Goal: Task Accomplishment & Management: Use online tool/utility

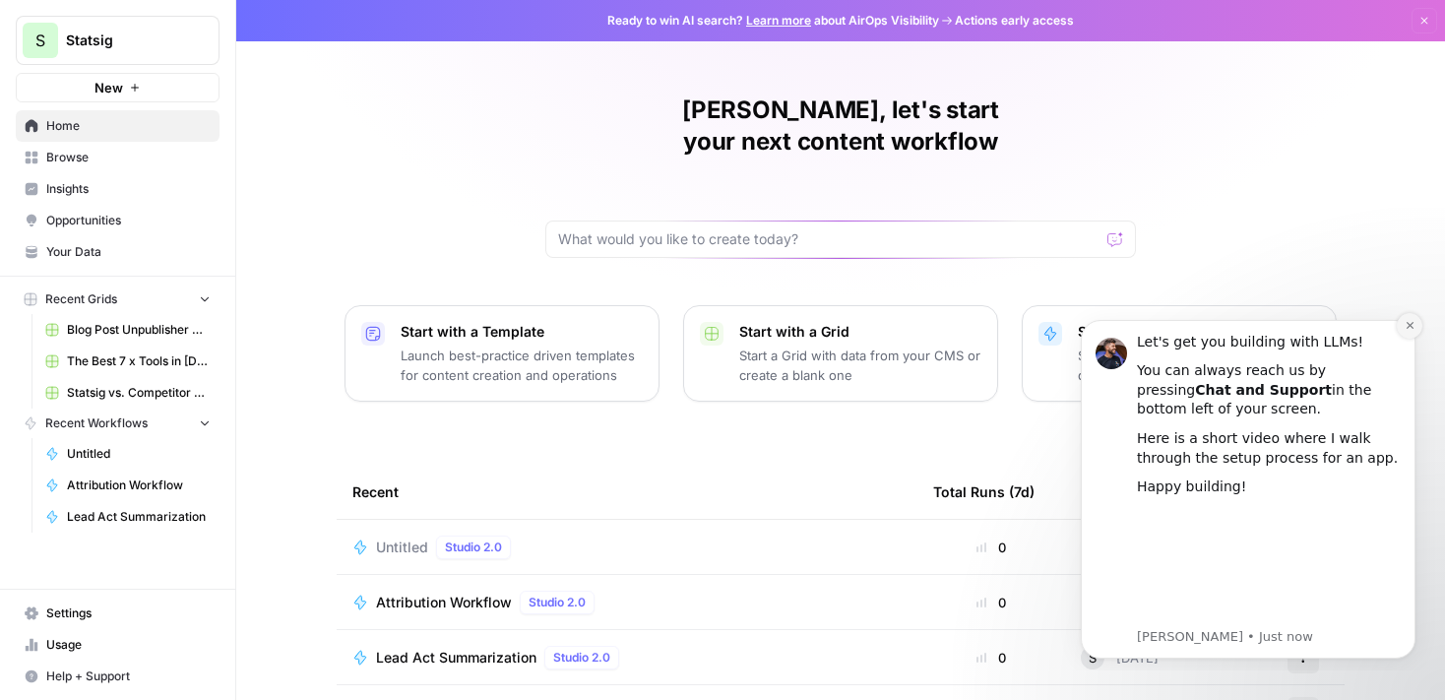
click at [1403, 326] on button "Dismiss notification" at bounding box center [1410, 326] width 26 height 26
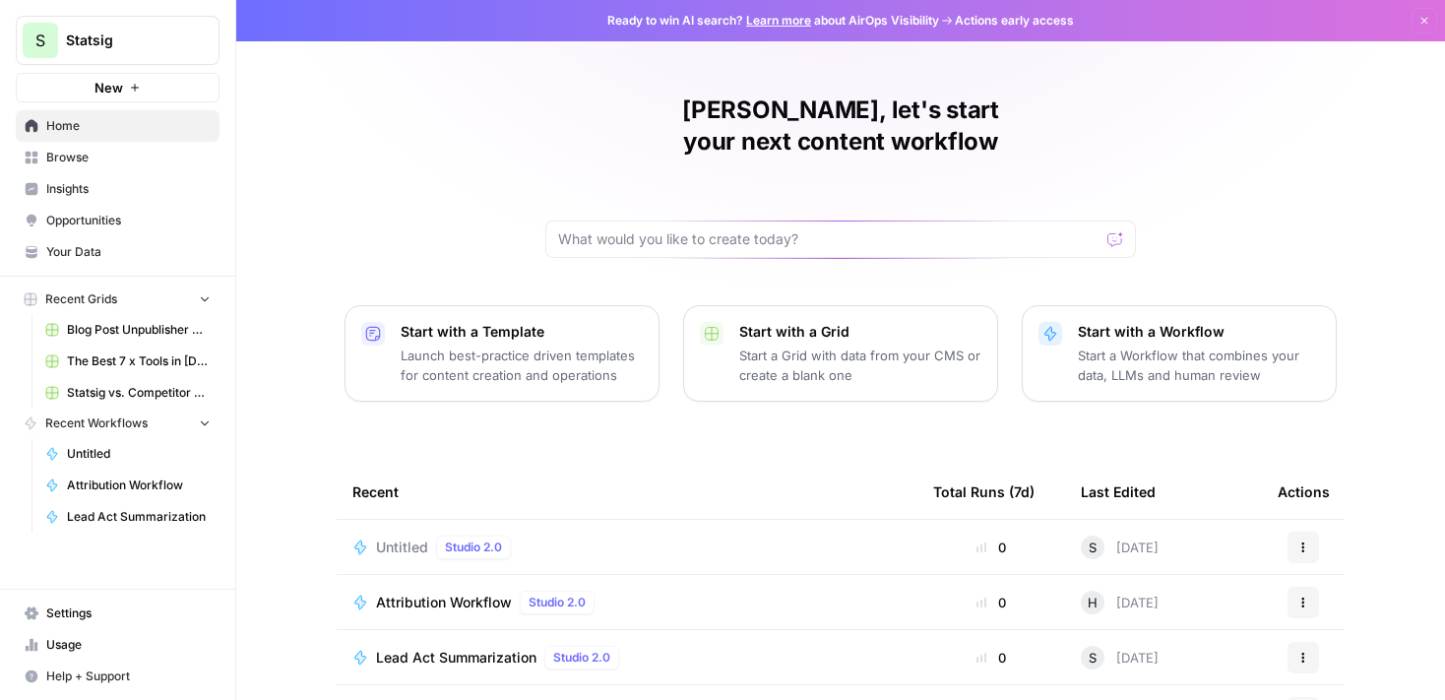
click at [1400, 235] on div "[PERSON_NAME], let's start your next content workflow Start with a Template Lau…" at bounding box center [840, 468] width 1209 height 937
click at [84, 161] on span "Browse" at bounding box center [128, 158] width 164 height 18
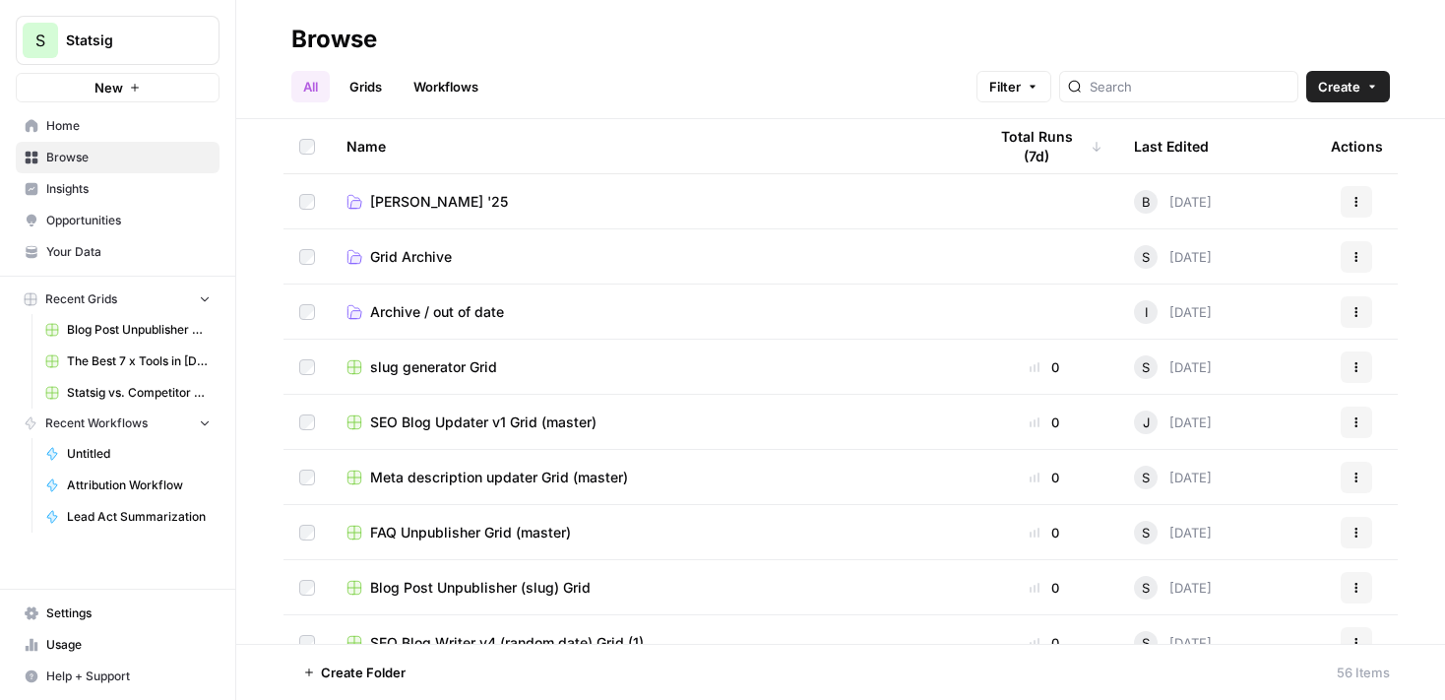
click at [447, 101] on link "Workflows" at bounding box center [446, 87] width 89 height 32
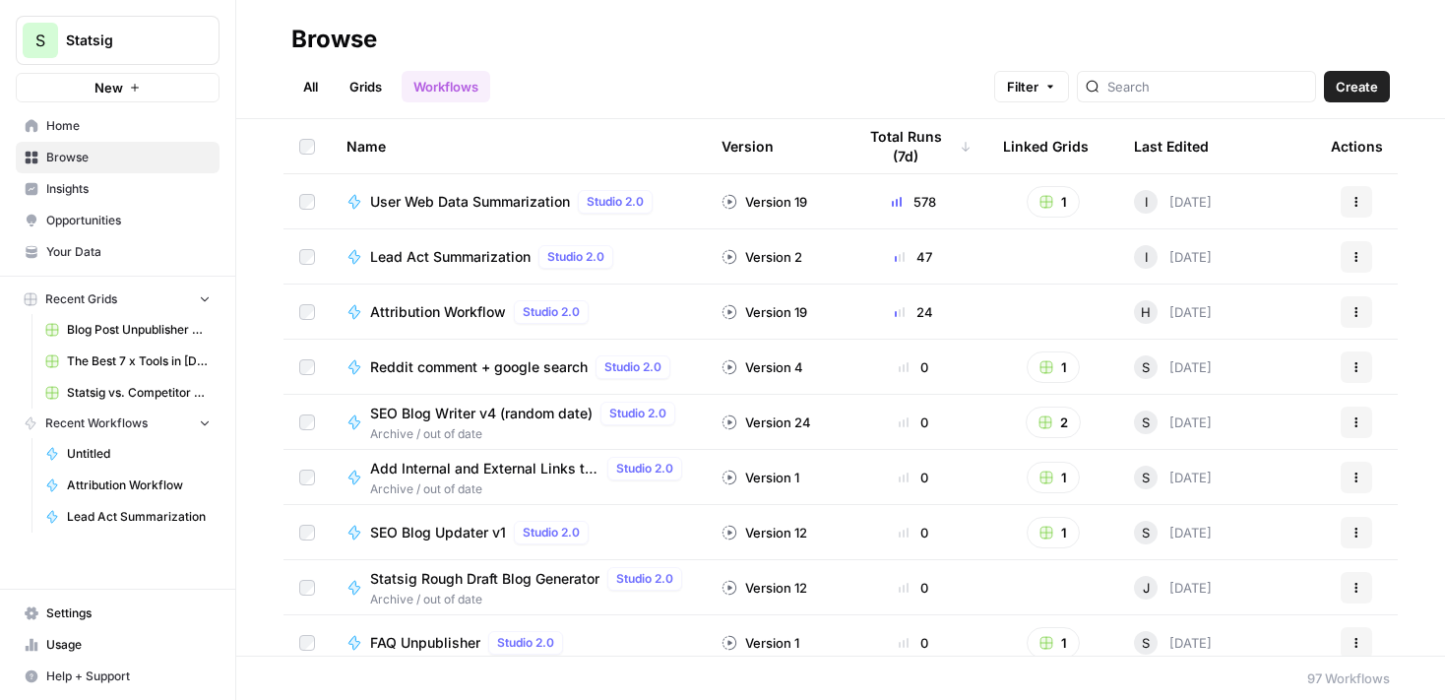
click at [1358, 89] on span "Create" at bounding box center [1357, 87] width 42 height 20
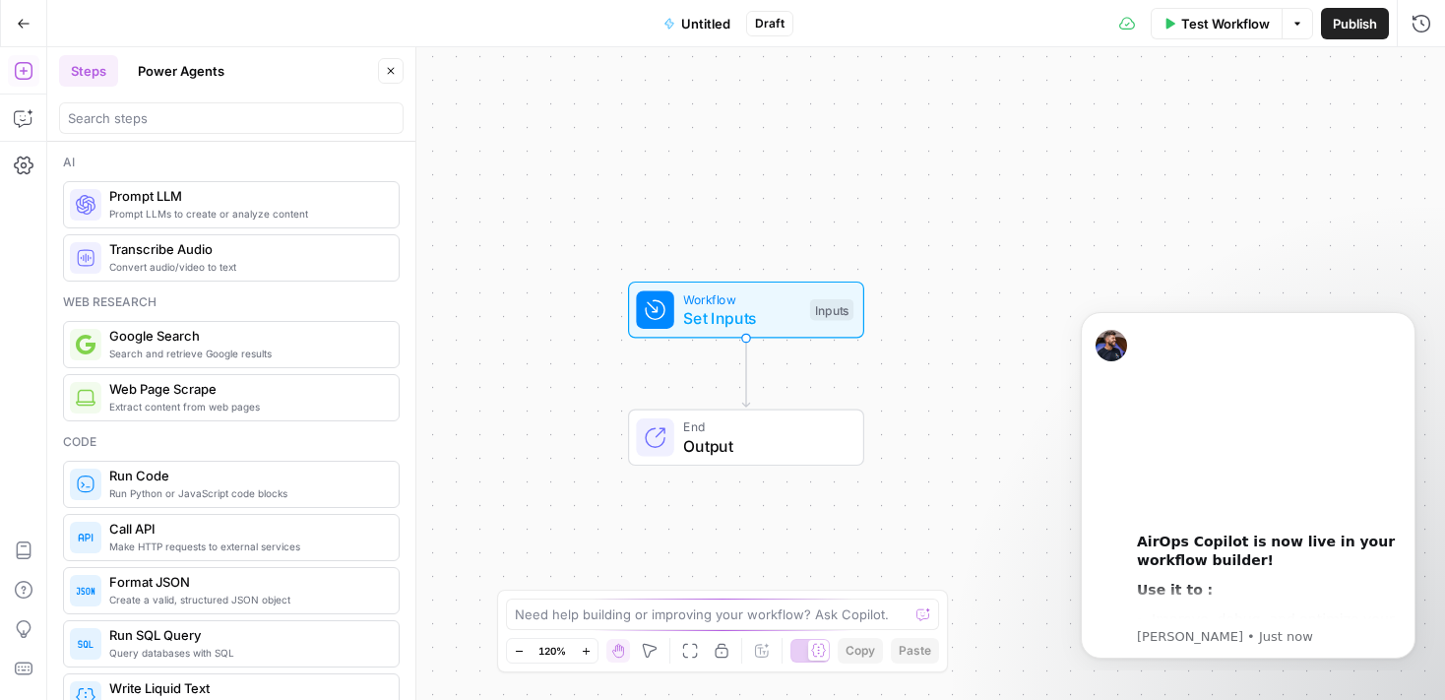
click at [704, 23] on span "Untitled" at bounding box center [705, 24] width 49 height 20
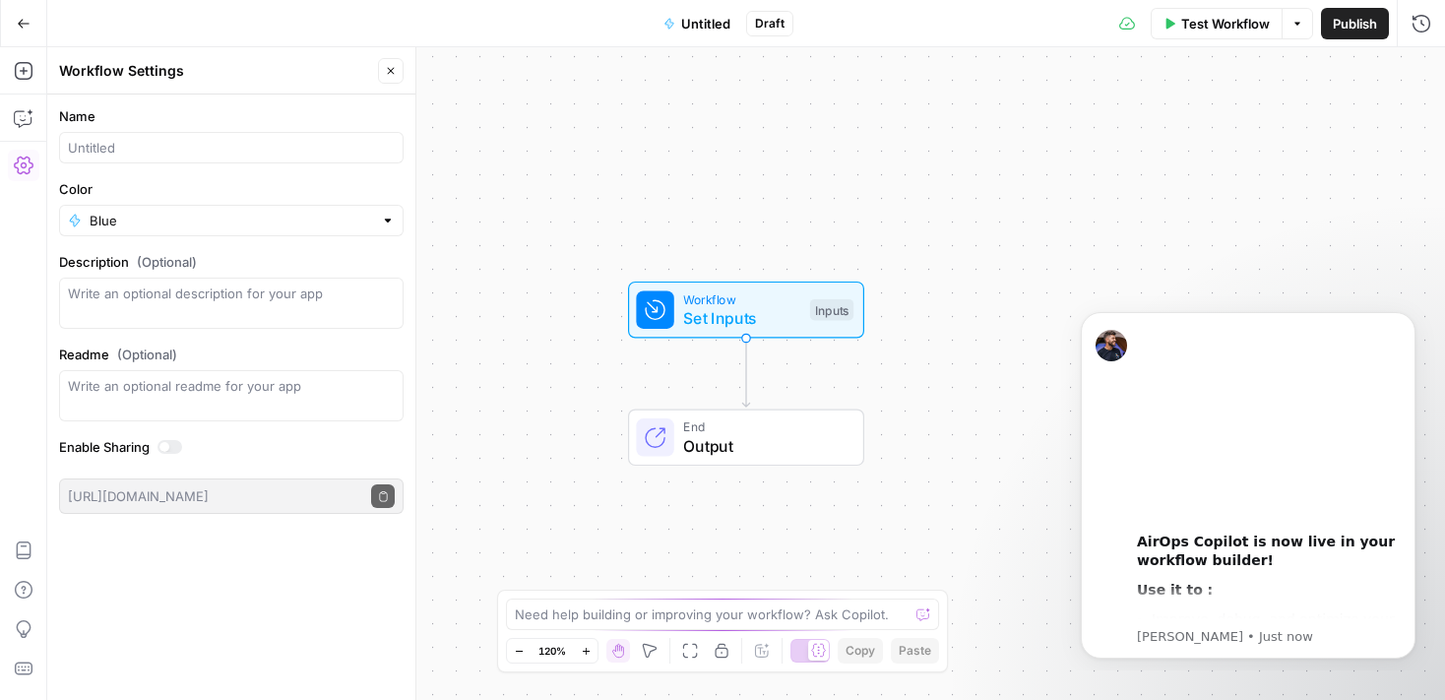
click at [695, 23] on span "Untitled" at bounding box center [705, 24] width 49 height 20
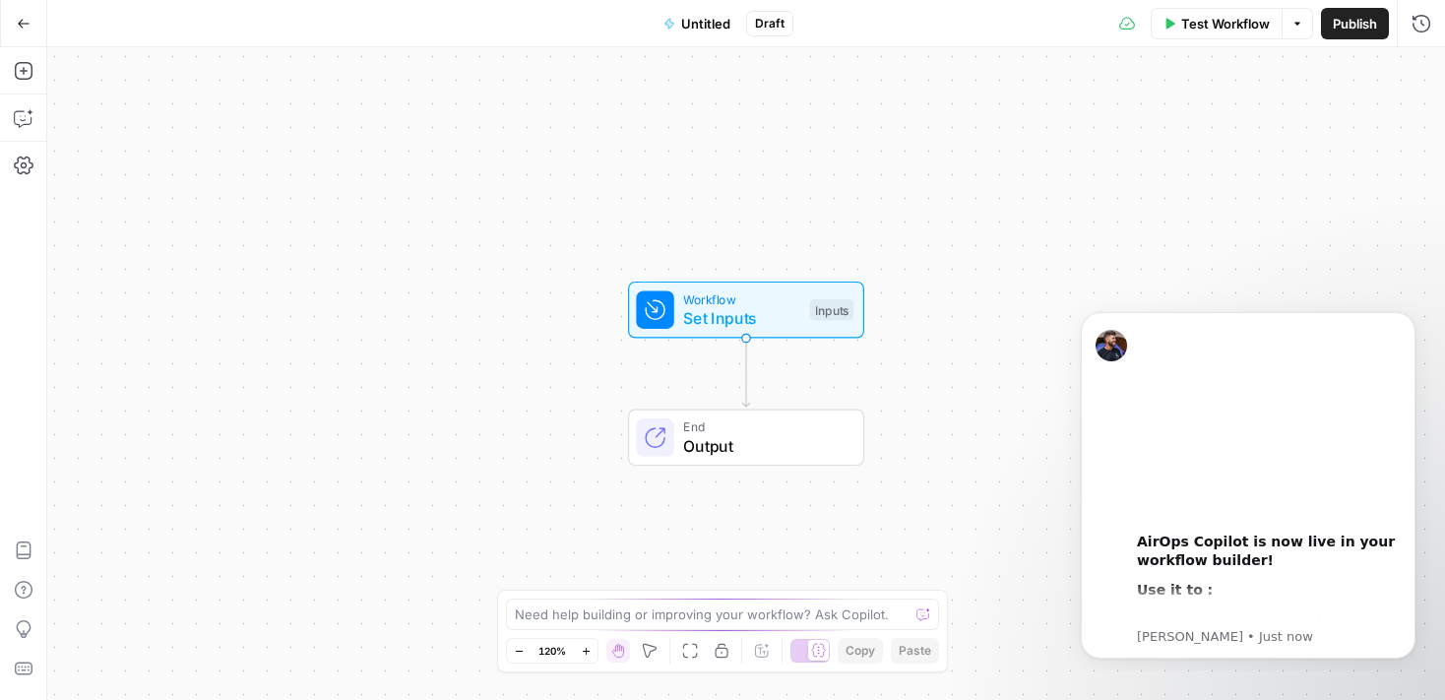
click at [695, 23] on span "Untitled" at bounding box center [705, 24] width 49 height 20
click at [712, 19] on span "Untitled" at bounding box center [705, 24] width 49 height 20
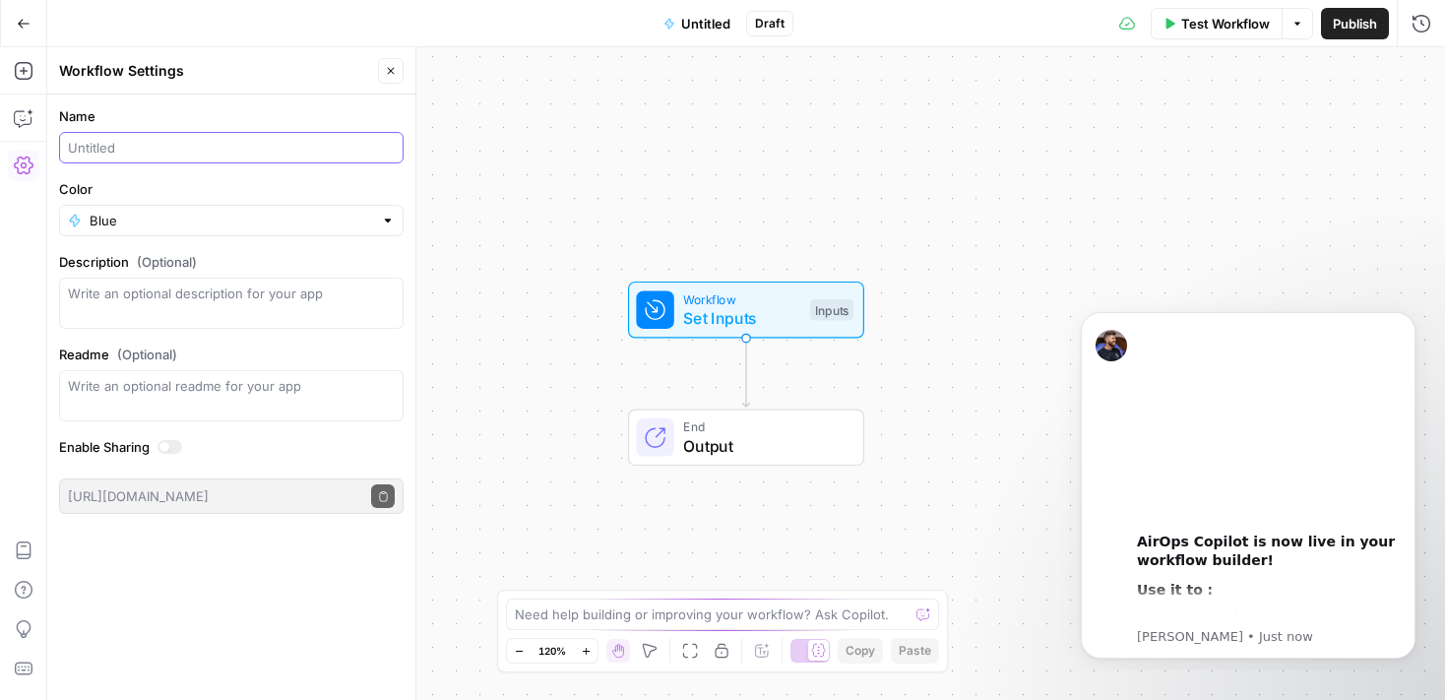
click at [151, 151] on input "Name" at bounding box center [231, 148] width 327 height 20
type input "Transcript to [PERSON_NAME]"
click at [1408, 315] on icon "Dismiss notification" at bounding box center [1410, 317] width 11 height 11
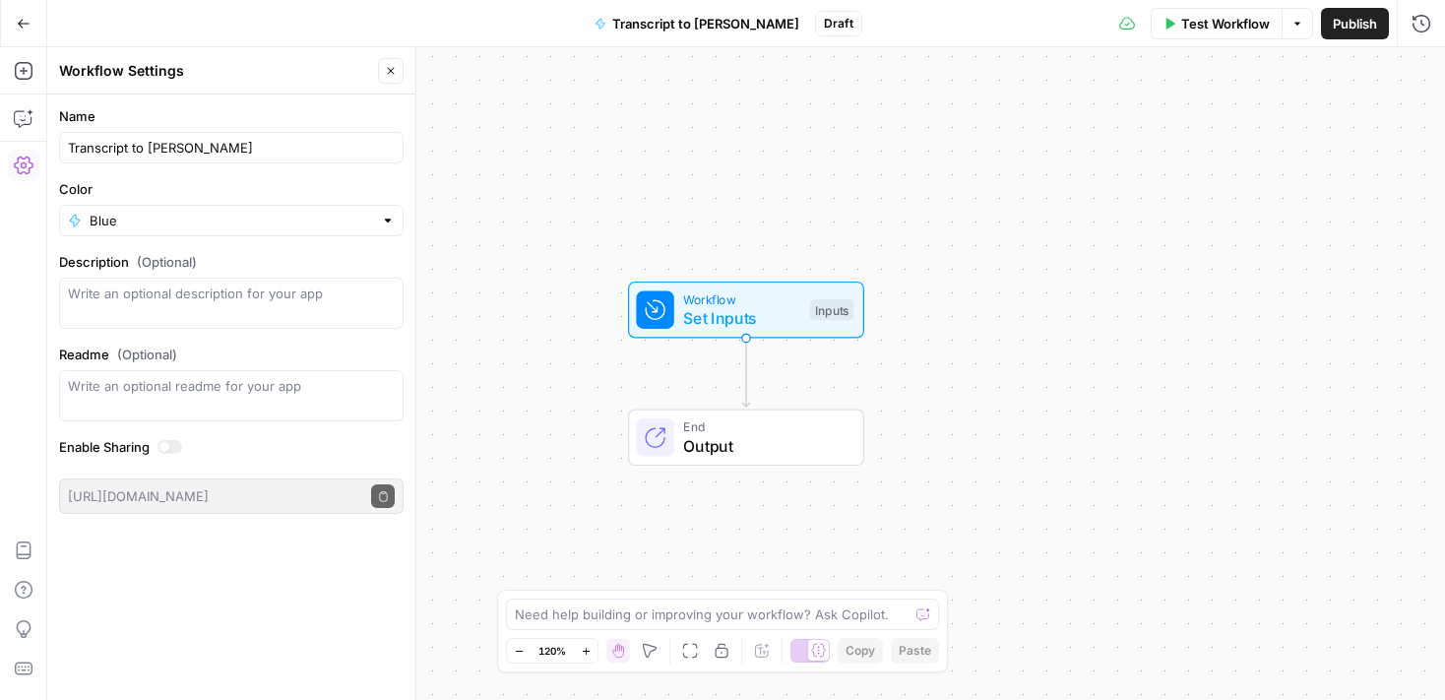
click at [729, 316] on span "Set Inputs" at bounding box center [741, 318] width 117 height 24
click at [1145, 135] on button "Add Field" at bounding box center [1232, 134] width 328 height 32
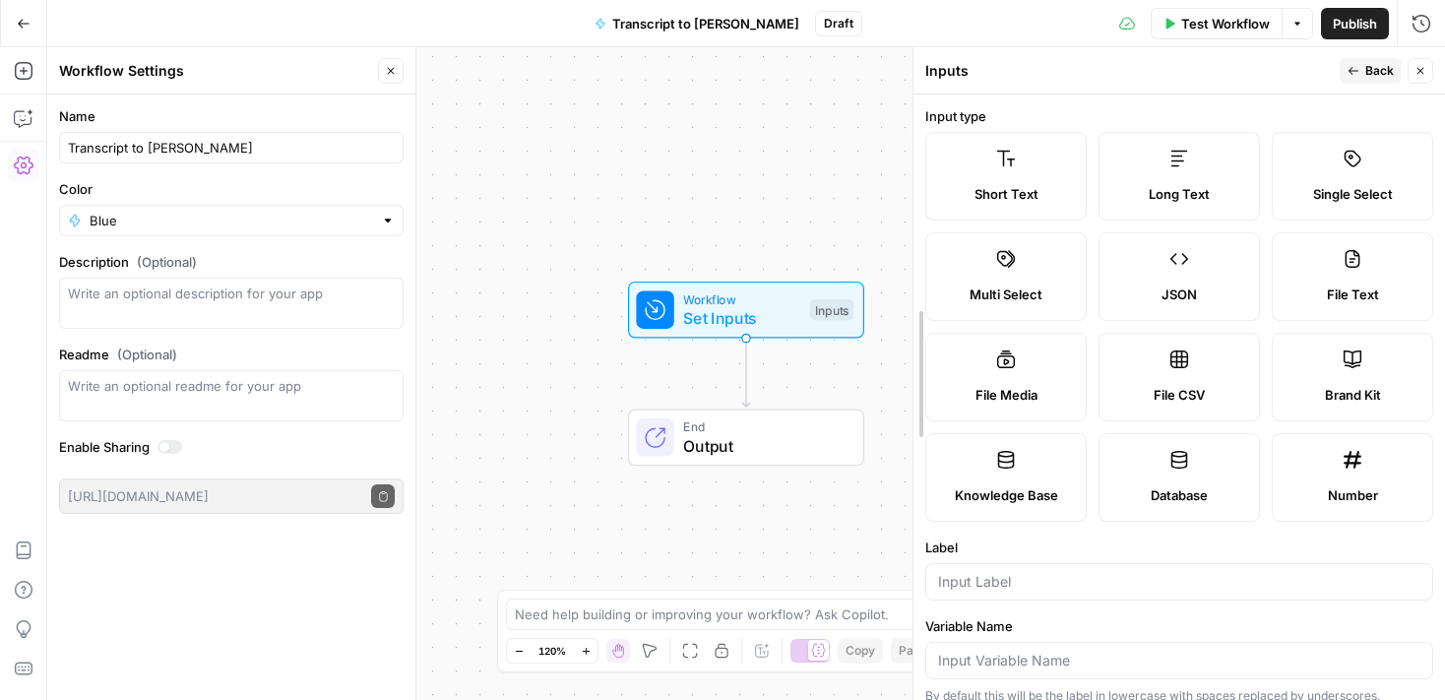
drag, startPoint x: 1049, startPoint y: 153, endPoint x: 911, endPoint y: 156, distance: 138.8
click at [911, 156] on div at bounding box center [914, 373] width 20 height 653
click at [1015, 572] on input "Label" at bounding box center [1179, 582] width 482 height 20
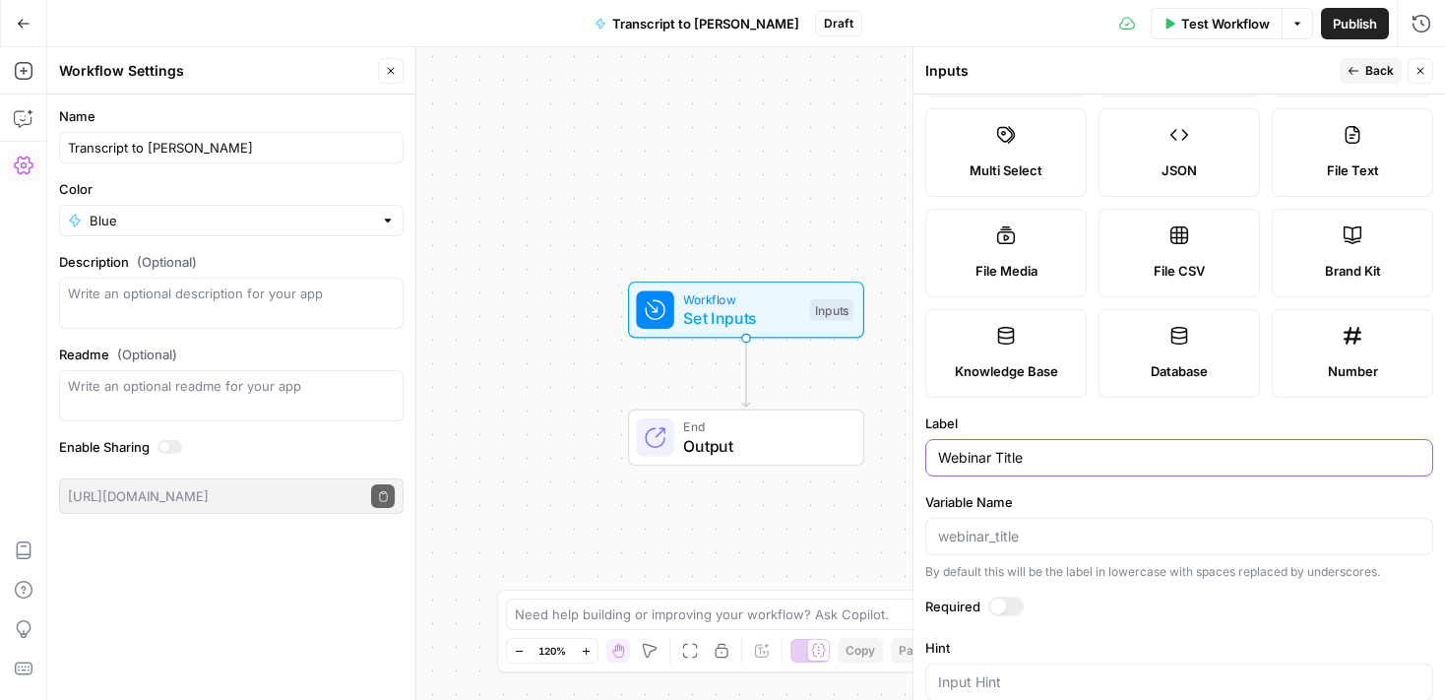
scroll to position [259, 0]
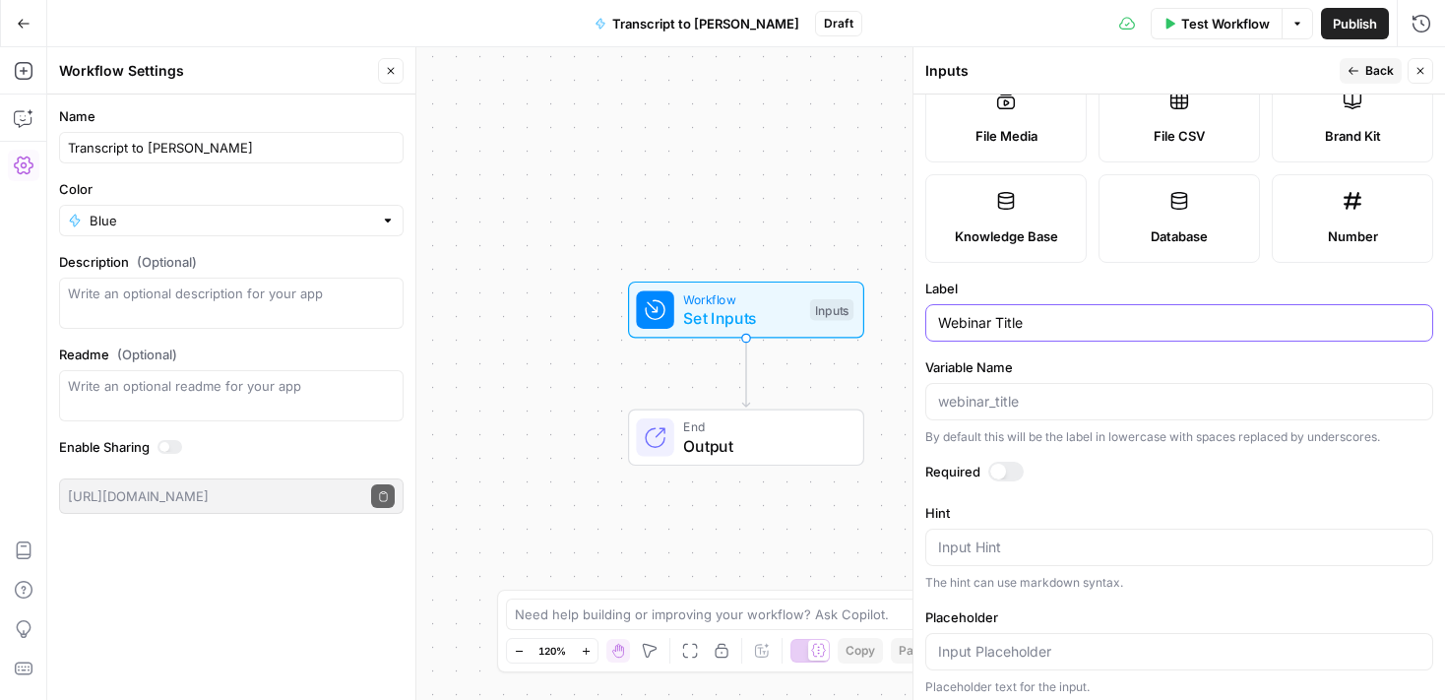
type input "Webinar Title"
click at [1032, 553] on textarea "Hint" at bounding box center [1179, 548] width 482 height 20
type textarea "This is the title of the webinar"
click at [1115, 505] on label "Hint" at bounding box center [1179, 513] width 508 height 20
click at [1115, 538] on textarea "This is the title of the webinar" at bounding box center [1179, 548] width 482 height 20
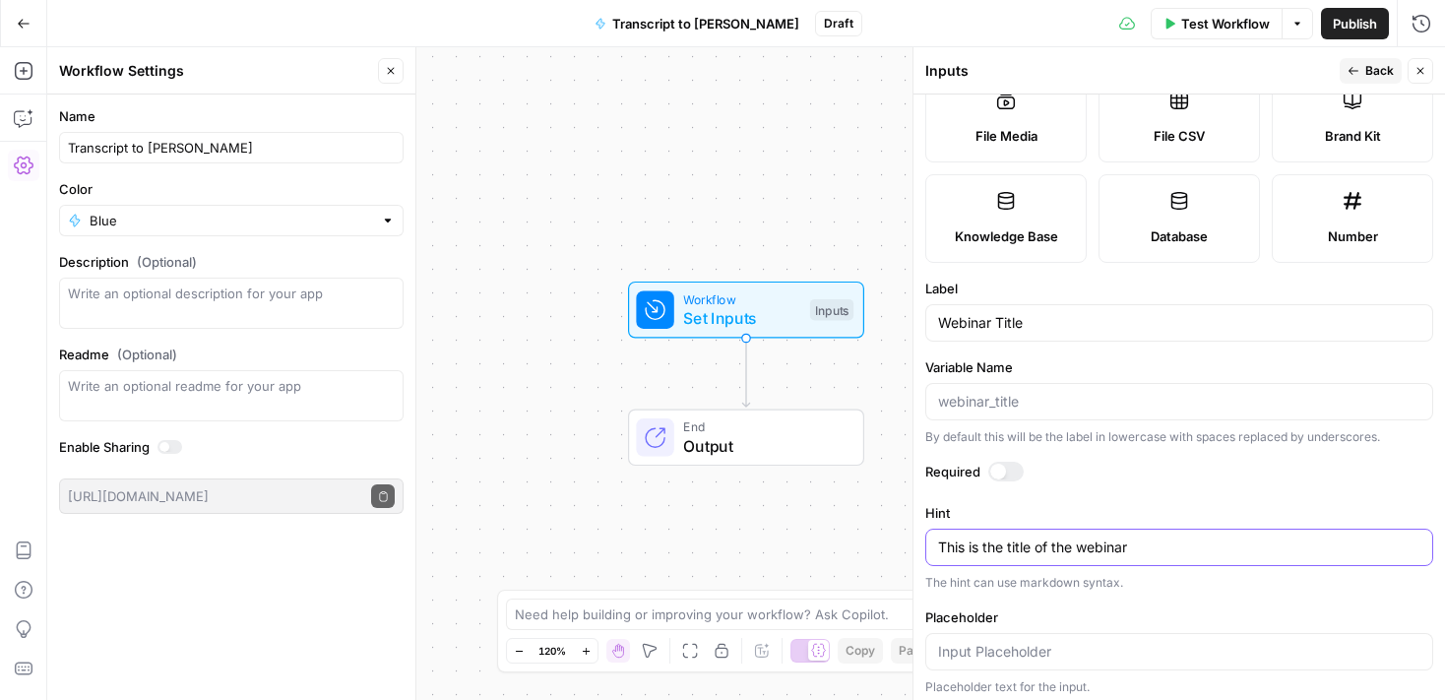
scroll to position [0, 0]
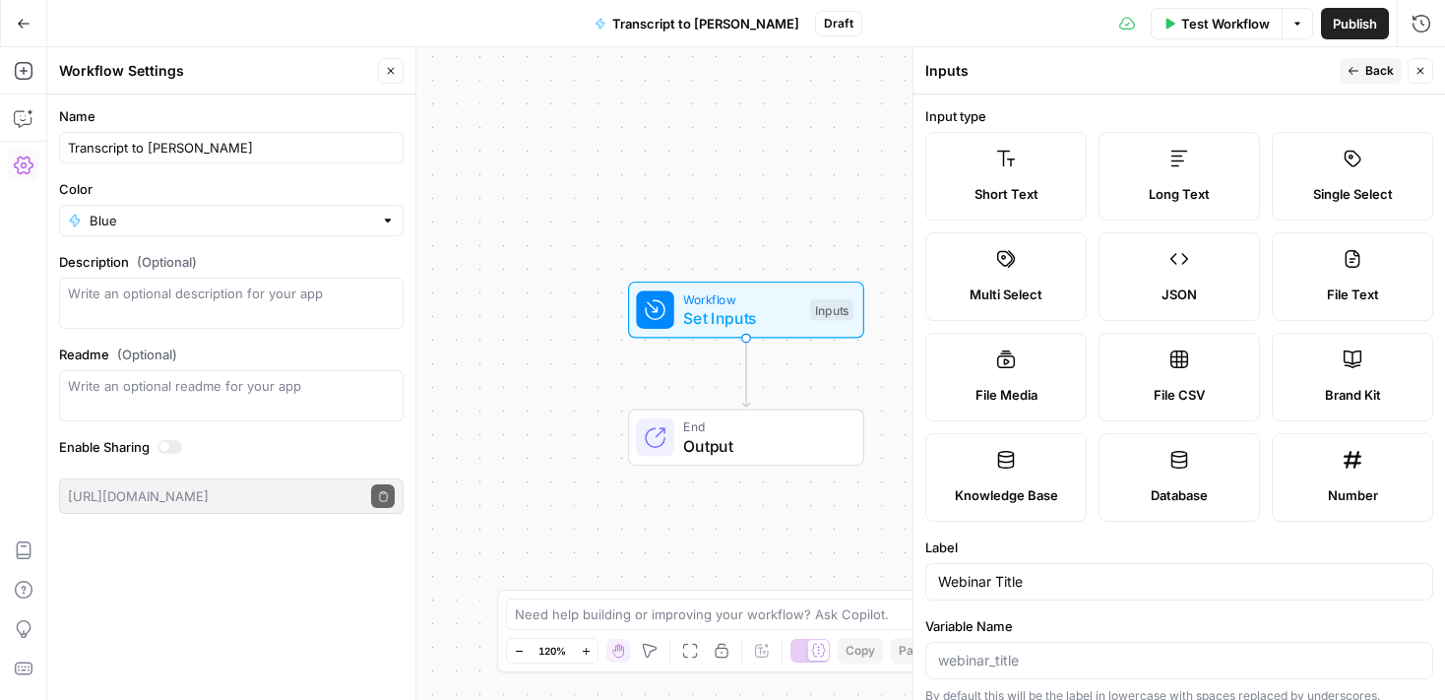
click at [1179, 140] on label "Long Text" at bounding box center [1179, 176] width 161 height 89
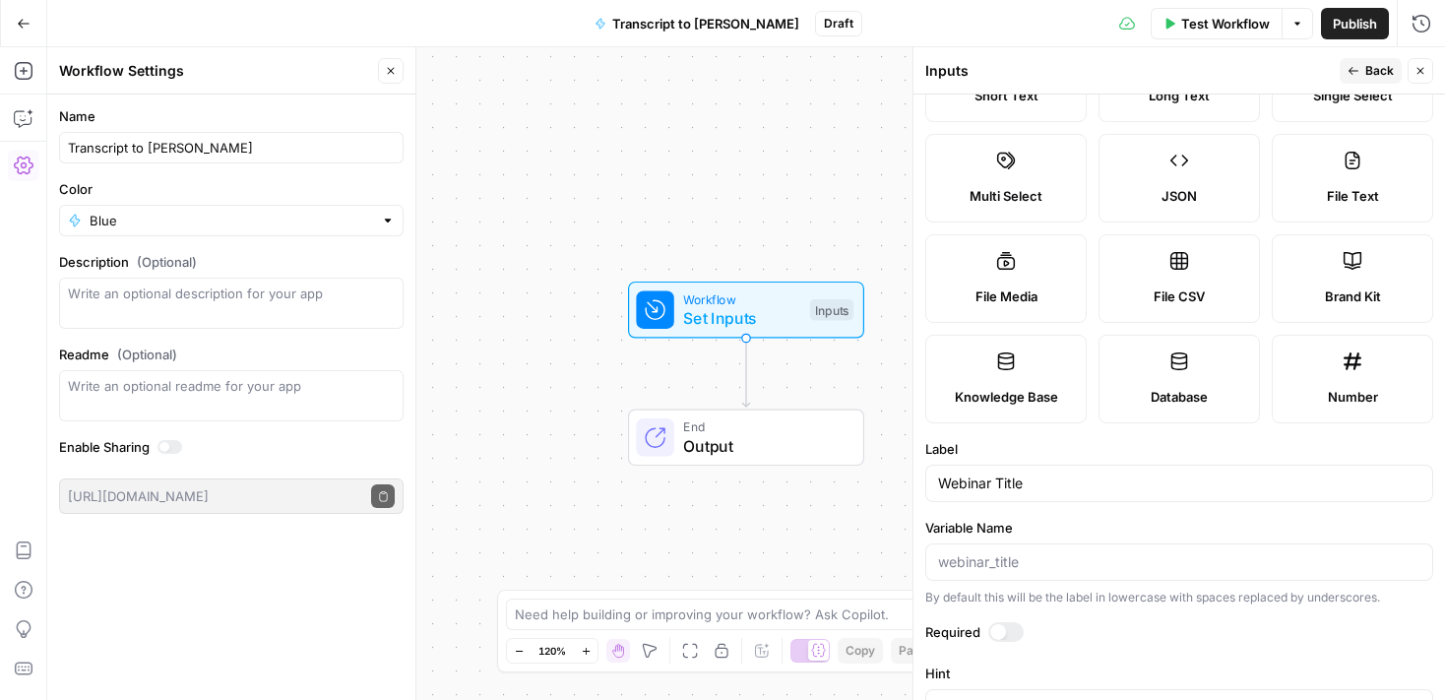
scroll to position [69, 0]
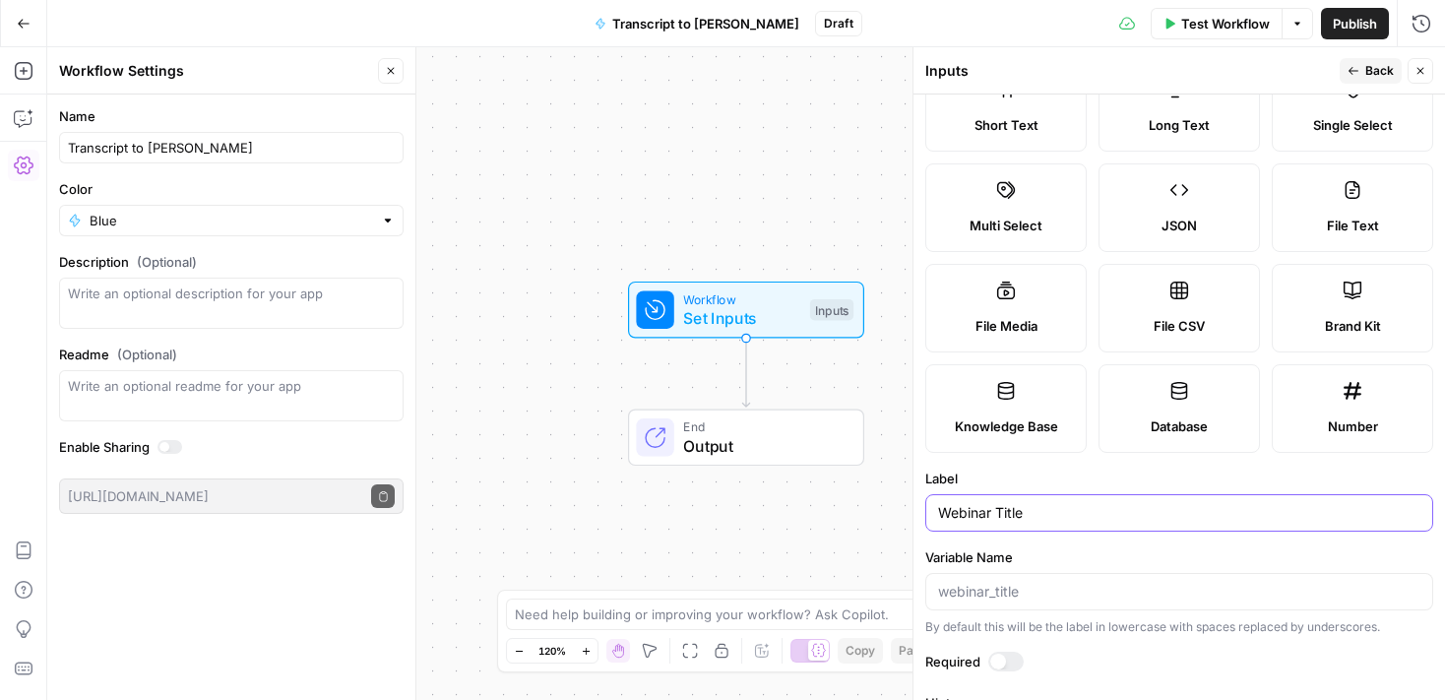
drag, startPoint x: 1038, startPoint y: 511, endPoint x: 1002, endPoint y: 511, distance: 35.4
click at [1002, 511] on input "Webinar Title" at bounding box center [1179, 513] width 482 height 20
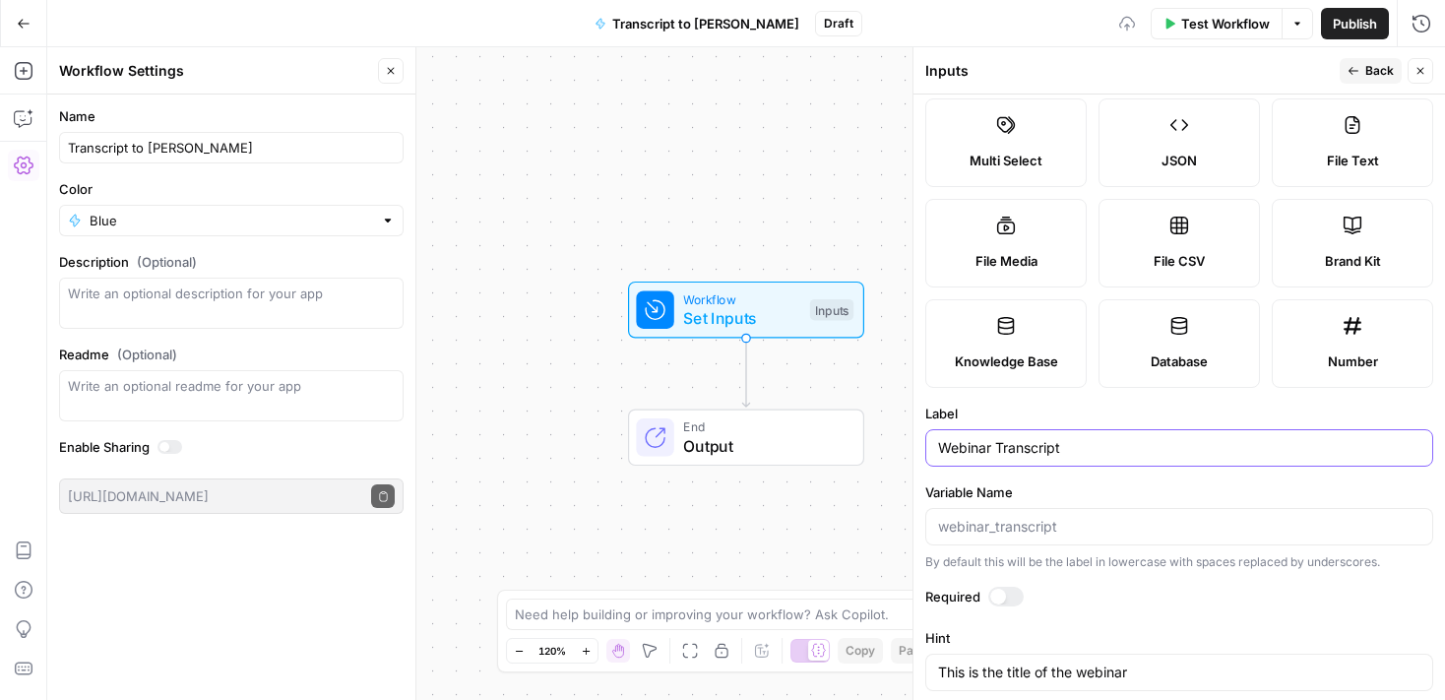
scroll to position [145, 0]
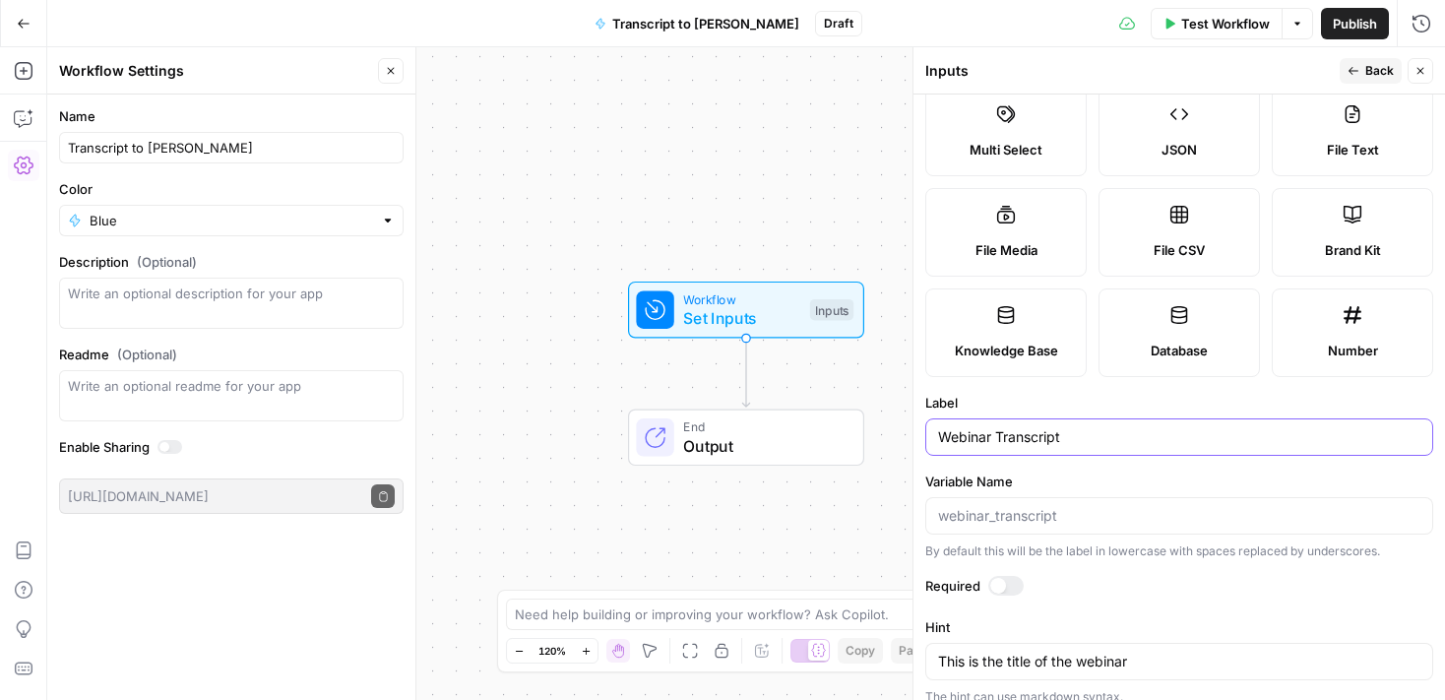
type input "Webinar Transcript"
click at [1020, 517] on input "Variable Name" at bounding box center [1179, 516] width 482 height 20
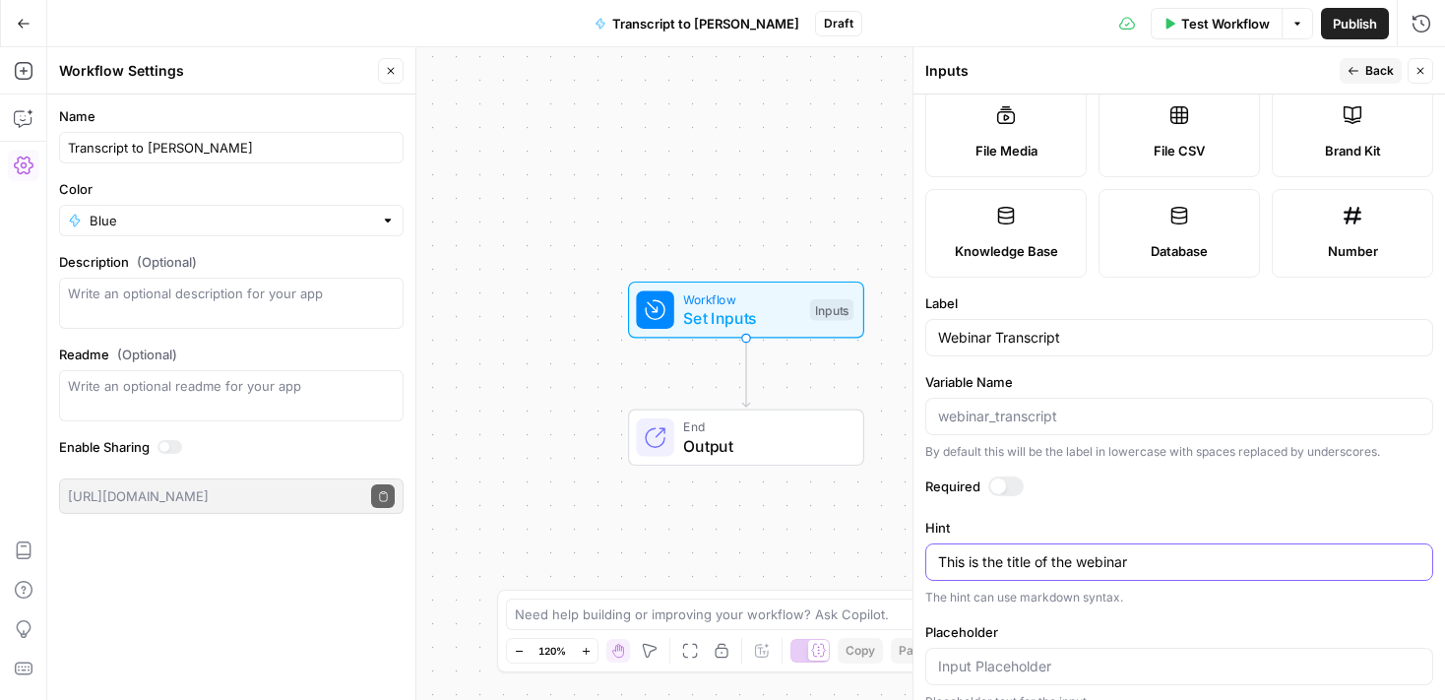
drag, startPoint x: 1154, startPoint y: 562, endPoint x: 1009, endPoint y: 562, distance: 144.7
click at [1009, 562] on textarea "This is the title of the webinar" at bounding box center [1179, 562] width 482 height 20
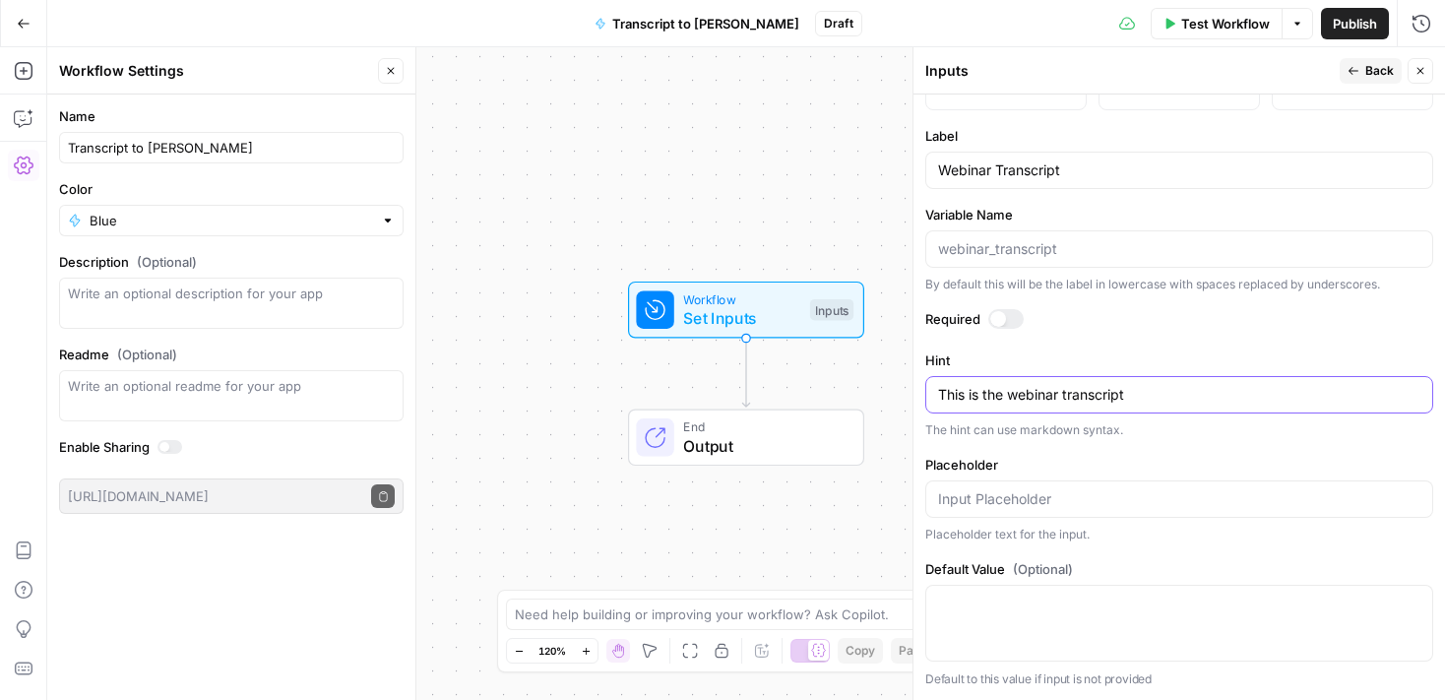
scroll to position [0, 0]
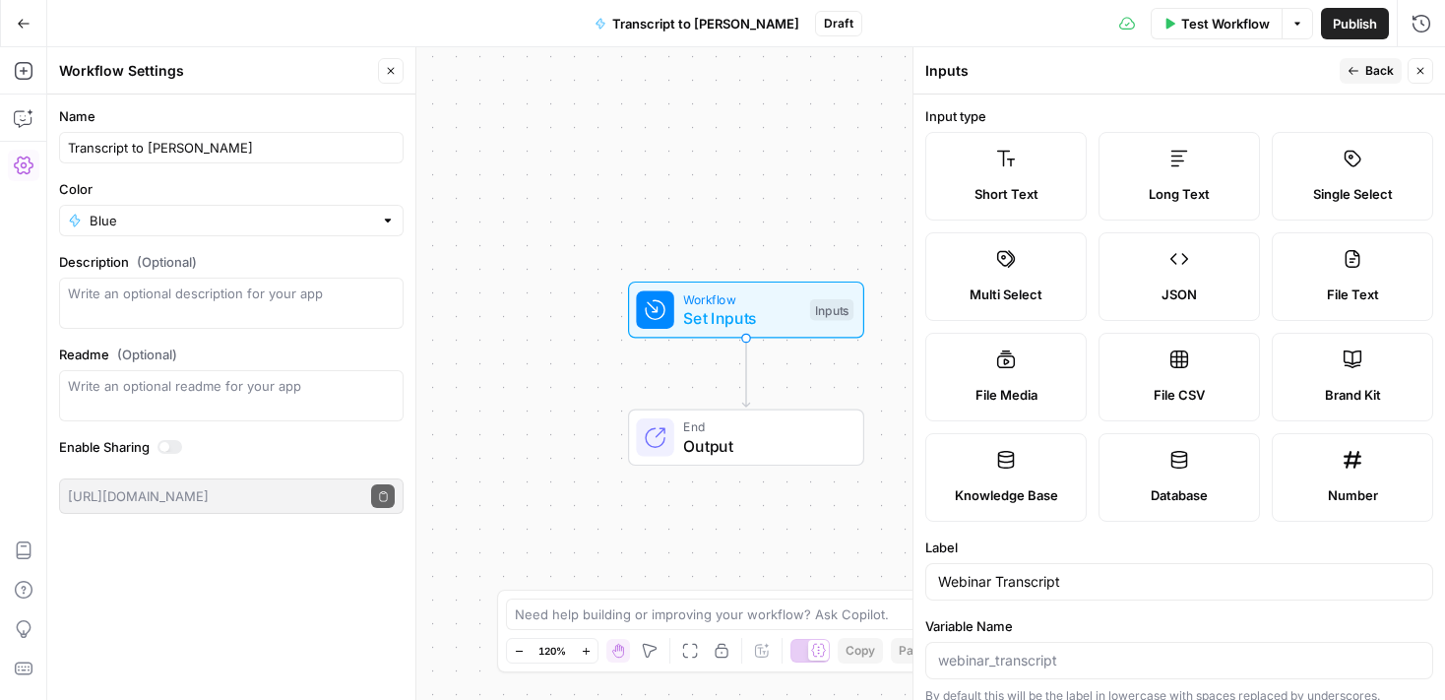
type textarea "This is the webinar transcript"
click at [1383, 64] on span "Back" at bounding box center [1380, 71] width 29 height 18
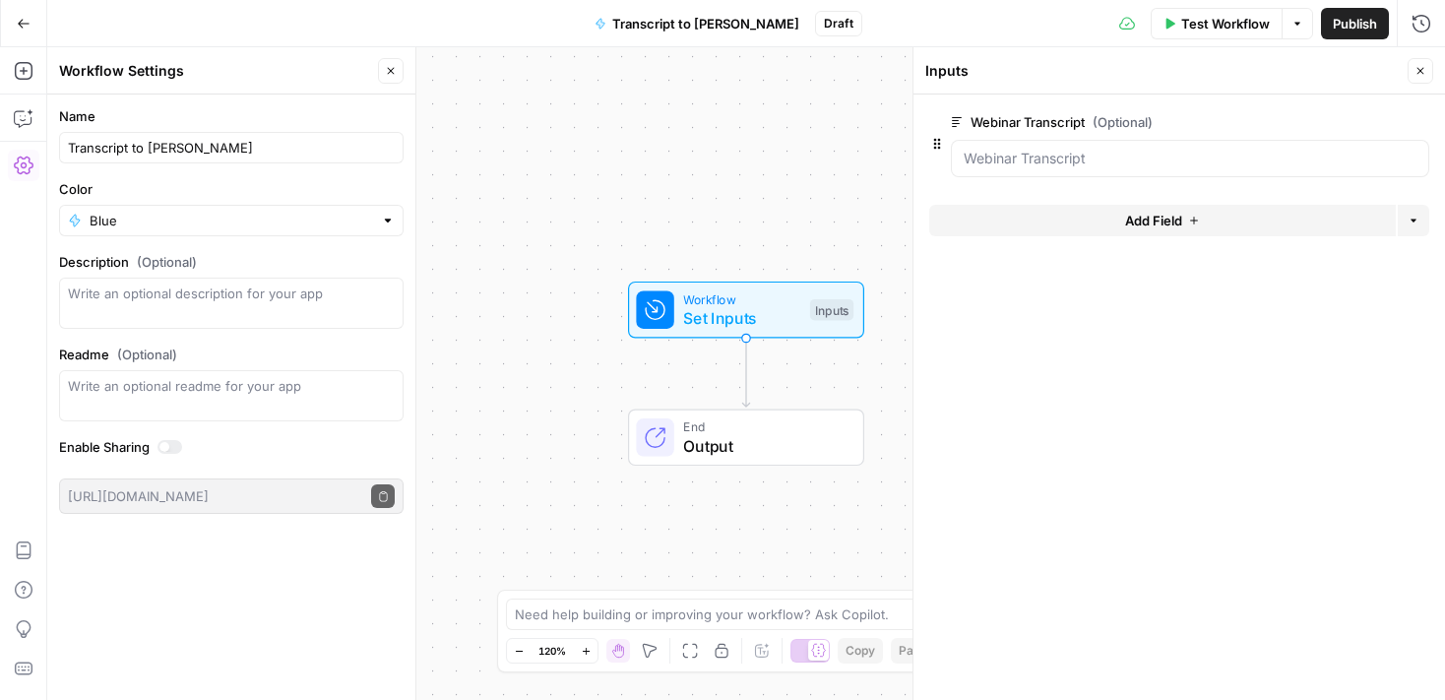
click at [1176, 219] on span "Add Field" at bounding box center [1153, 221] width 57 height 20
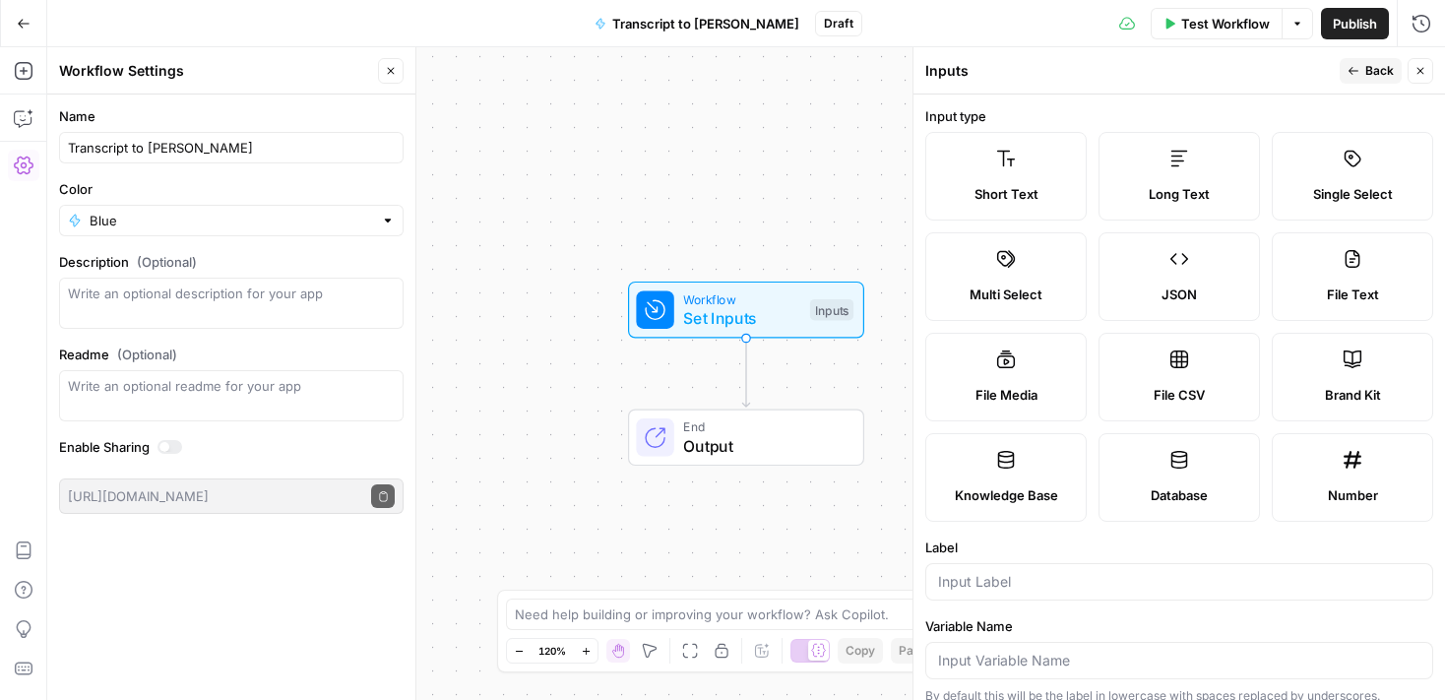
scroll to position [141, 0]
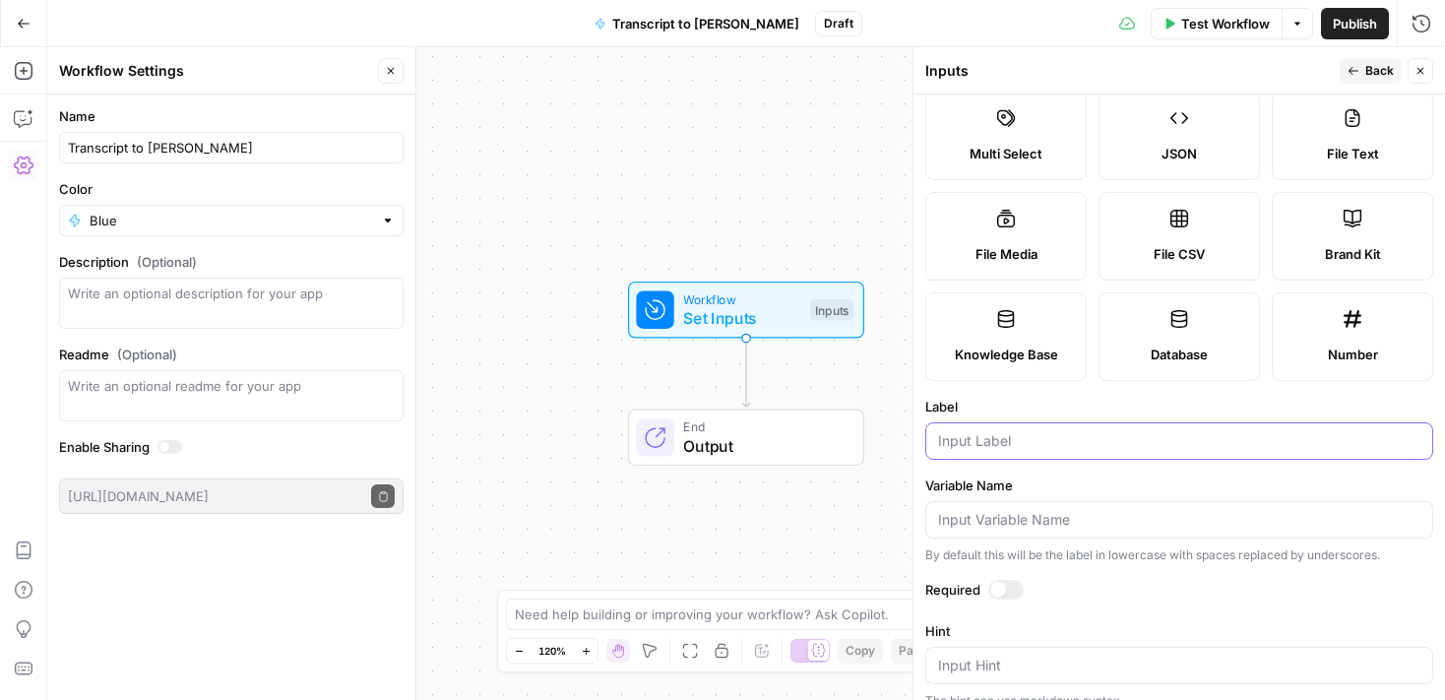
click at [1011, 447] on input "Label" at bounding box center [1179, 441] width 482 height 20
type input "Webinar Title"
click at [1016, 529] on input "Variable Name" at bounding box center [1179, 520] width 482 height 20
click at [992, 656] on textarea "Hint" at bounding box center [1179, 666] width 482 height 20
type textarea "Title of webinar"
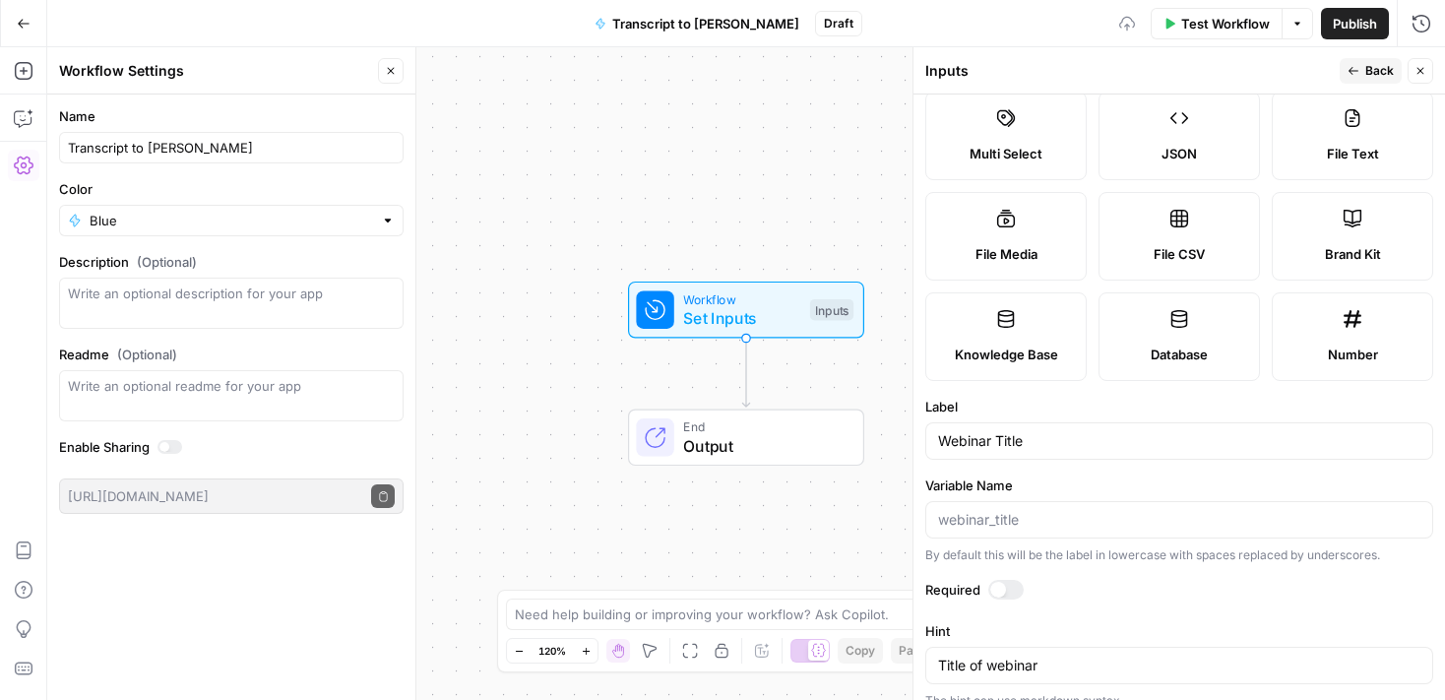
click at [1364, 72] on button "Back" at bounding box center [1371, 71] width 62 height 26
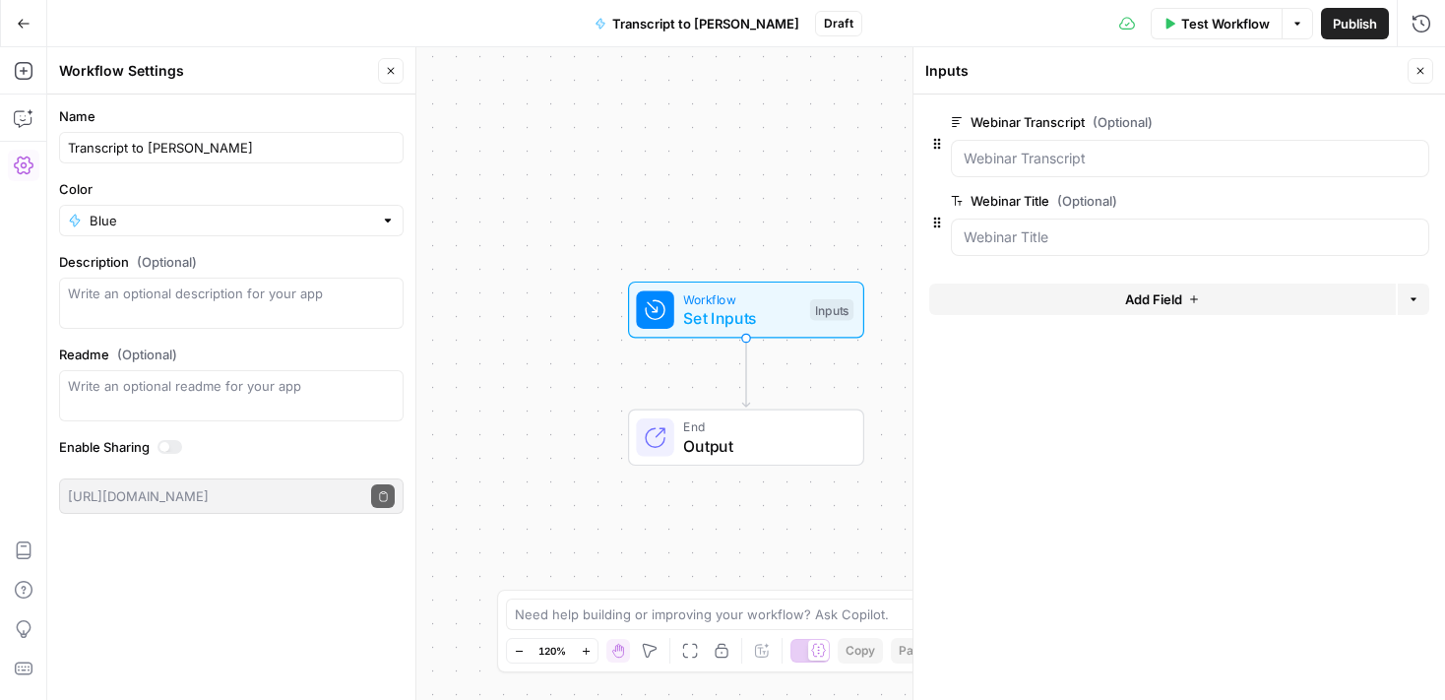
click at [1415, 72] on icon "button" at bounding box center [1421, 71] width 12 height 12
click at [757, 312] on span "Set Inputs" at bounding box center [741, 318] width 117 height 24
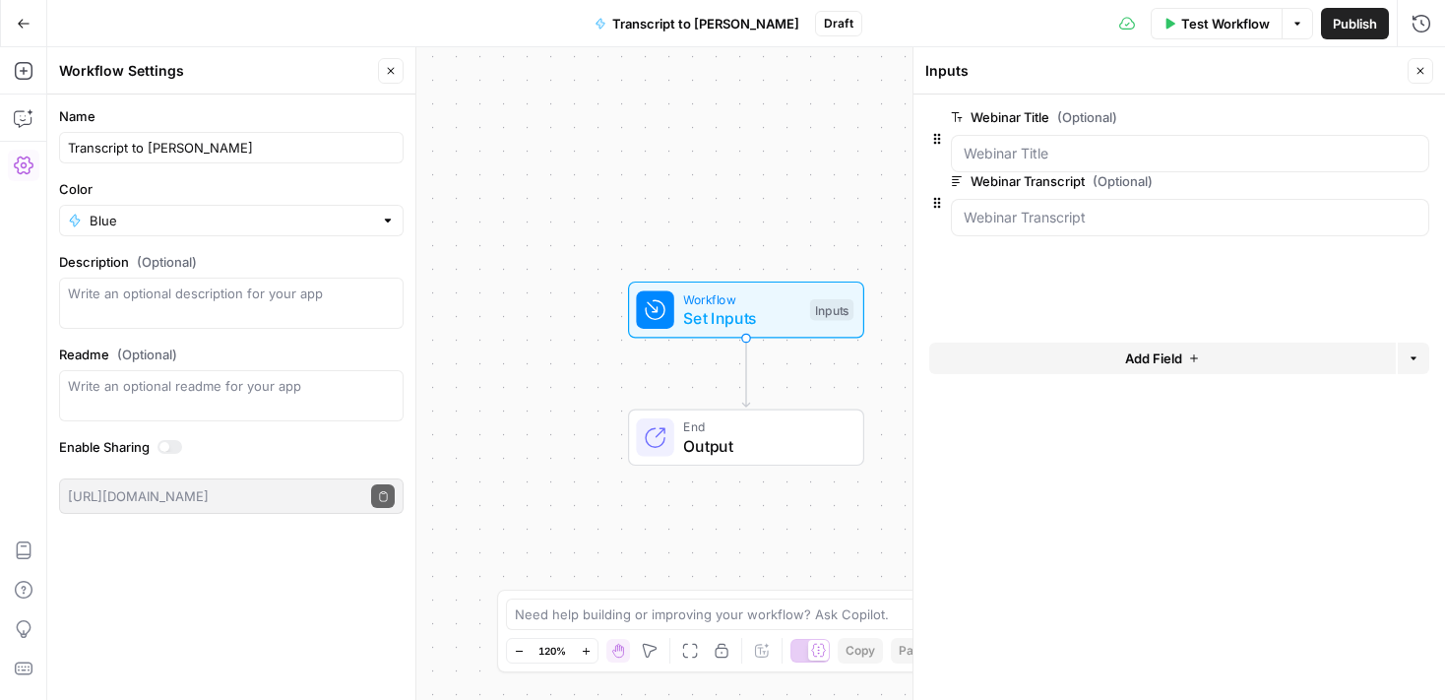
drag, startPoint x: 936, startPoint y: 220, endPoint x: 936, endPoint y: 116, distance: 103.4
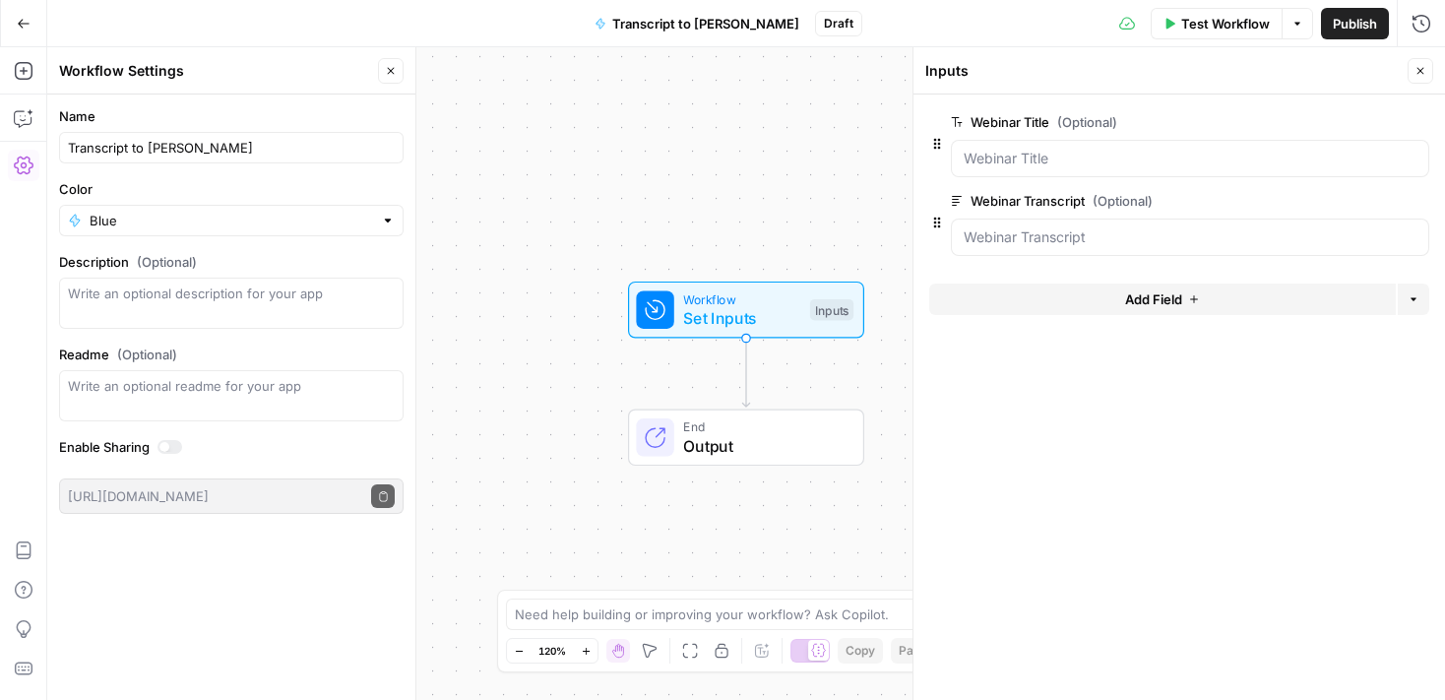
click at [1300, 21] on icon "button" at bounding box center [1298, 24] width 12 height 12
click at [1420, 67] on icon "button" at bounding box center [1421, 71] width 12 height 12
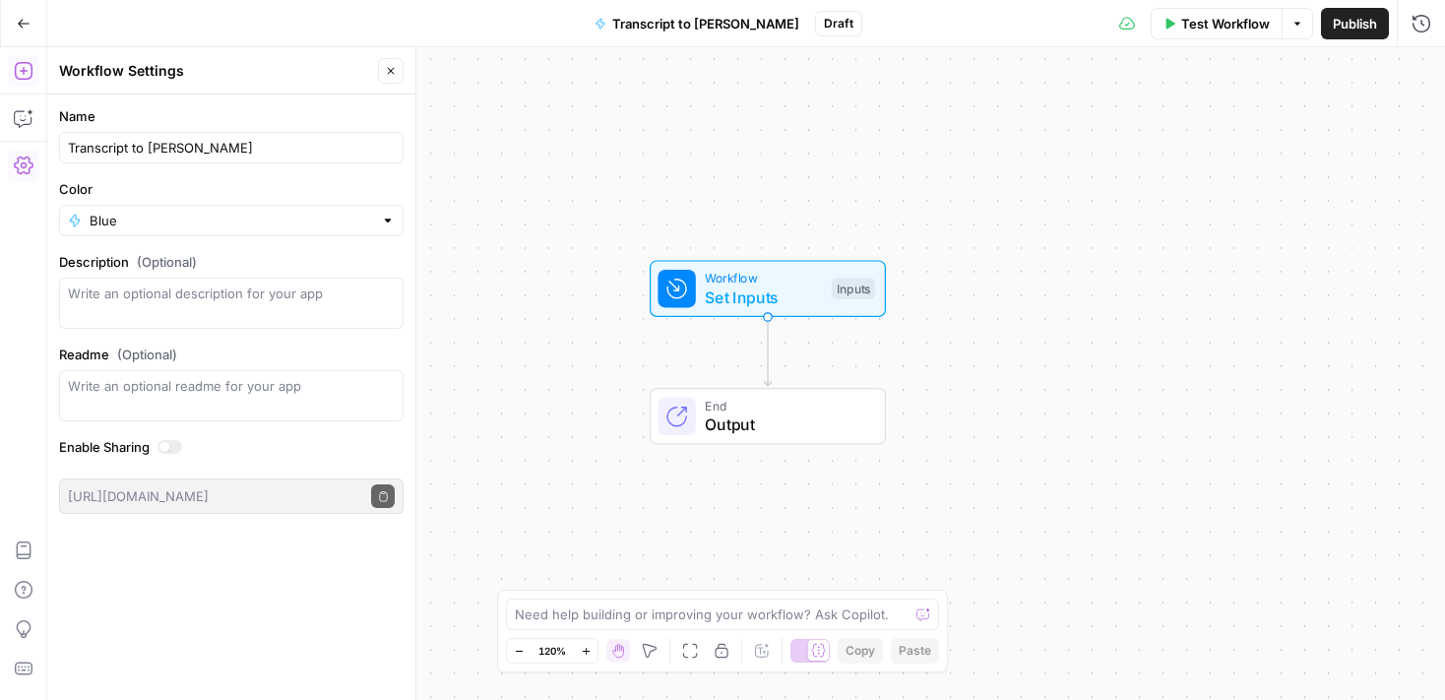
click at [25, 66] on icon "button" at bounding box center [24, 71] width 20 height 20
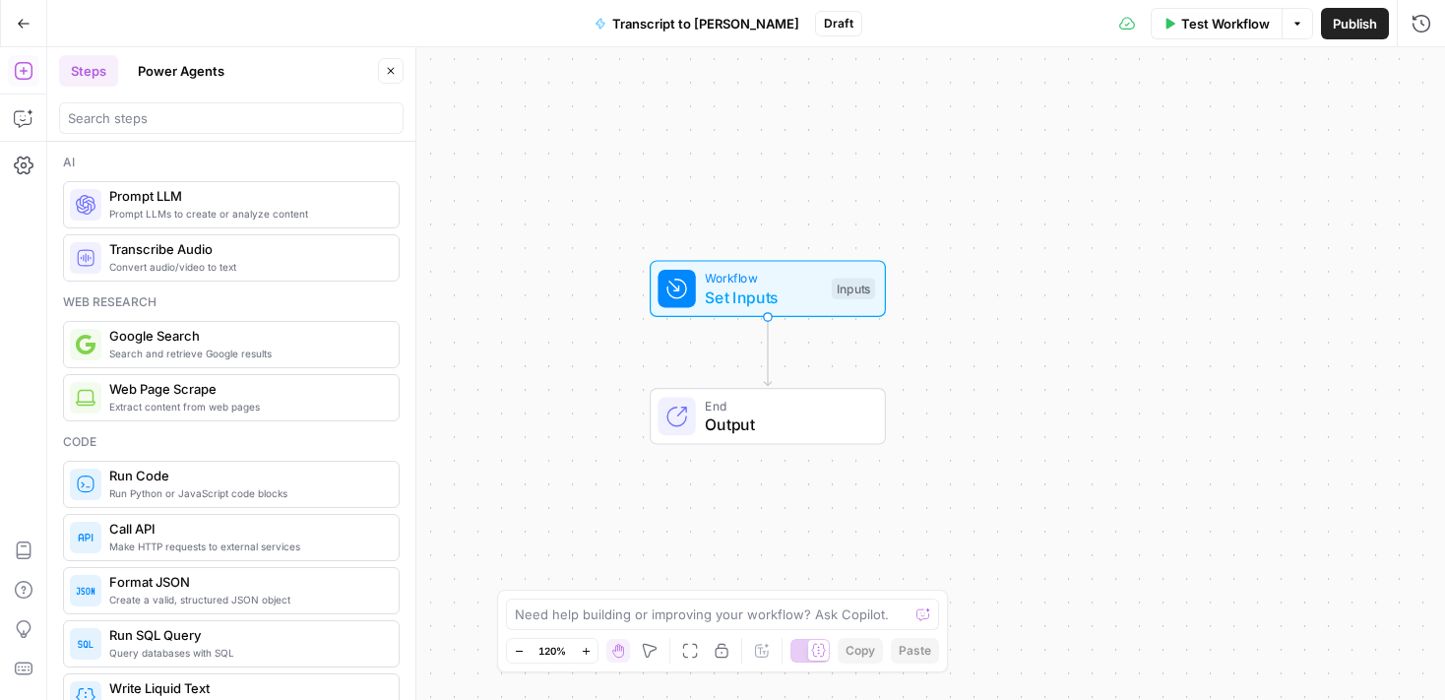
click at [173, 214] on span "Prompt LLMs to create or analyze content" at bounding box center [246, 214] width 274 height 16
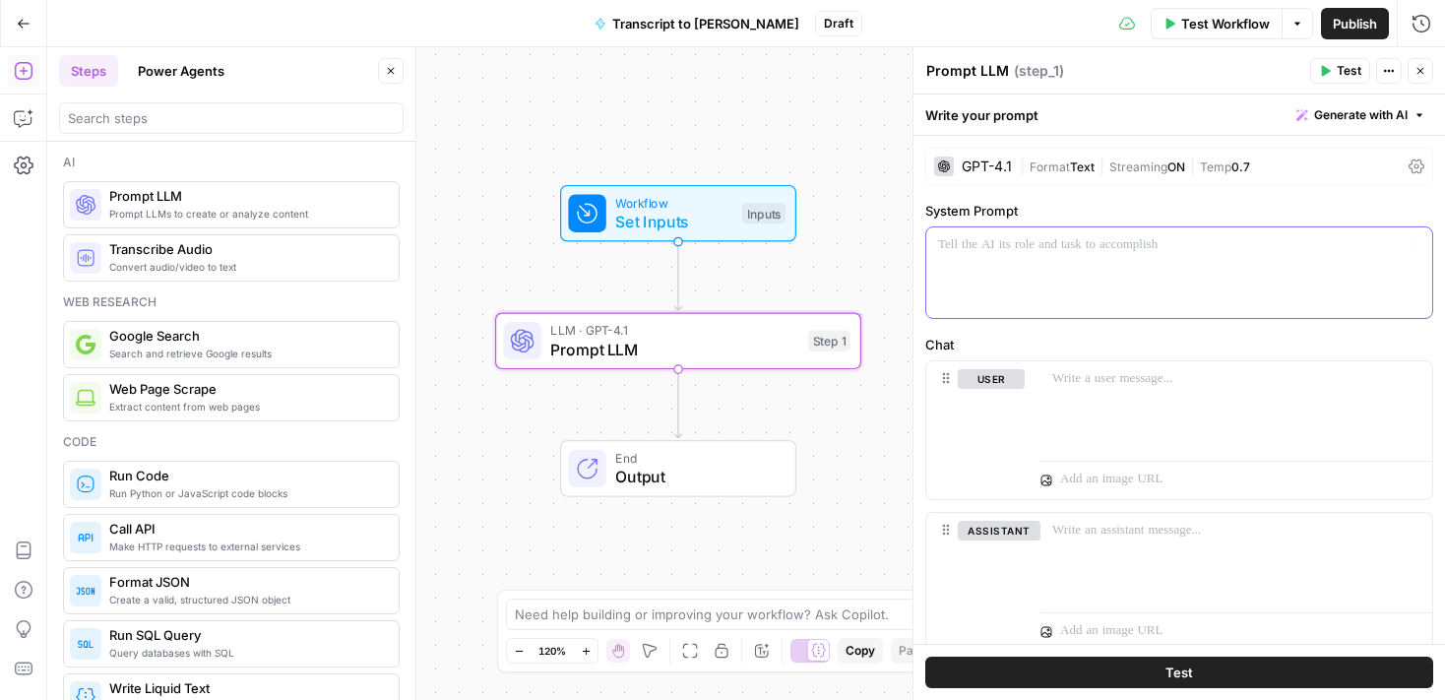
click at [1109, 235] on p at bounding box center [1179, 245] width 482 height 20
click at [976, 168] on div "GPT-4.1" at bounding box center [987, 166] width 50 height 14
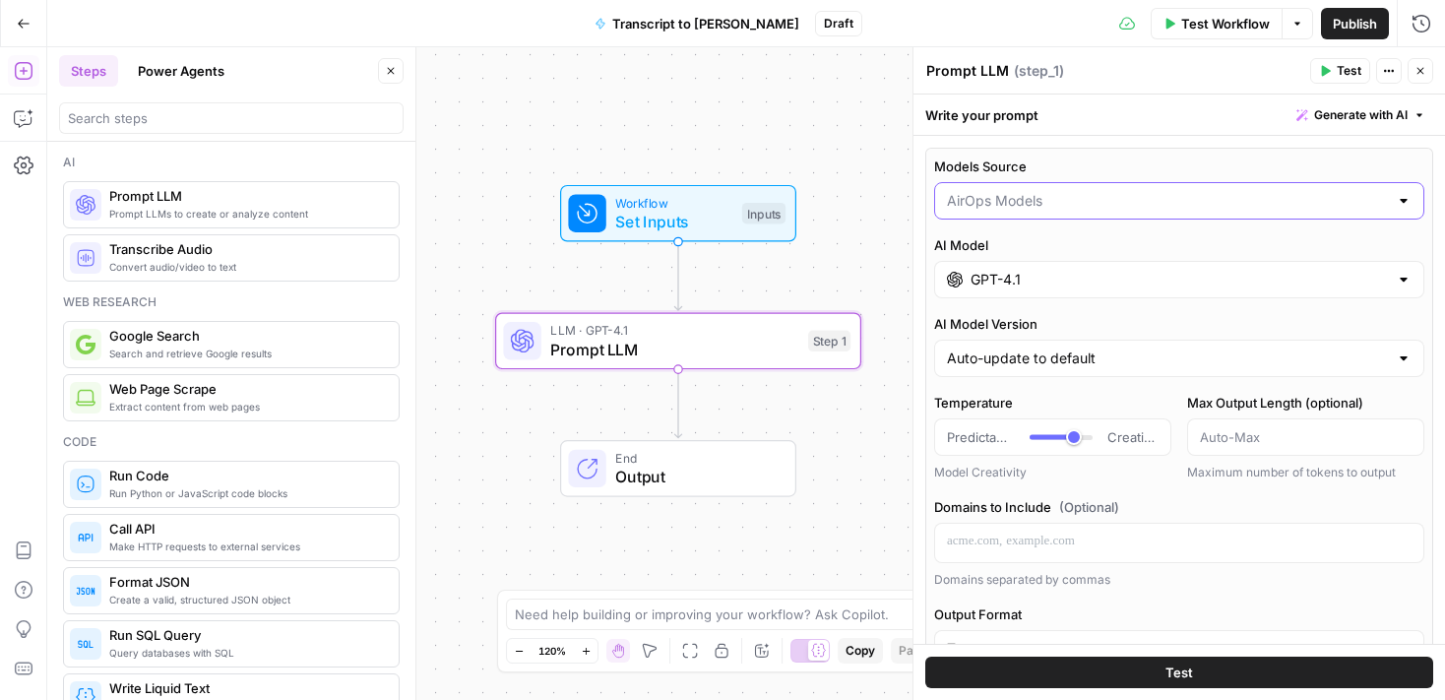
click at [1008, 202] on input "Models Source" at bounding box center [1167, 201] width 441 height 20
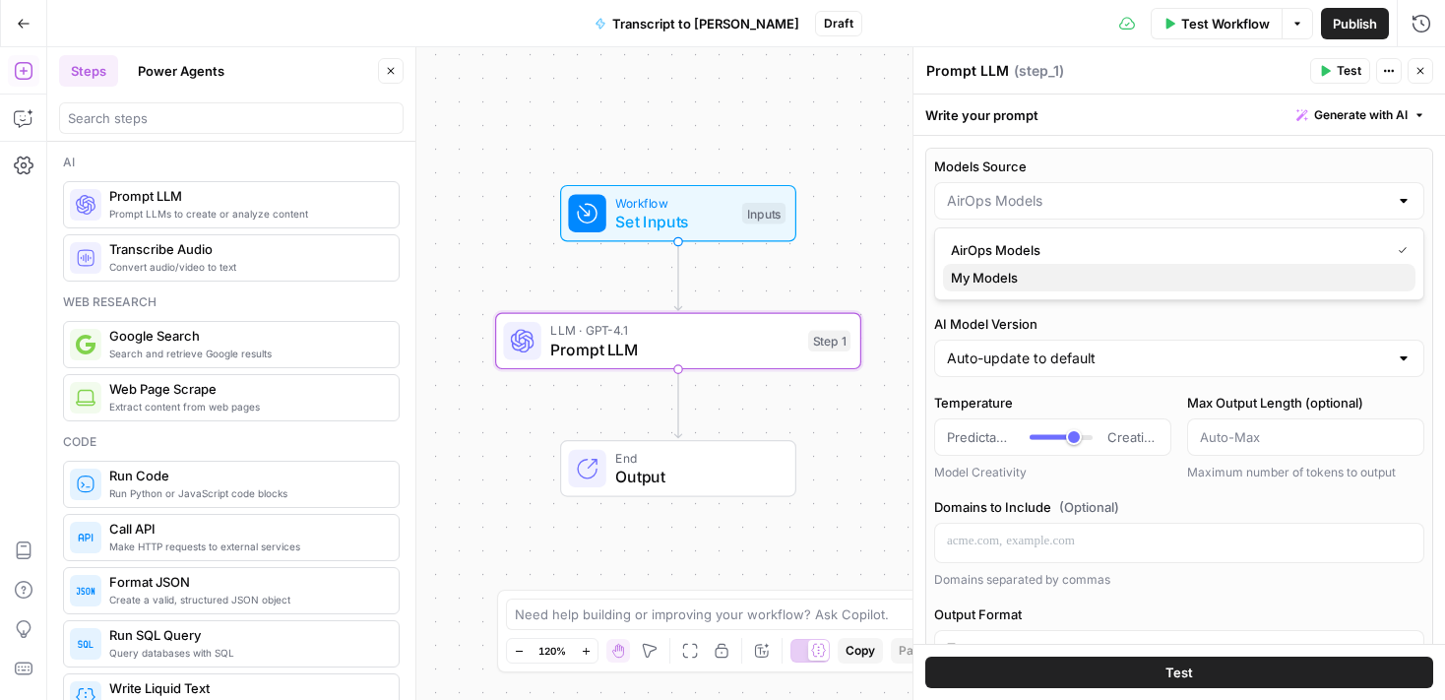
click at [1008, 273] on span "My Models" at bounding box center [1175, 278] width 449 height 20
type input "My Models"
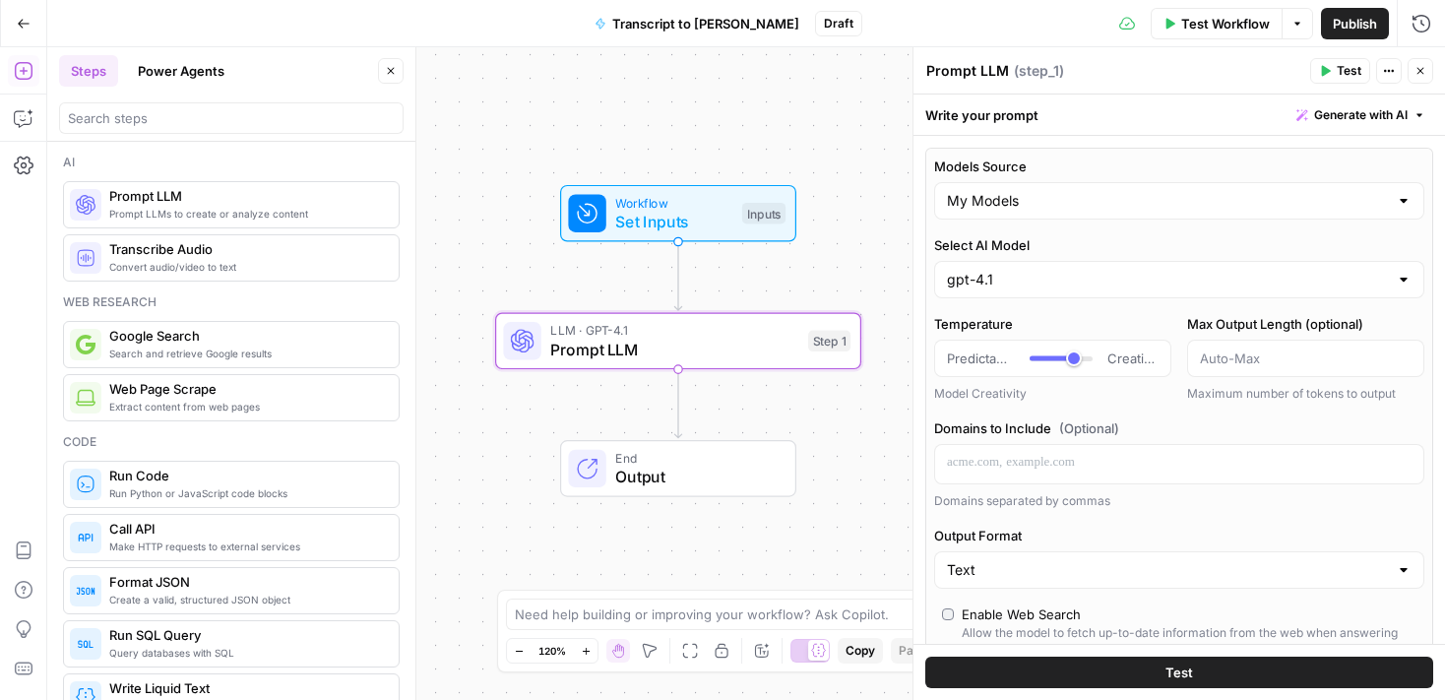
click at [1033, 242] on label "Select AI Model" at bounding box center [1179, 245] width 490 height 20
click at [1033, 270] on input "gpt-4.1" at bounding box center [1167, 280] width 441 height 20
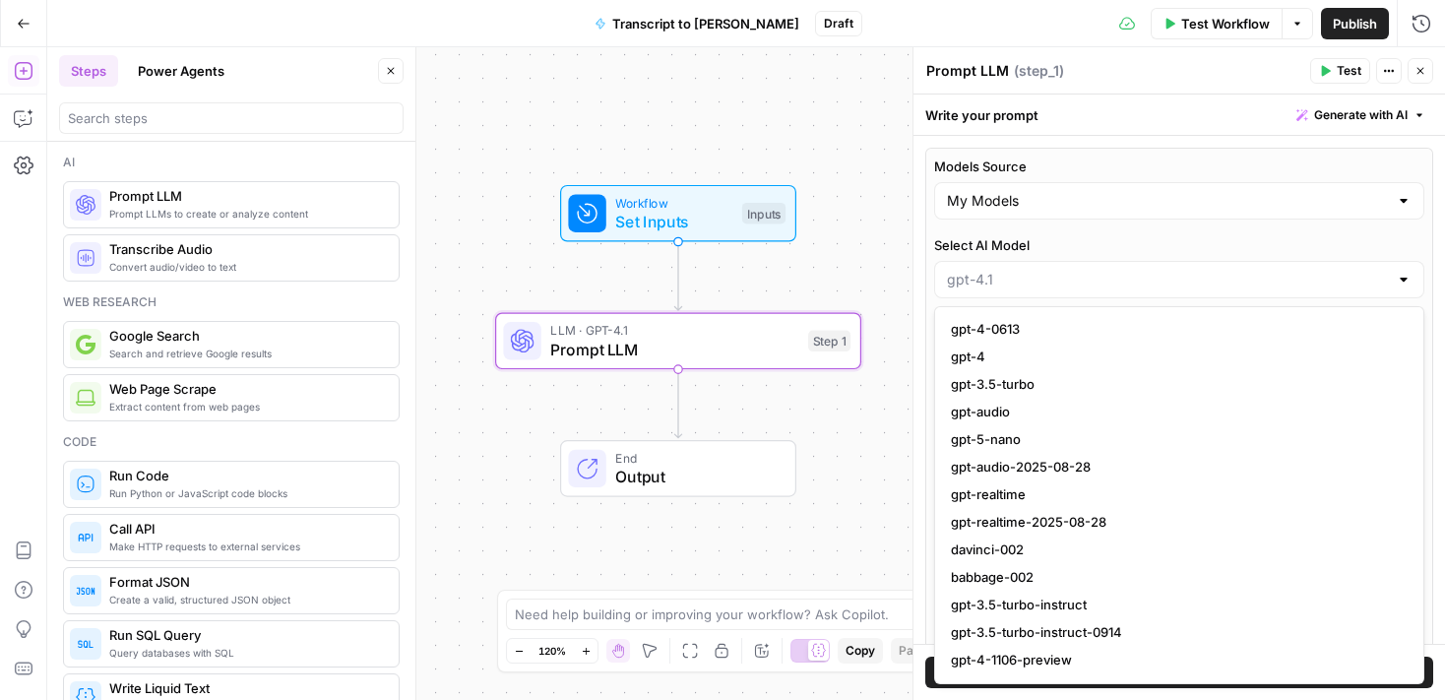
type input "gpt-4.1"
click at [1080, 253] on label "Select AI Model" at bounding box center [1179, 245] width 490 height 20
click at [1080, 270] on input "gpt-4.1" at bounding box center [1167, 280] width 441 height 20
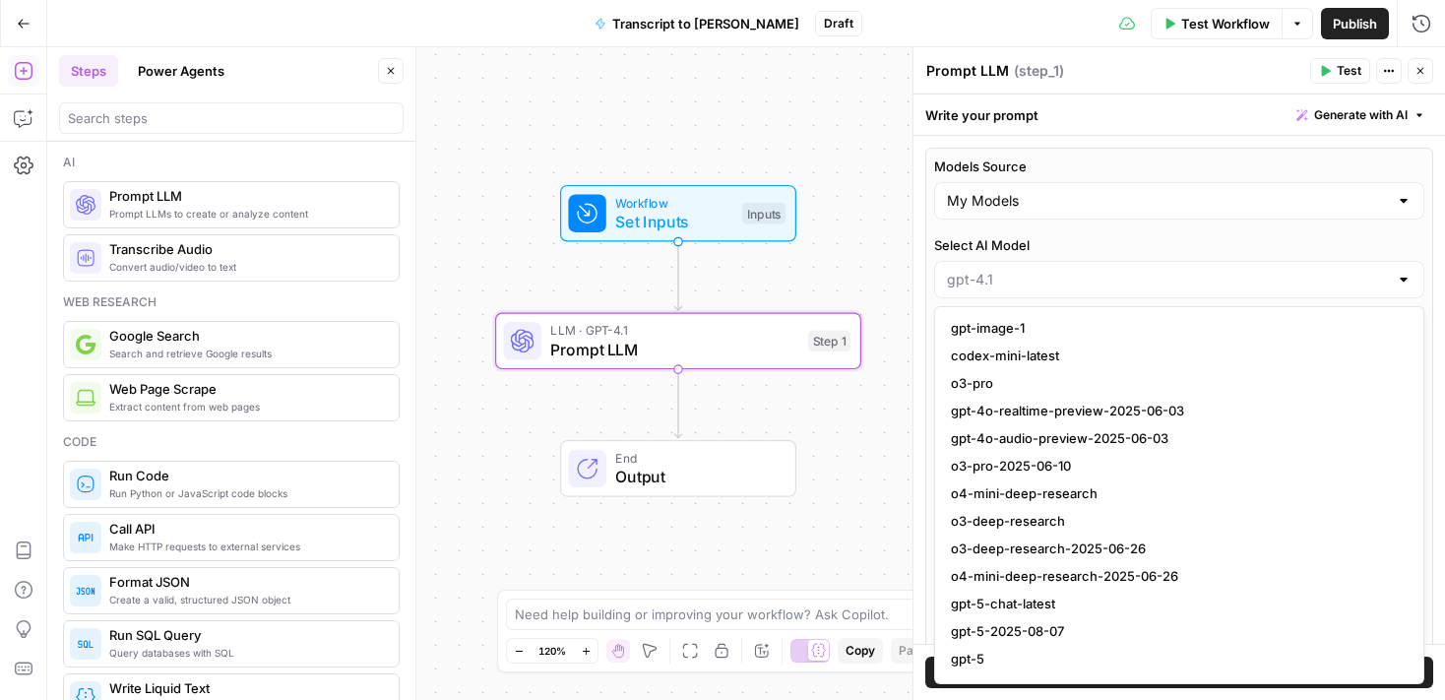
scroll to position [2176, 0]
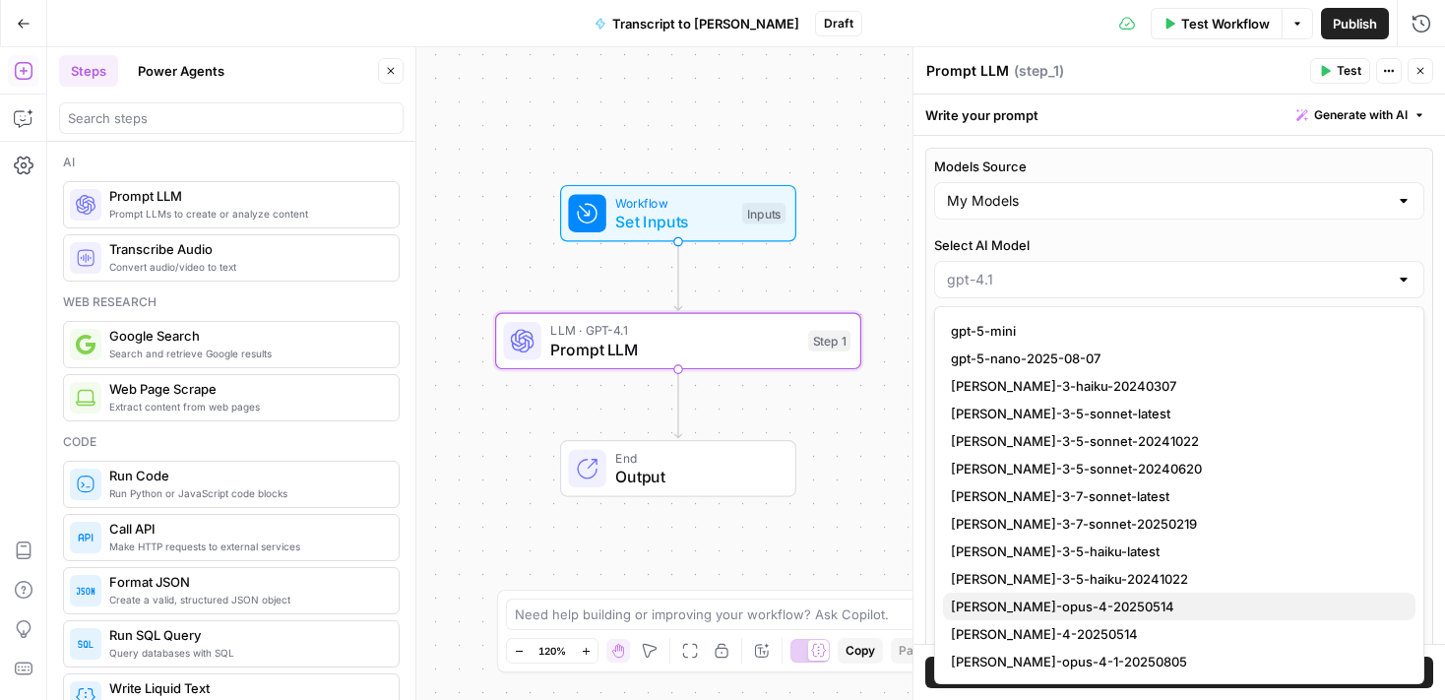
click at [1047, 601] on span "[PERSON_NAME]-opus-4-20250514" at bounding box center [1175, 607] width 449 height 20
type input "[PERSON_NAME]-opus-4-20250514"
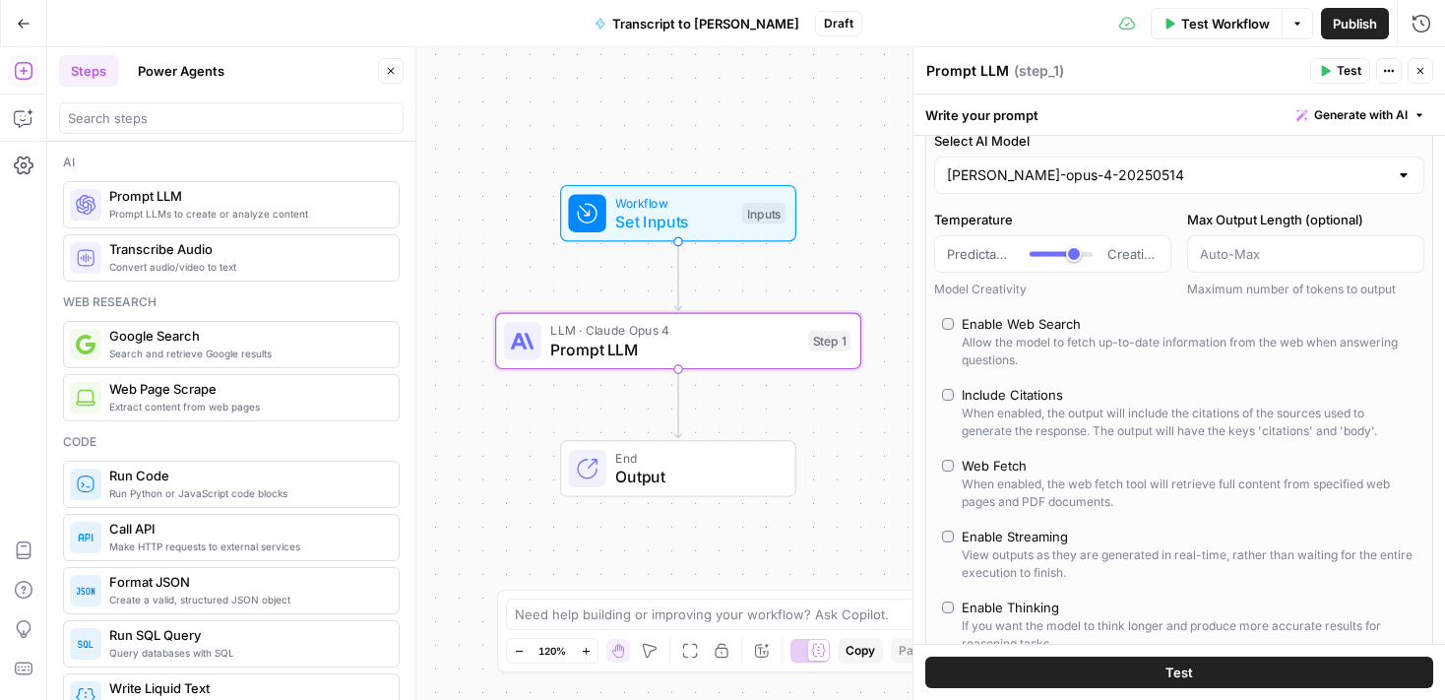
scroll to position [213, 0]
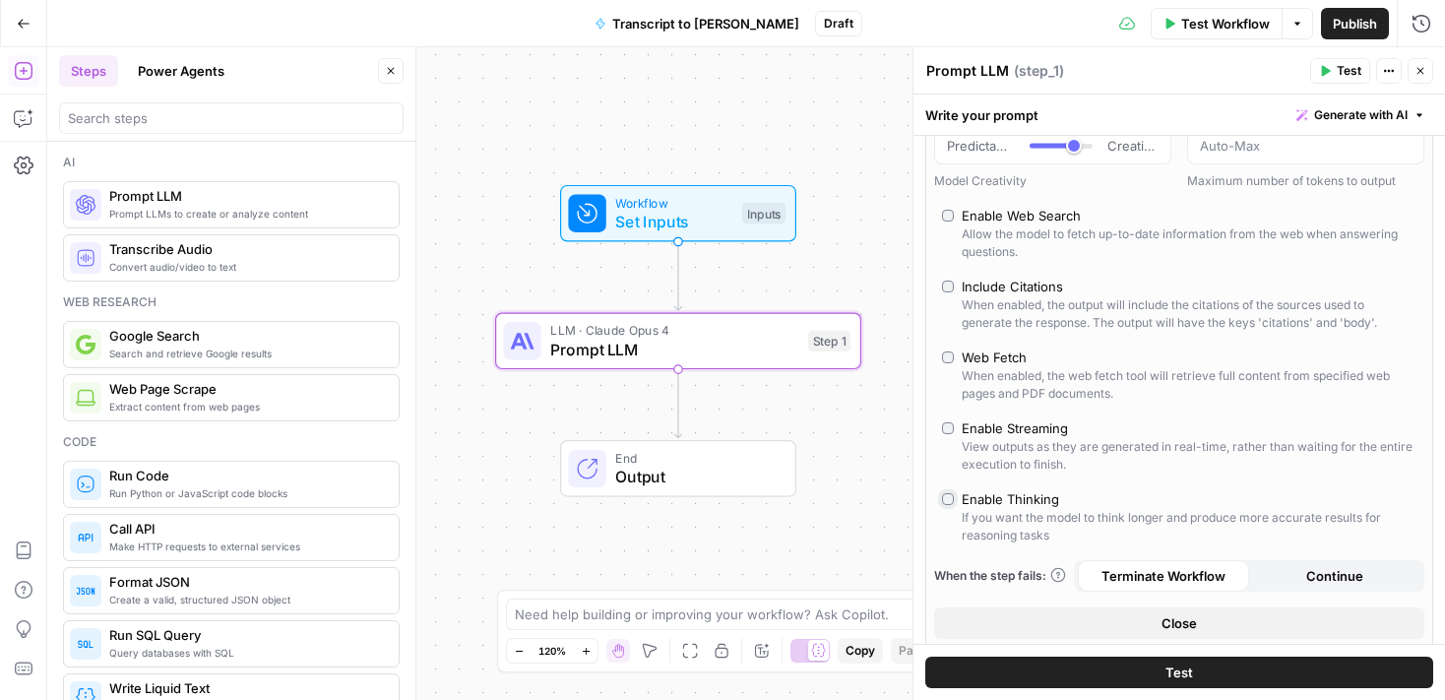
type input "*"
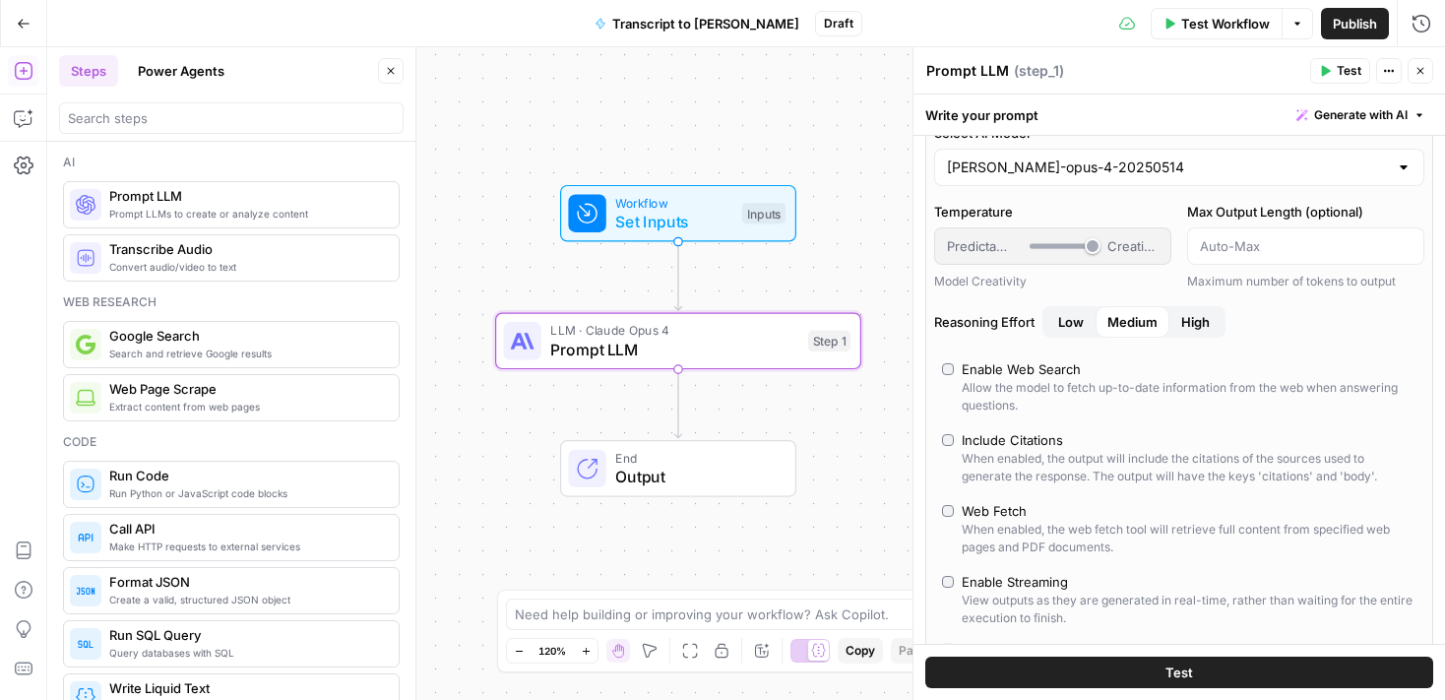
scroll to position [0, 0]
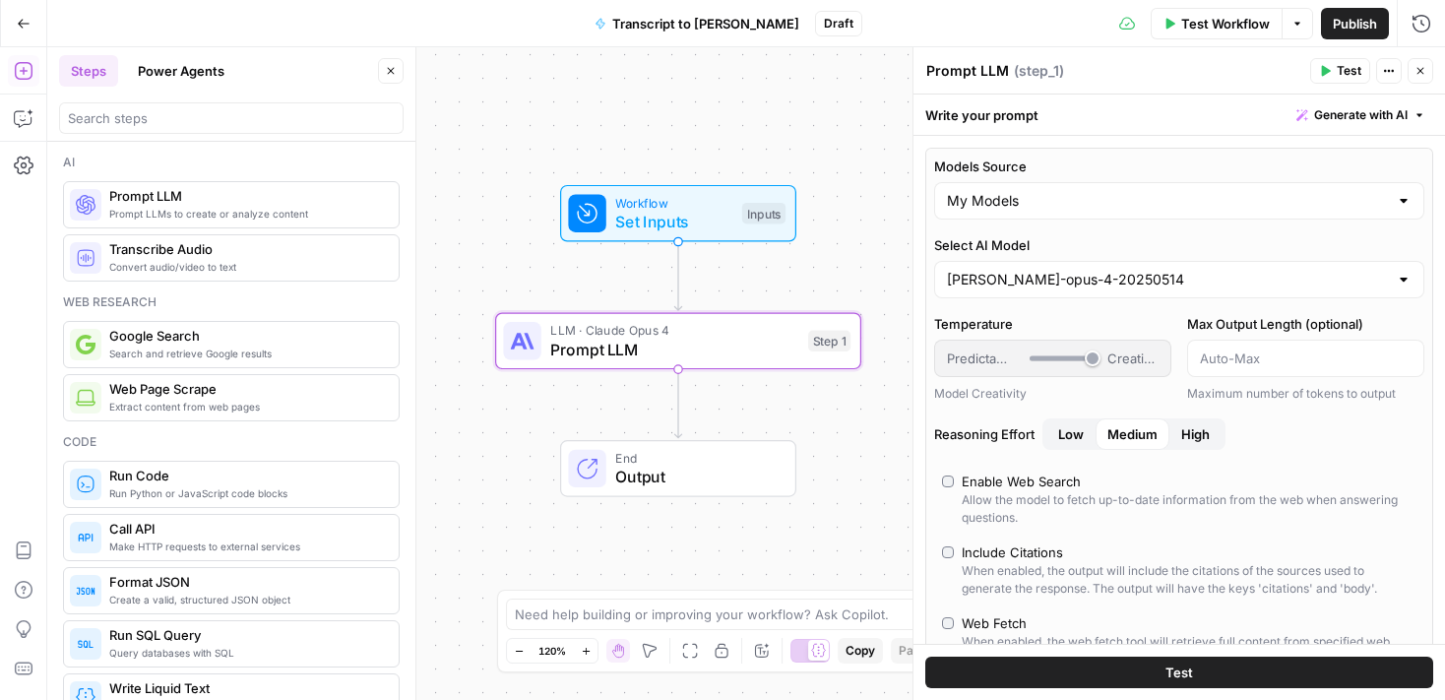
click at [1084, 433] on span "Low" at bounding box center [1071, 434] width 26 height 20
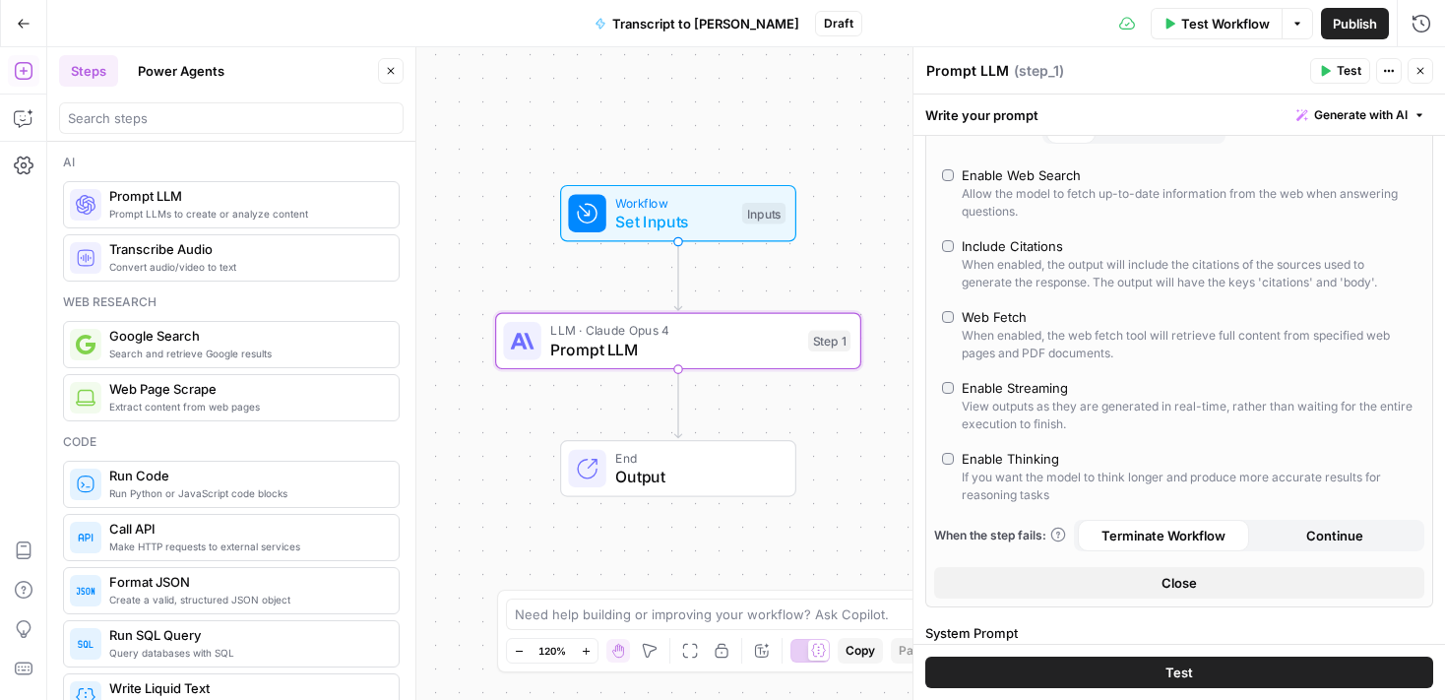
scroll to position [305, 0]
click at [1010, 392] on div "Enable Streaming" at bounding box center [1015, 389] width 106 height 20
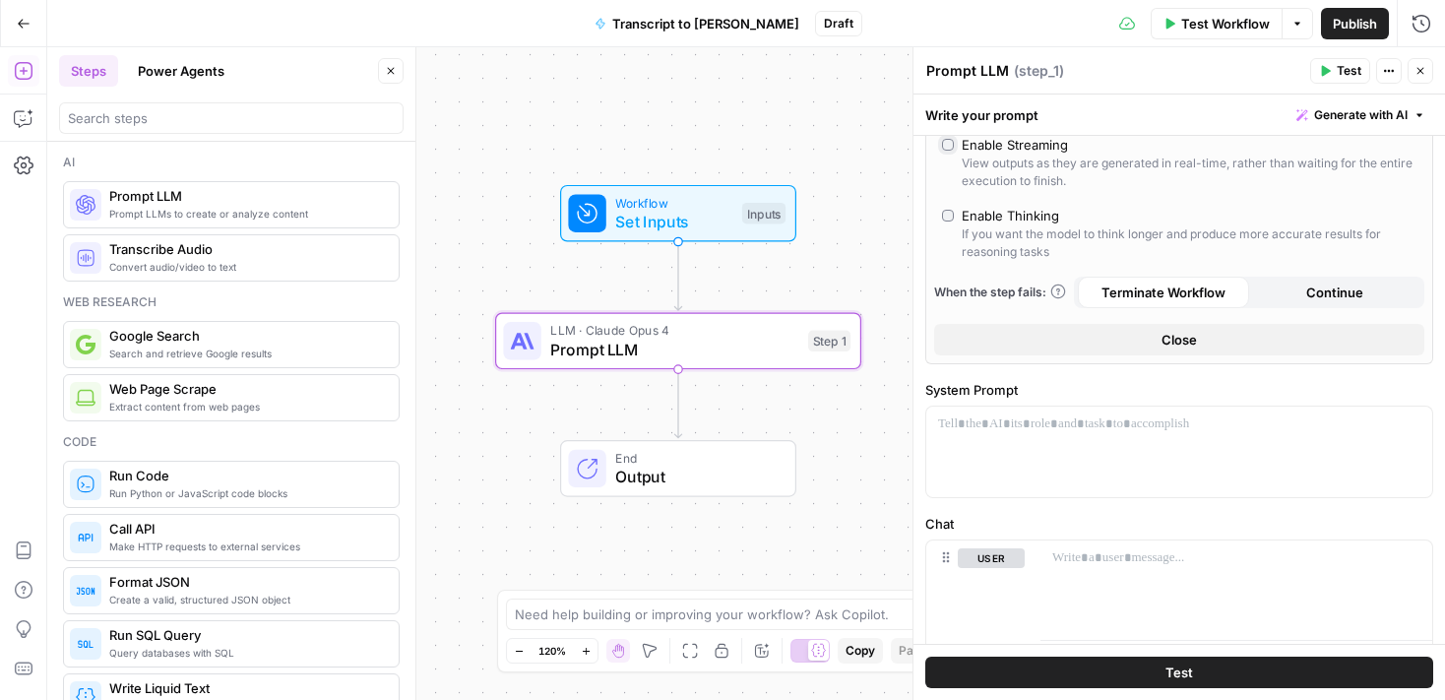
scroll to position [598, 0]
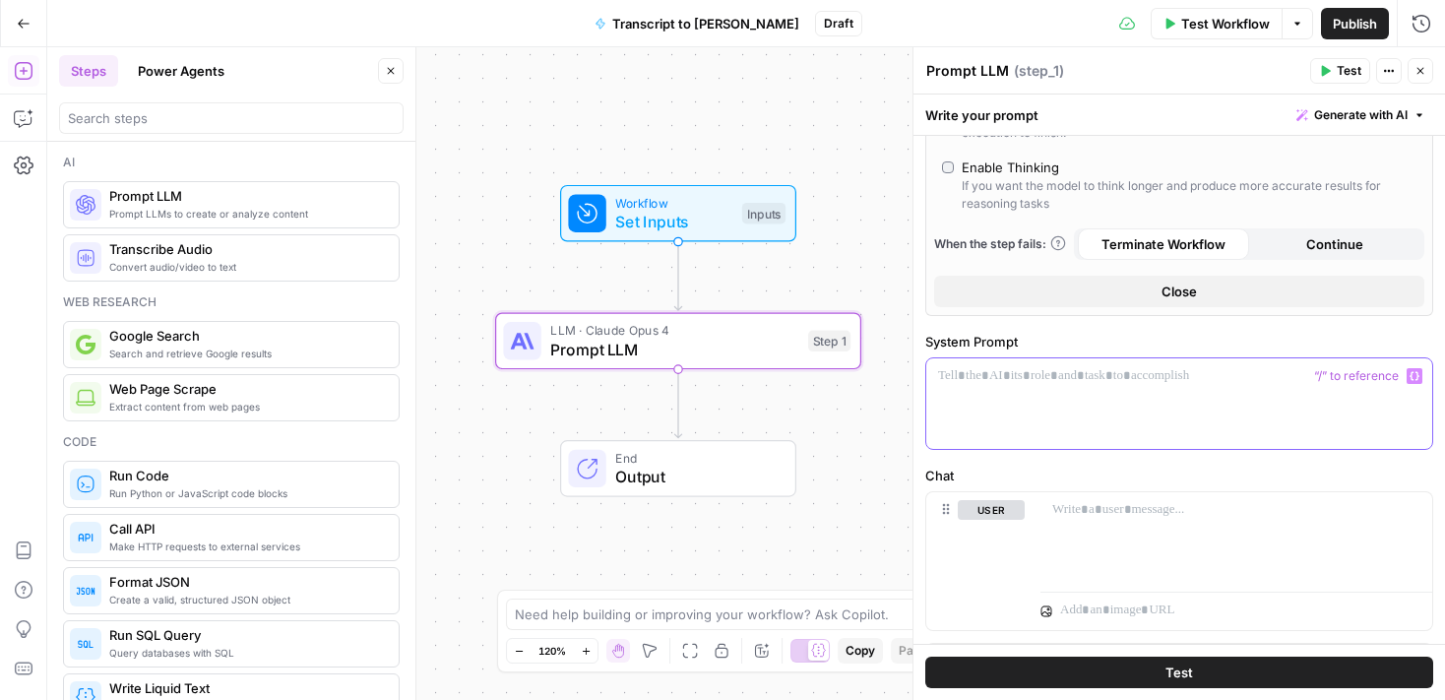
click at [1011, 387] on div at bounding box center [1179, 403] width 506 height 91
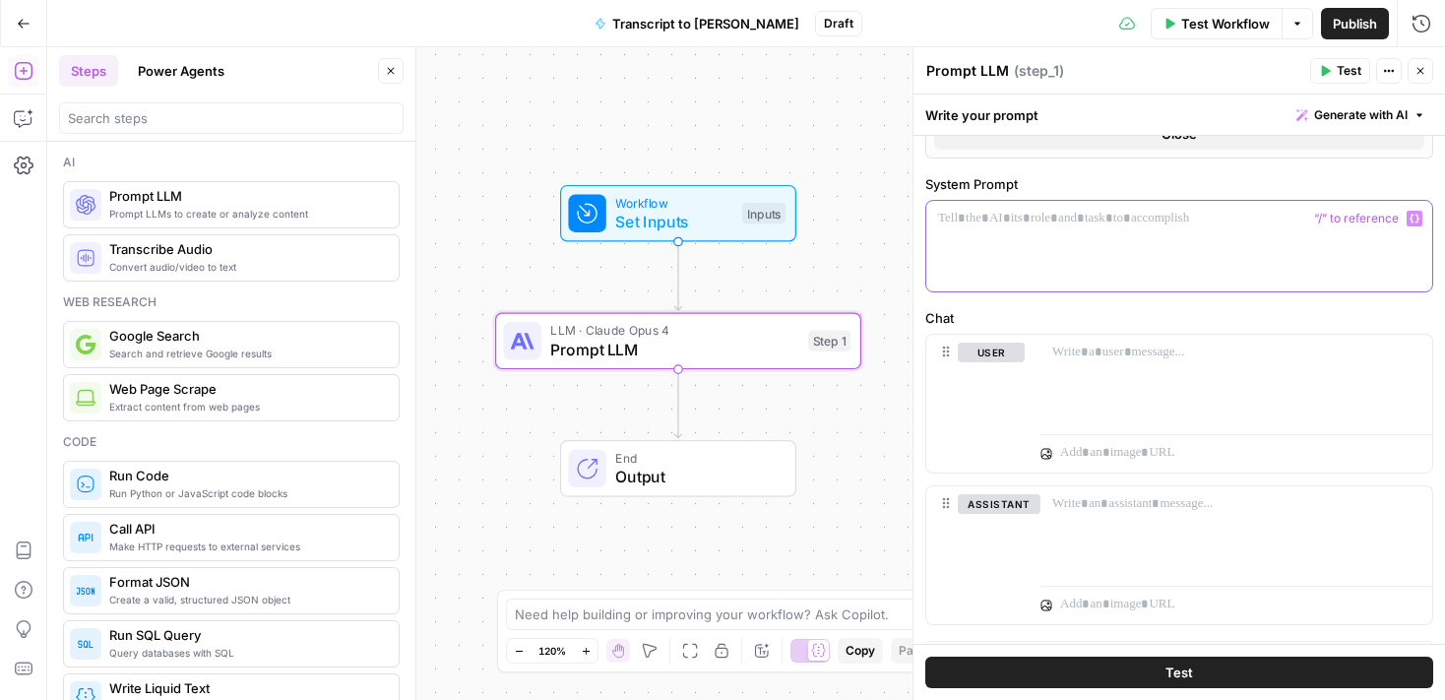
scroll to position [794, 0]
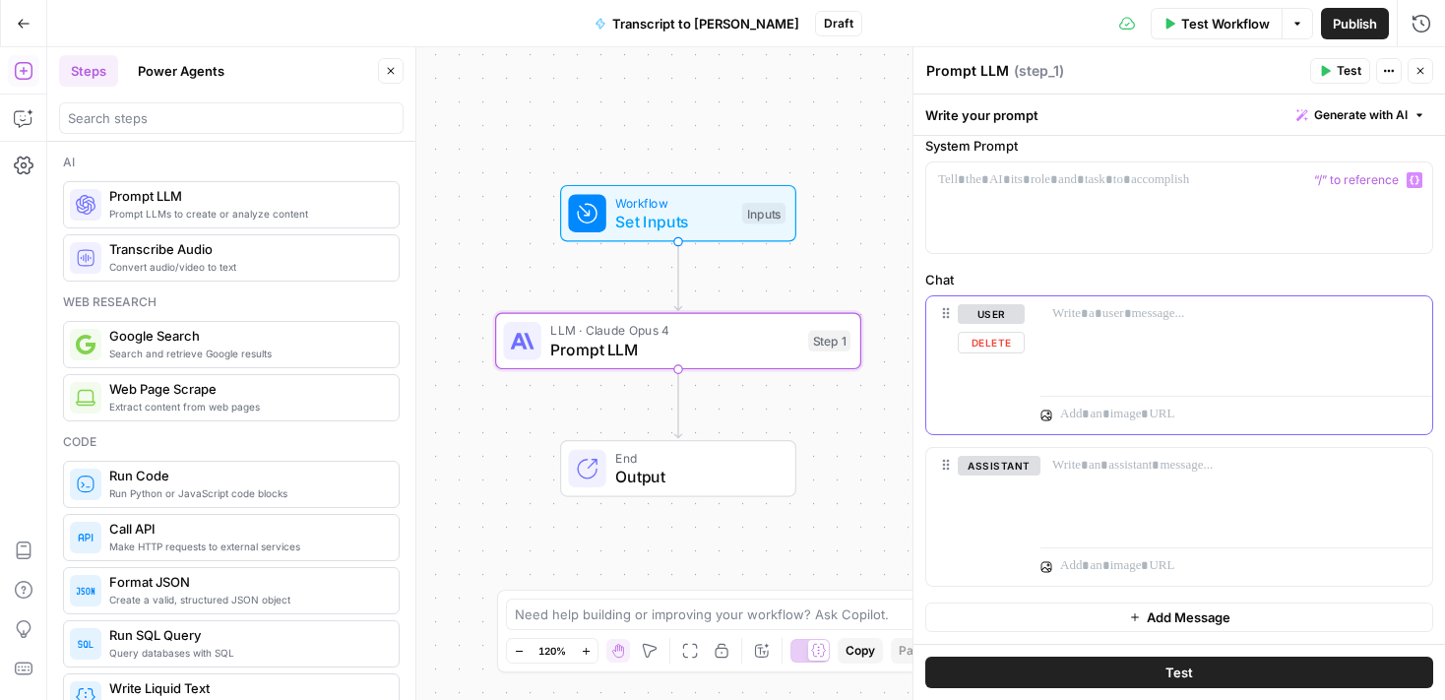
click at [1088, 342] on div at bounding box center [1237, 341] width 392 height 91
click at [1069, 193] on div at bounding box center [1179, 207] width 506 height 91
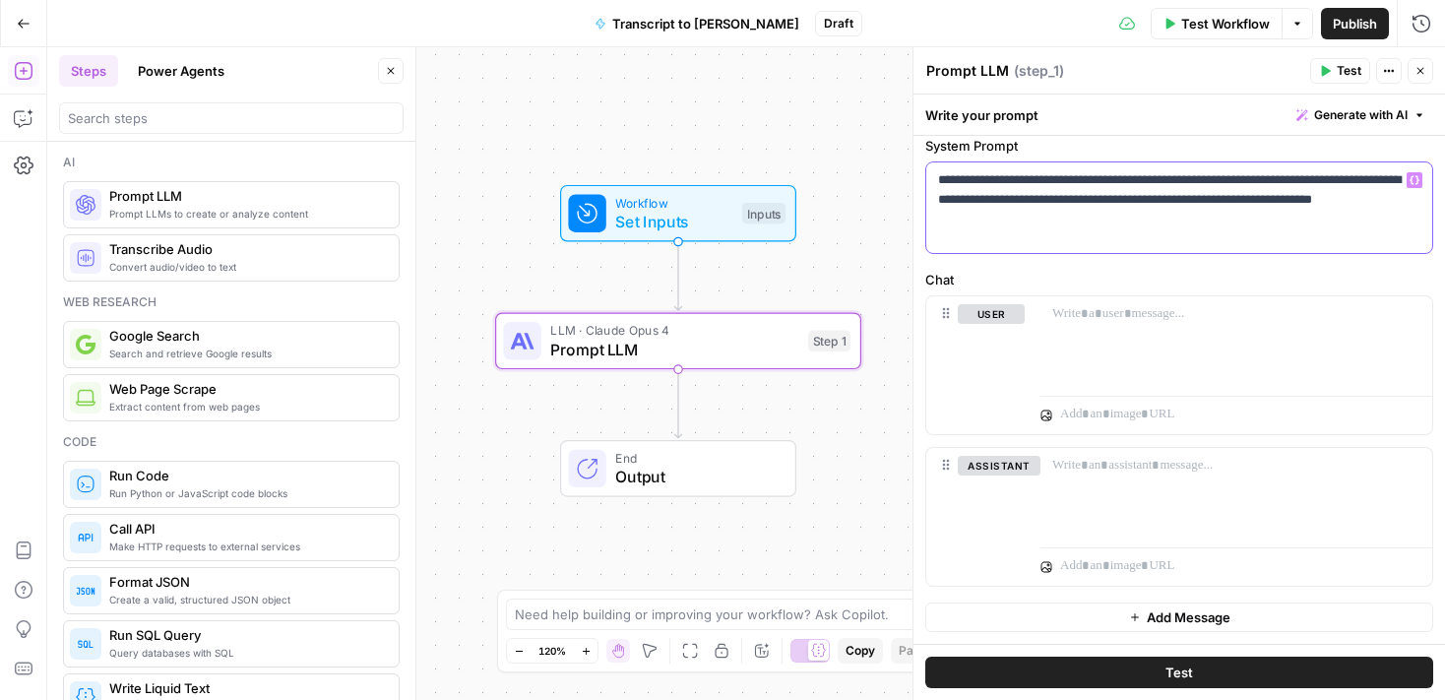
click at [1052, 212] on p "**********" at bounding box center [1179, 199] width 482 height 59
drag, startPoint x: 1081, startPoint y: 215, endPoint x: 1020, endPoint y: 216, distance: 61.0
click at [1020, 216] on p "**********" at bounding box center [1179, 199] width 482 height 59
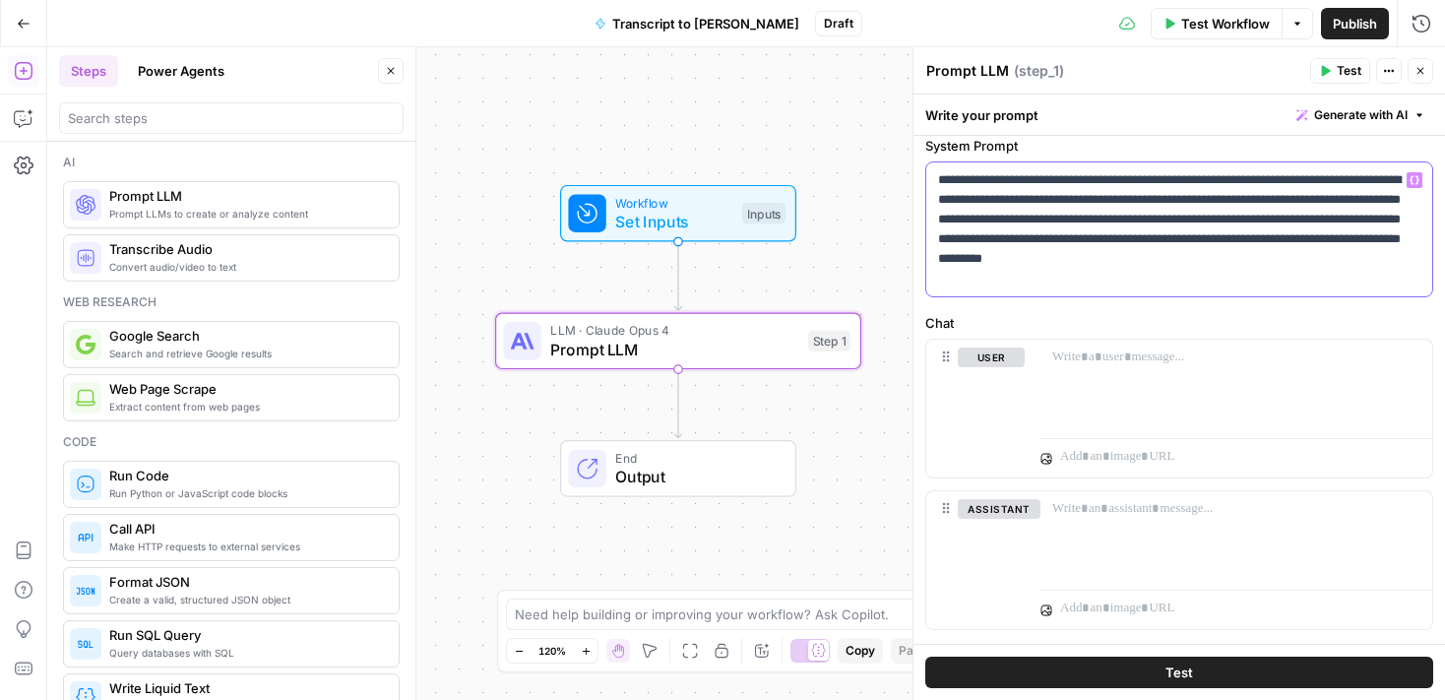
click at [1191, 242] on p "**********" at bounding box center [1179, 229] width 482 height 118
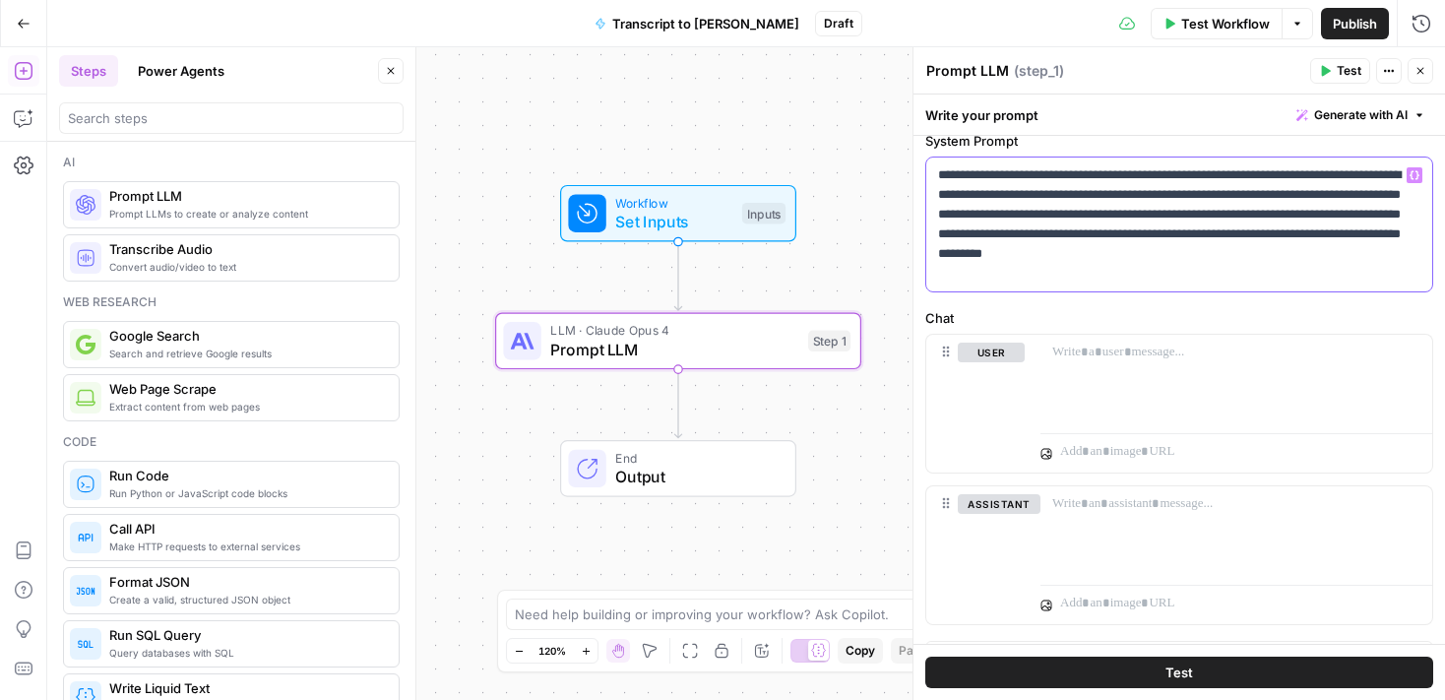
click at [1116, 284] on div "**********" at bounding box center [1179, 225] width 506 height 134
drag, startPoint x: 1116, startPoint y: 284, endPoint x: 942, endPoint y: 173, distance: 206.2
click at [942, 173] on div "**********" at bounding box center [1179, 225] width 506 height 134
click at [942, 173] on p "**********" at bounding box center [1179, 224] width 482 height 118
drag, startPoint x: 937, startPoint y: 172, endPoint x: 973, endPoint y: 270, distance: 103.7
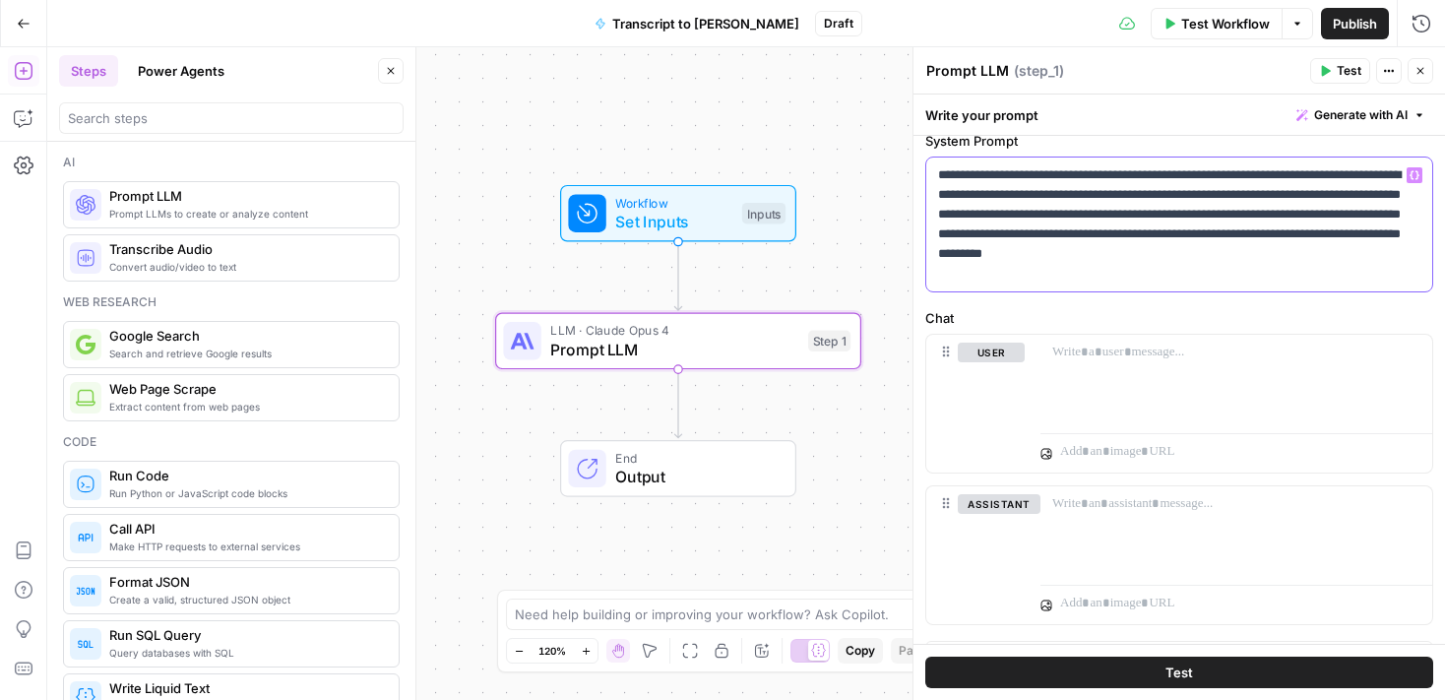
click at [972, 271] on p "**********" at bounding box center [1179, 224] width 482 height 118
copy p "**********"
click at [976, 292] on div "Models Source My Models Select AI Model [PERSON_NAME]-opus-4-20250514 Temperatu…" at bounding box center [1180, 9] width 532 height 1345
click at [1066, 367] on div at bounding box center [1237, 380] width 392 height 91
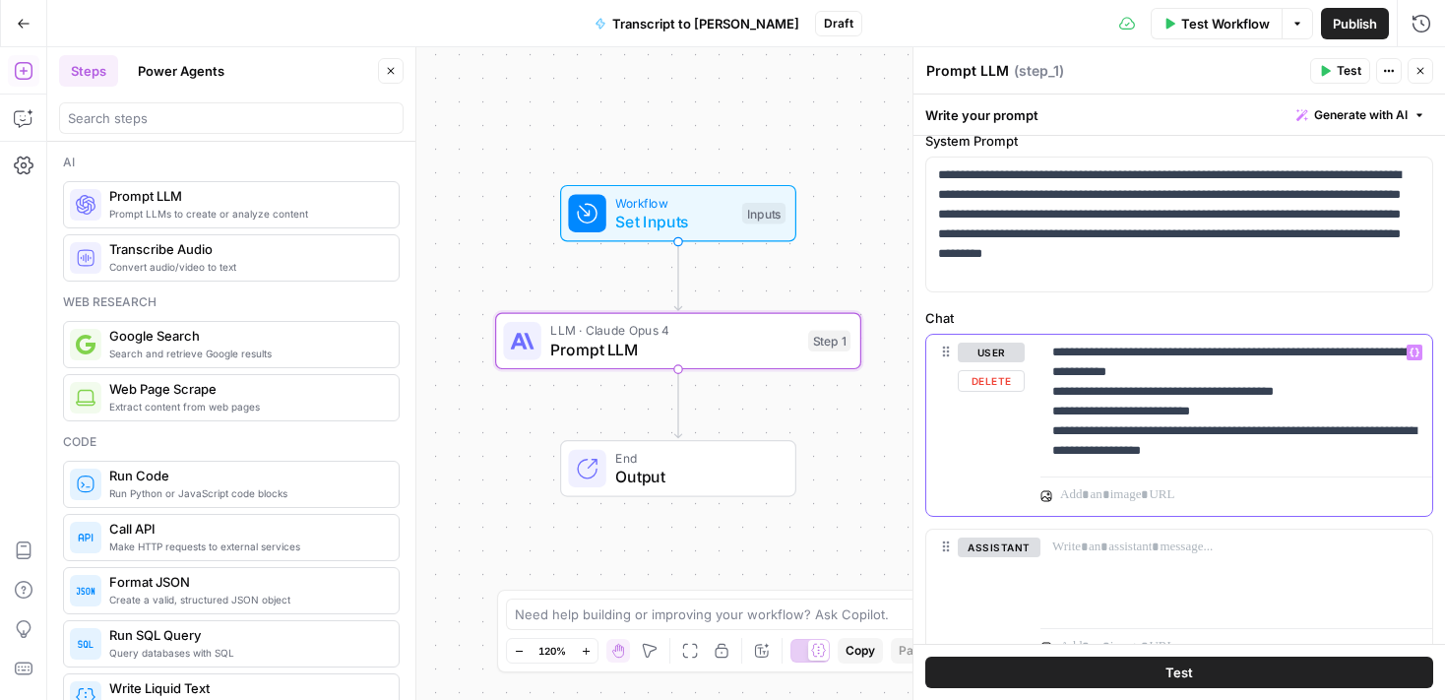
click at [1260, 448] on p "**********" at bounding box center [1236, 402] width 368 height 118
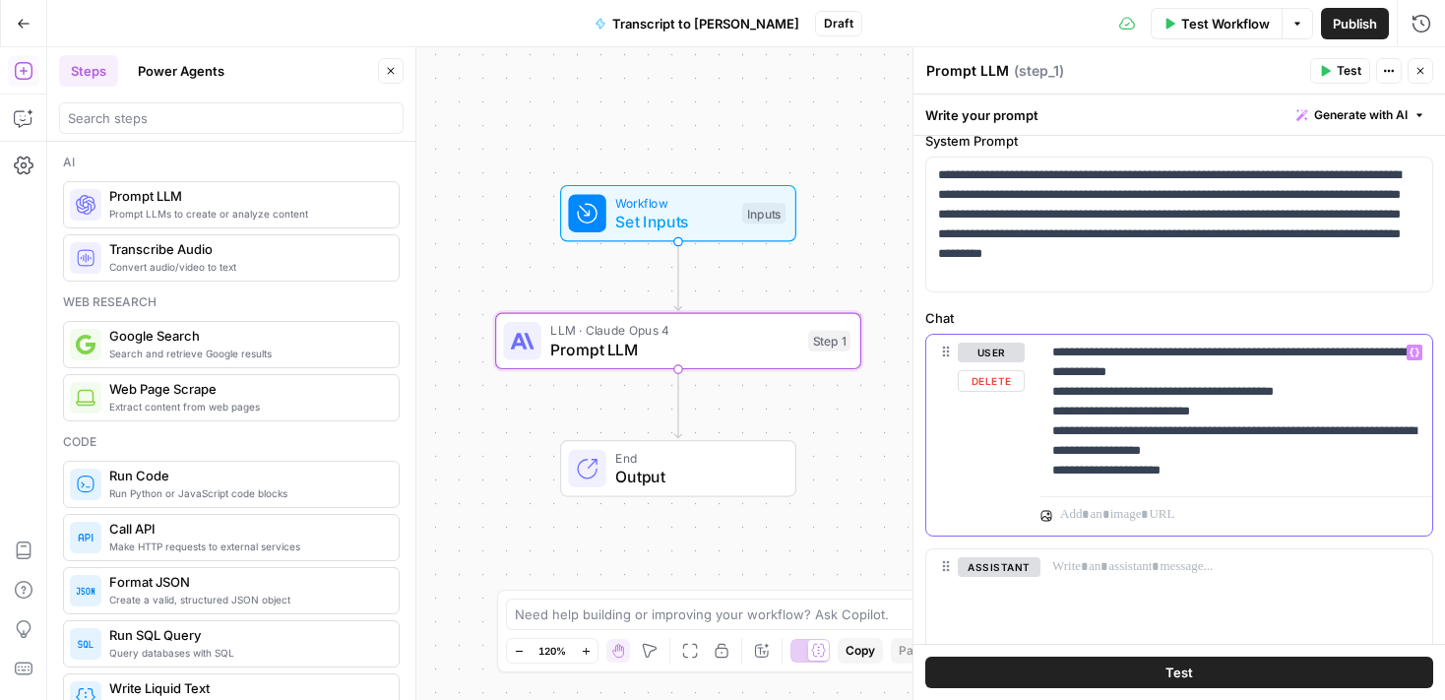
click at [1269, 445] on p "**********" at bounding box center [1236, 412] width 368 height 138
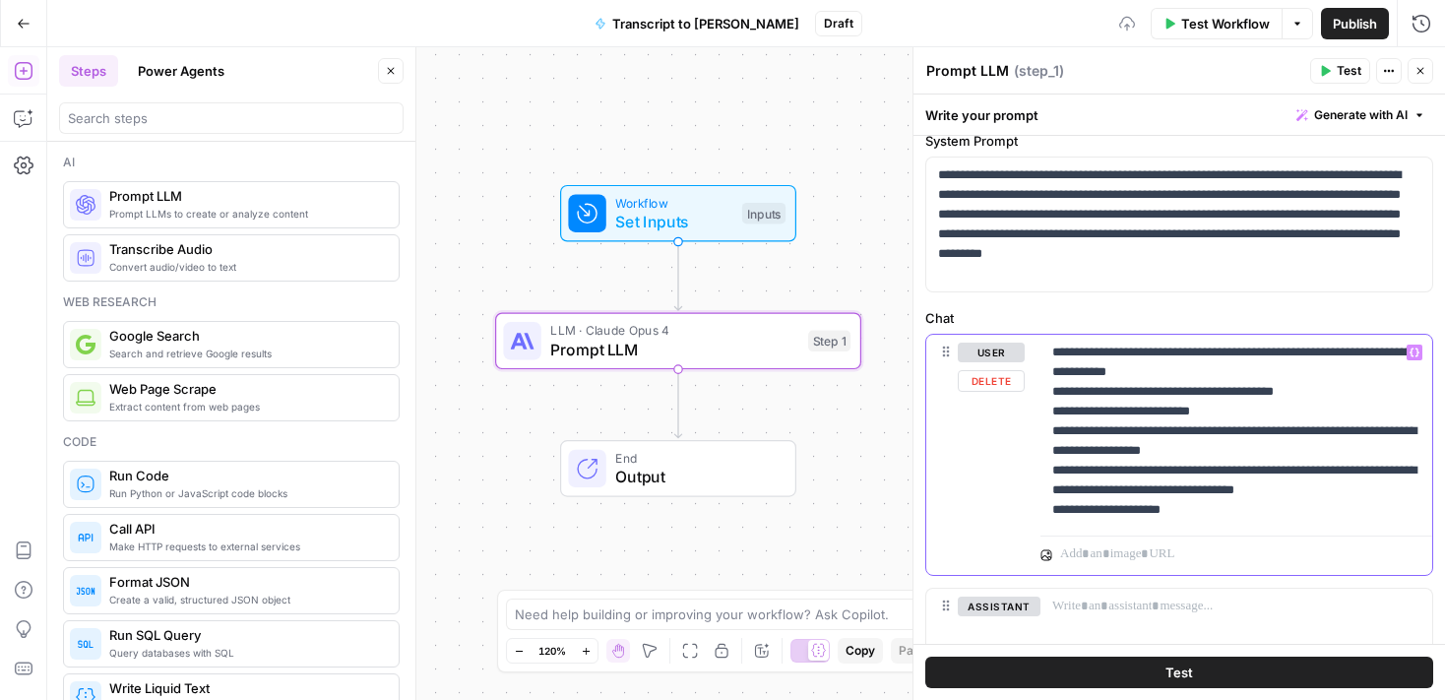
click at [1210, 517] on p "**********" at bounding box center [1236, 431] width 368 height 177
drag, startPoint x: 1214, startPoint y: 516, endPoint x: 1032, endPoint y: 516, distance: 182.1
click at [1032, 516] on div "**********" at bounding box center [1179, 455] width 506 height 240
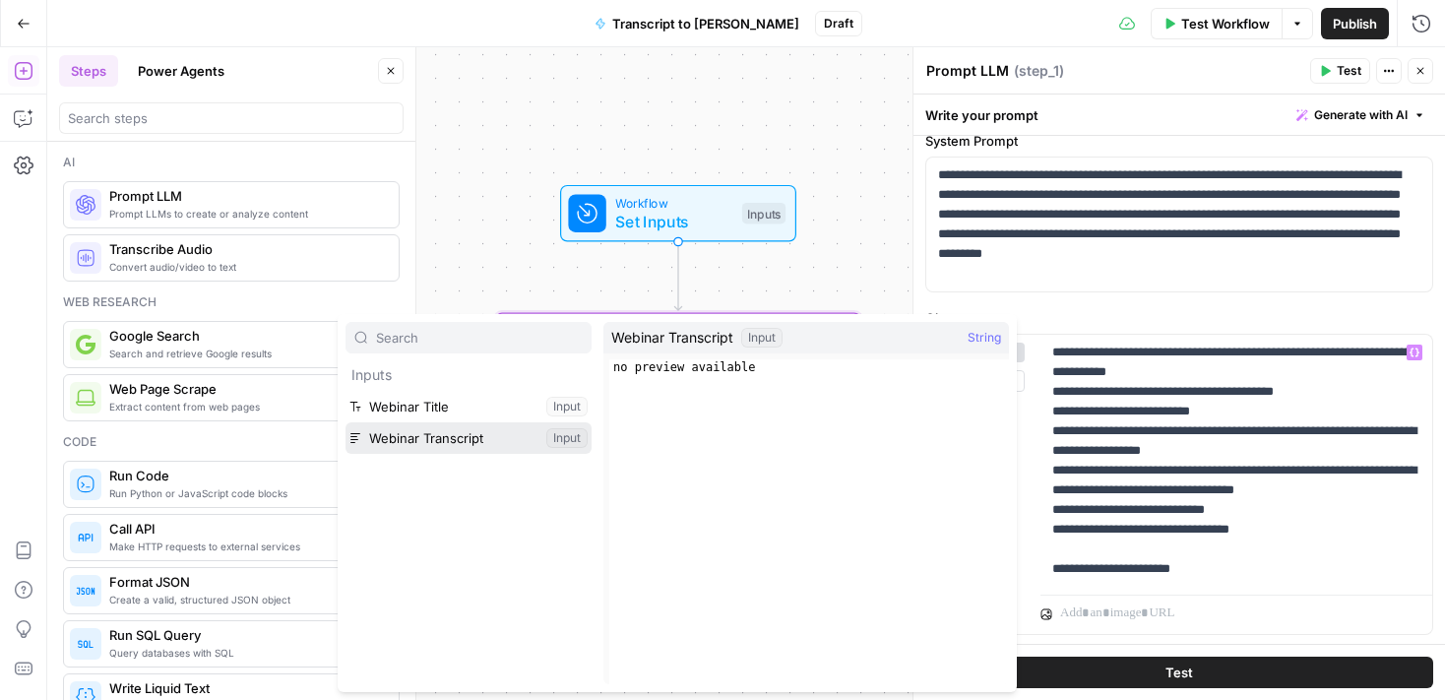
click at [483, 438] on button "Select variable Webinar Transcript" at bounding box center [469, 438] width 246 height 32
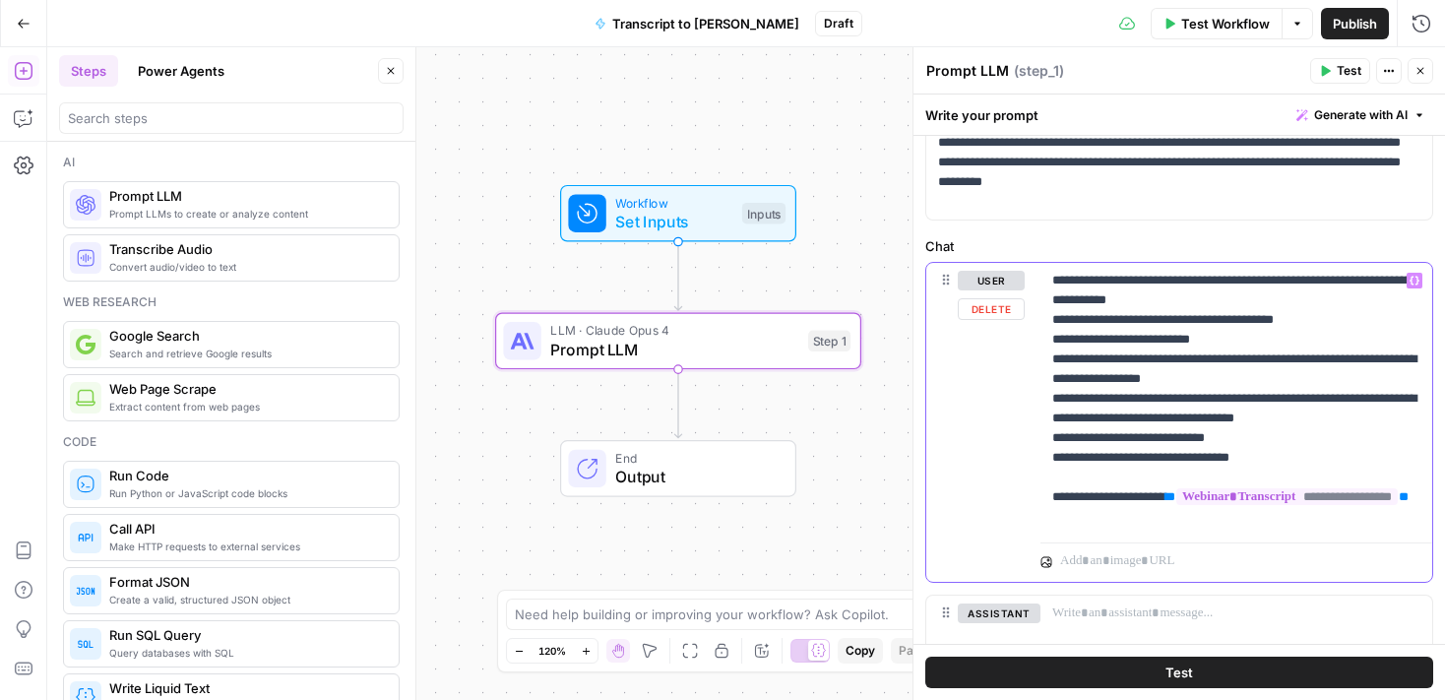
scroll to position [872, 0]
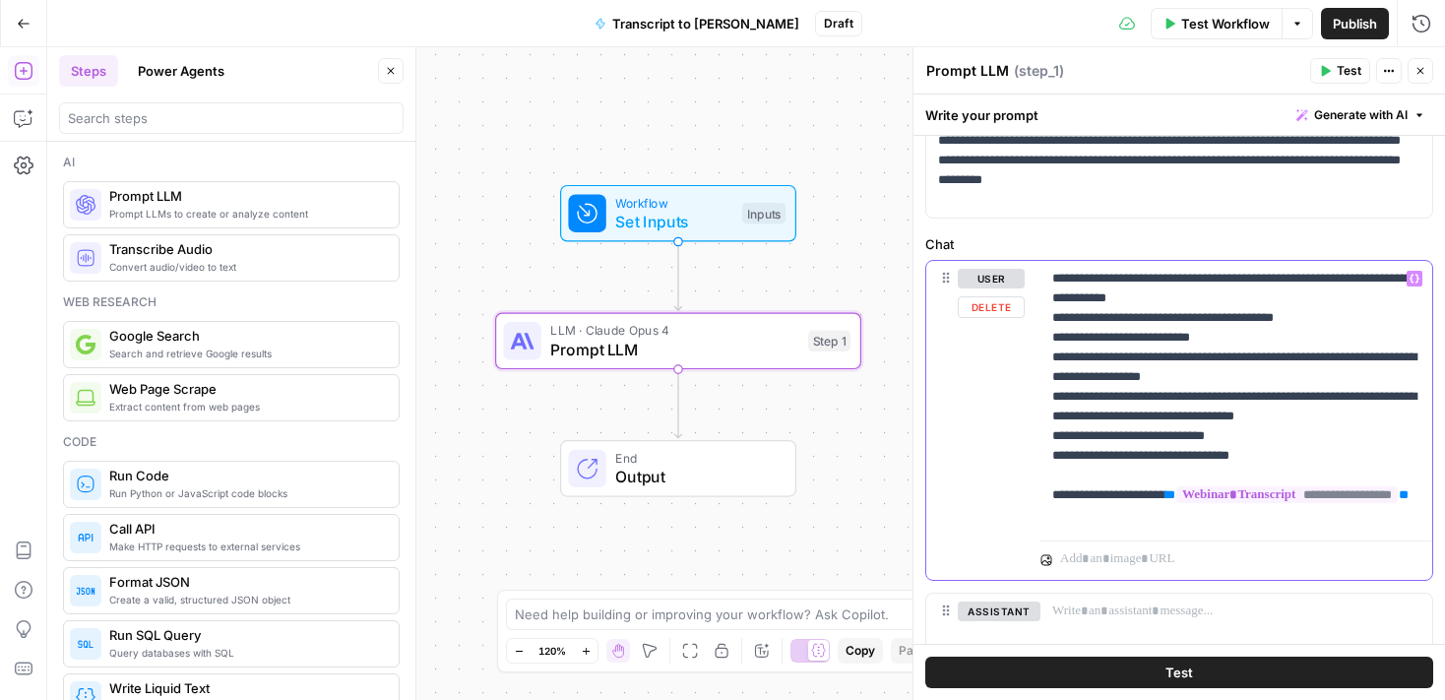
click at [1104, 473] on p "**********" at bounding box center [1236, 397] width 368 height 256
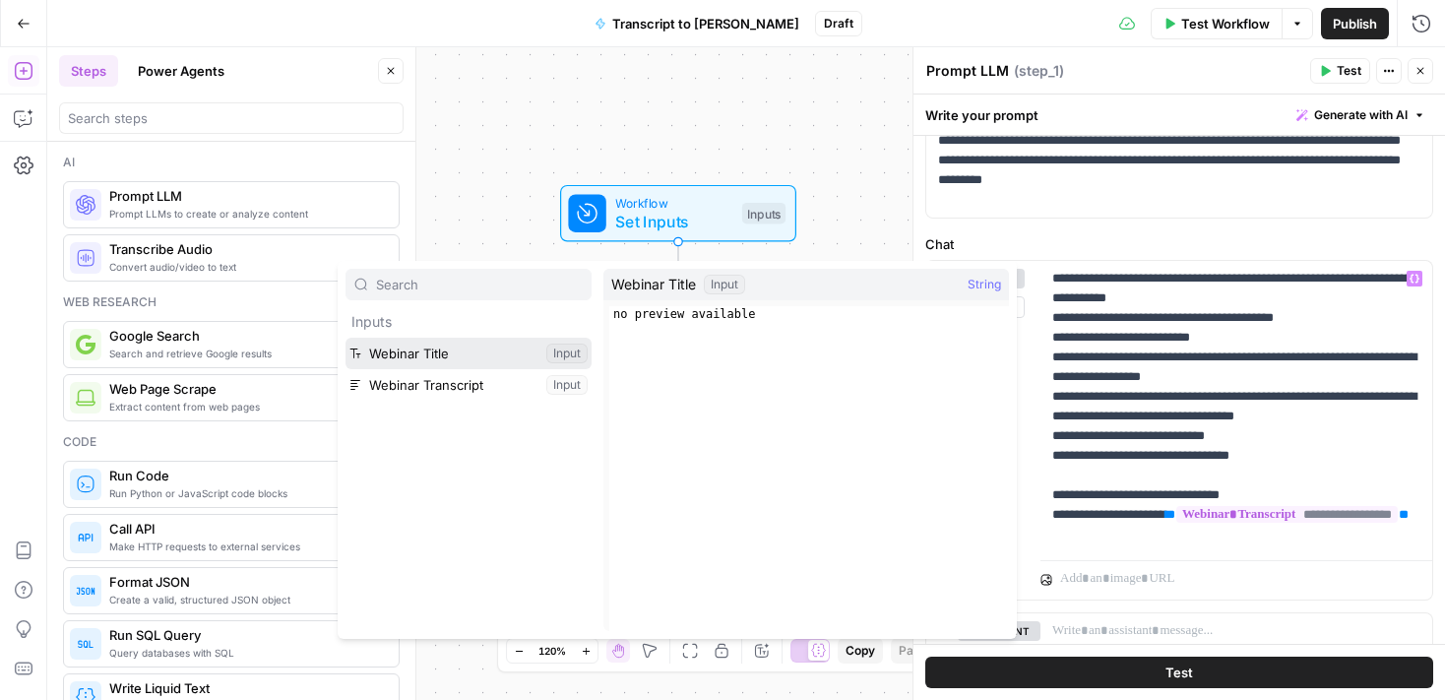
click at [488, 349] on button "Select variable Webinar Title" at bounding box center [469, 354] width 246 height 32
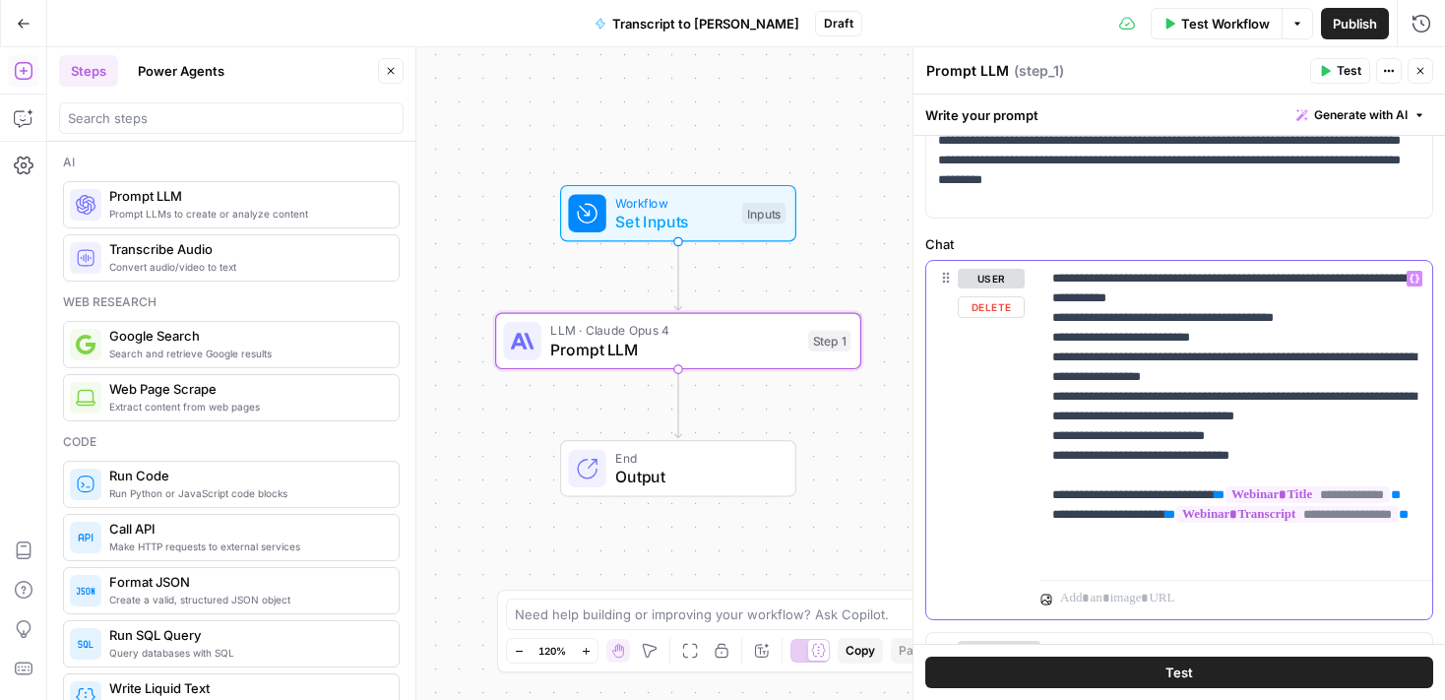
scroll to position [931, 0]
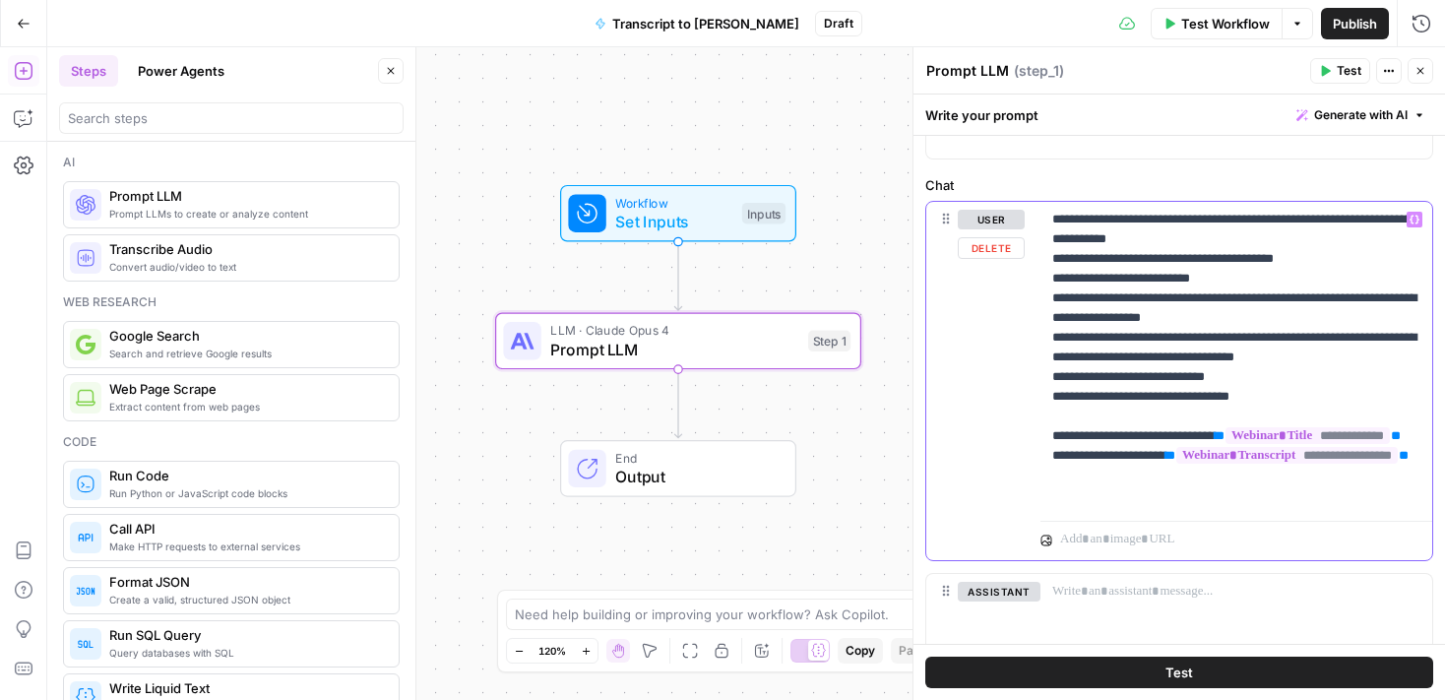
click at [1396, 493] on p "**********" at bounding box center [1236, 357] width 368 height 295
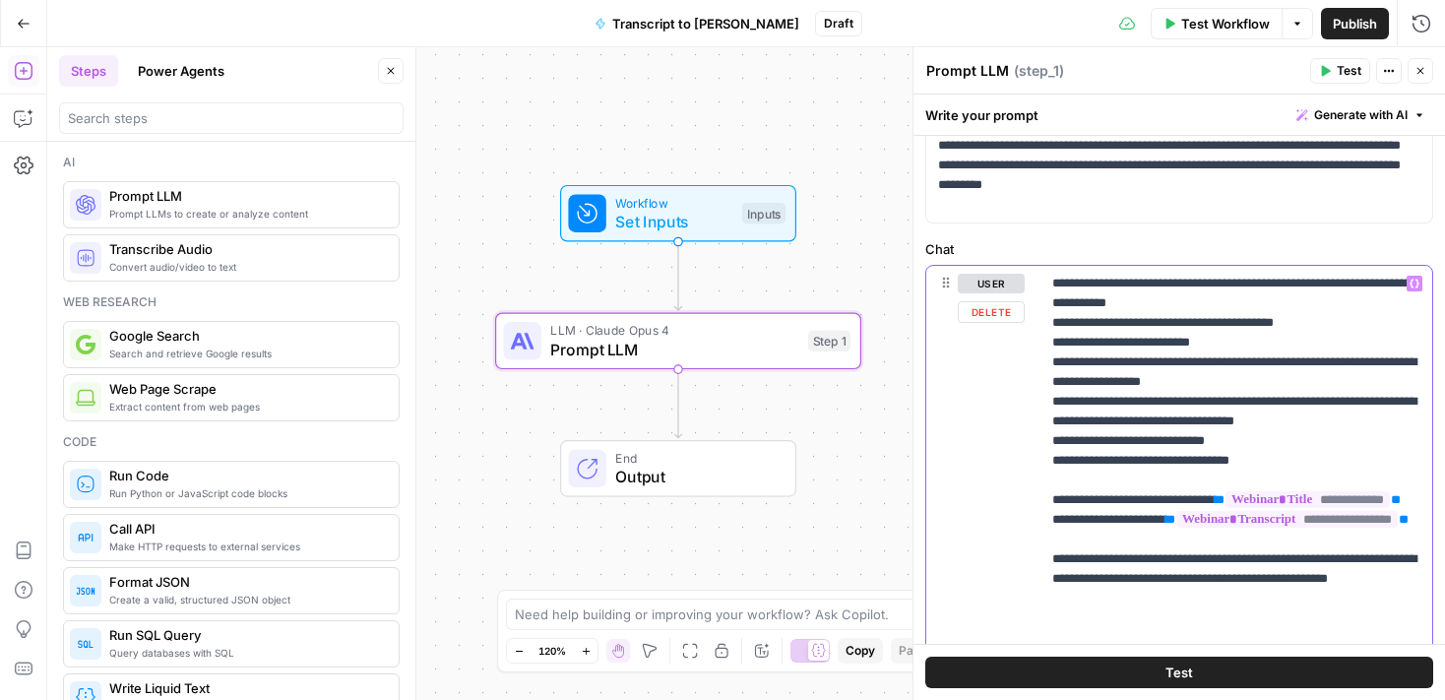
scroll to position [1024, 0]
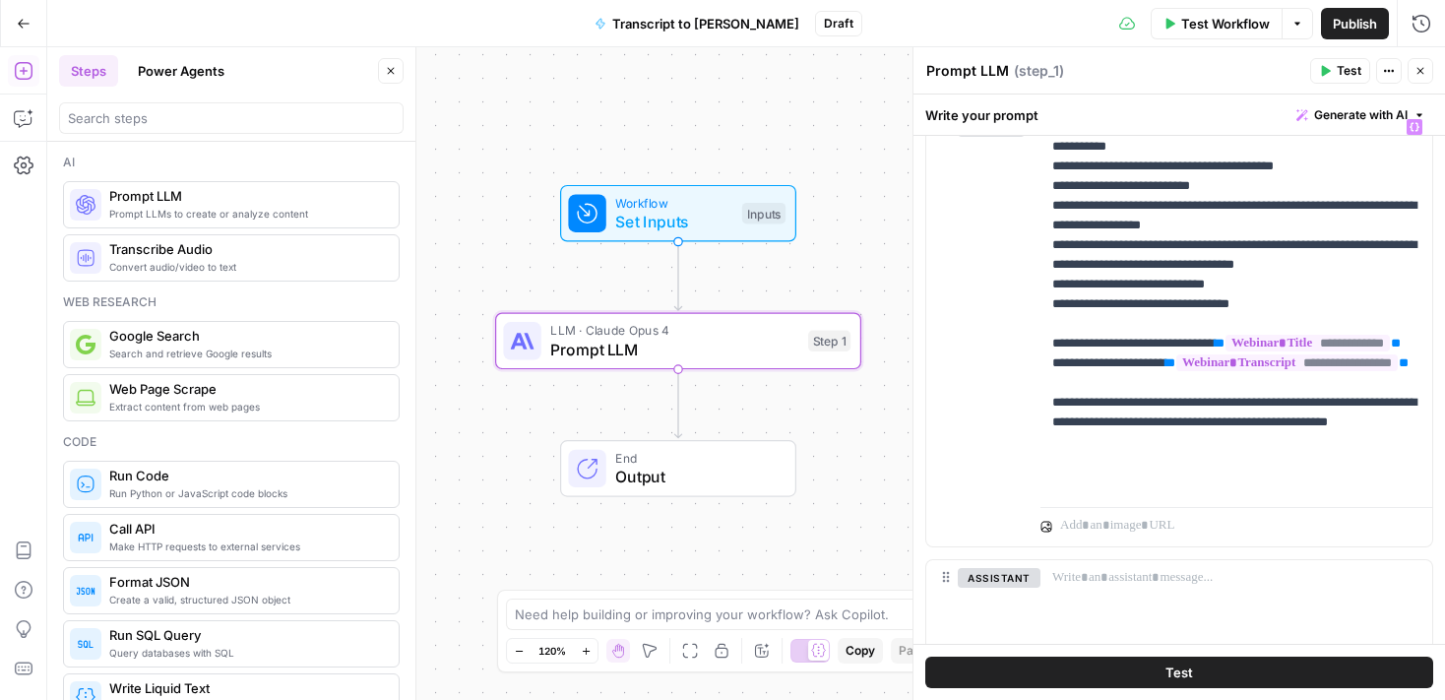
click at [1201, 556] on div "**********" at bounding box center [1179, 333] width 508 height 451
click at [1419, 65] on icon "button" at bounding box center [1421, 71] width 12 height 12
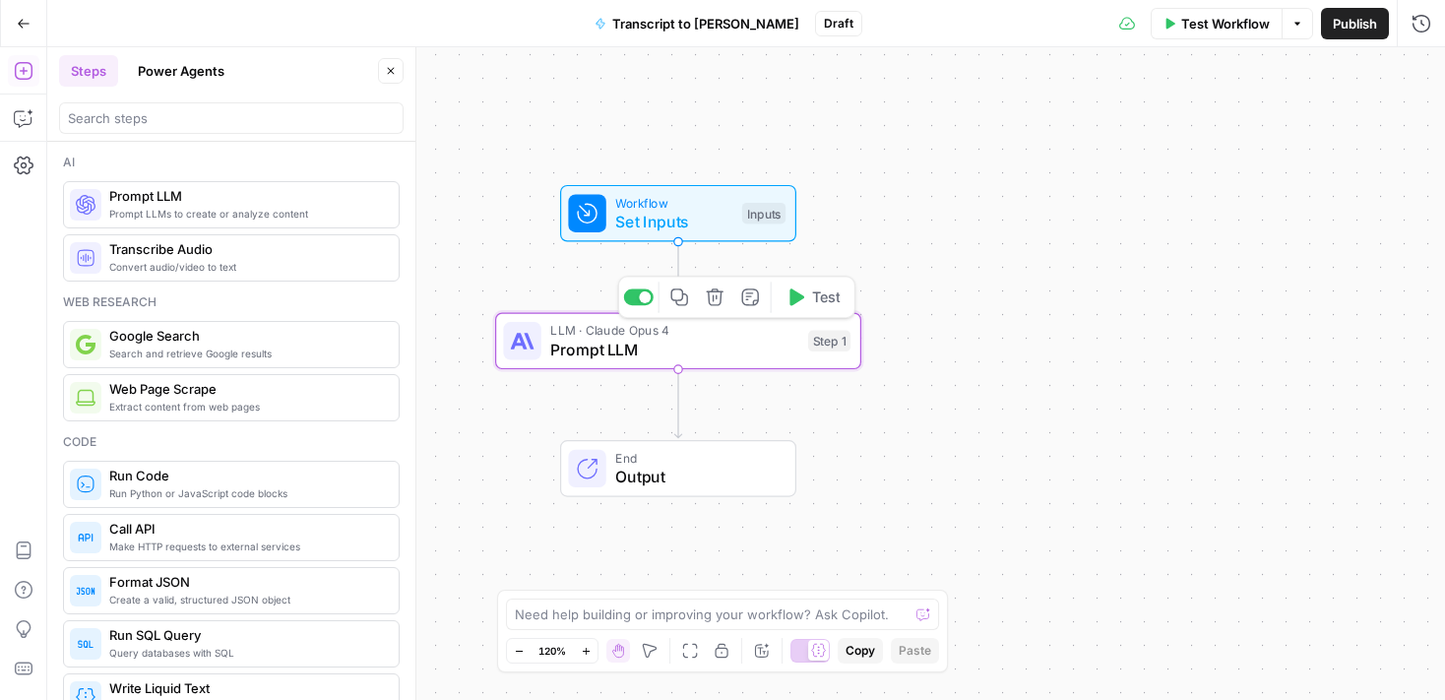
click at [772, 355] on span "Prompt LLM" at bounding box center [674, 350] width 248 height 24
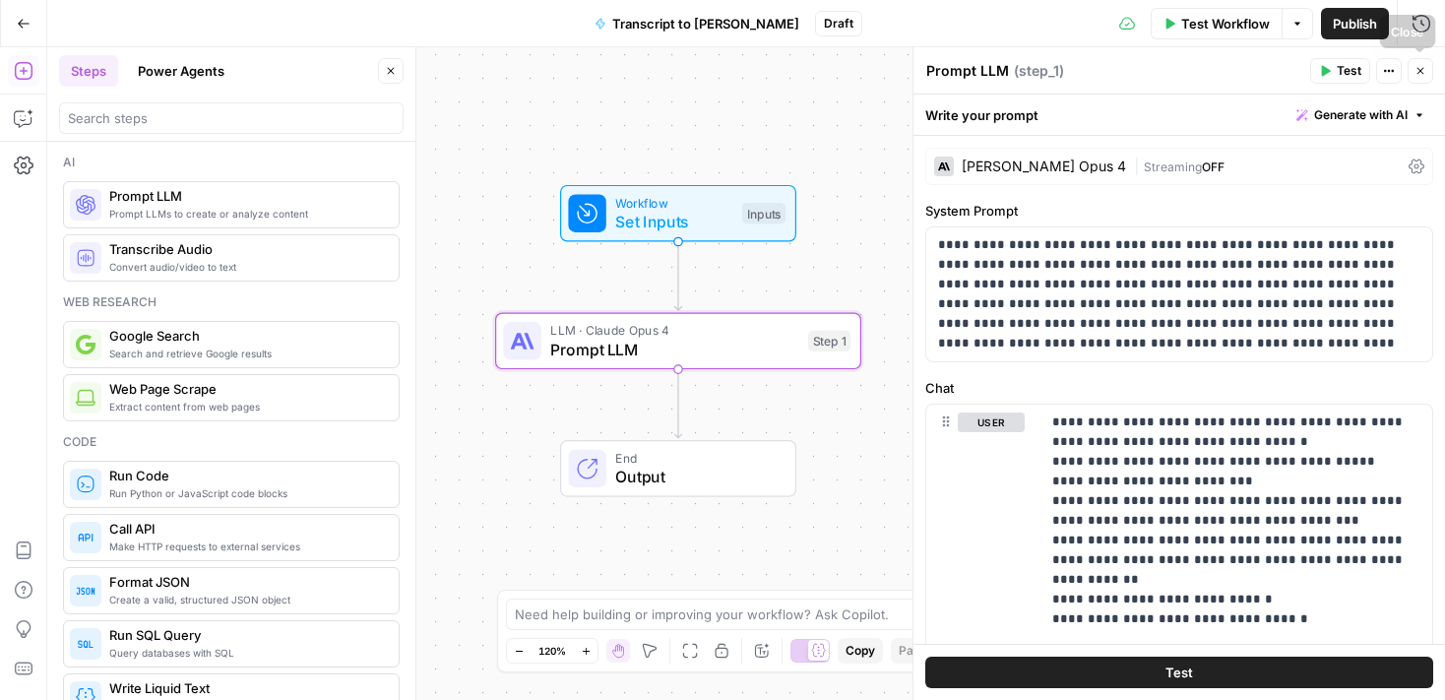
click at [1417, 70] on icon "button" at bounding box center [1421, 71] width 12 height 12
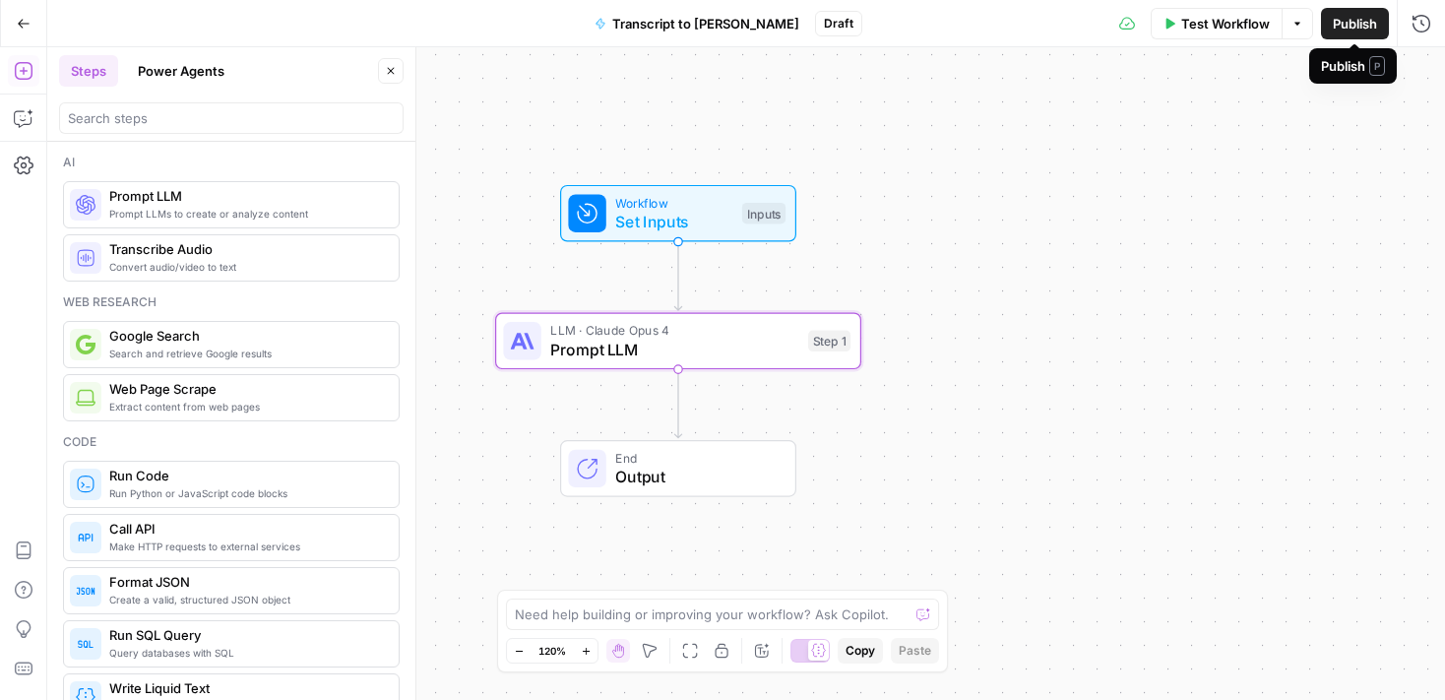
click at [1345, 21] on span "Publish" at bounding box center [1355, 24] width 44 height 20
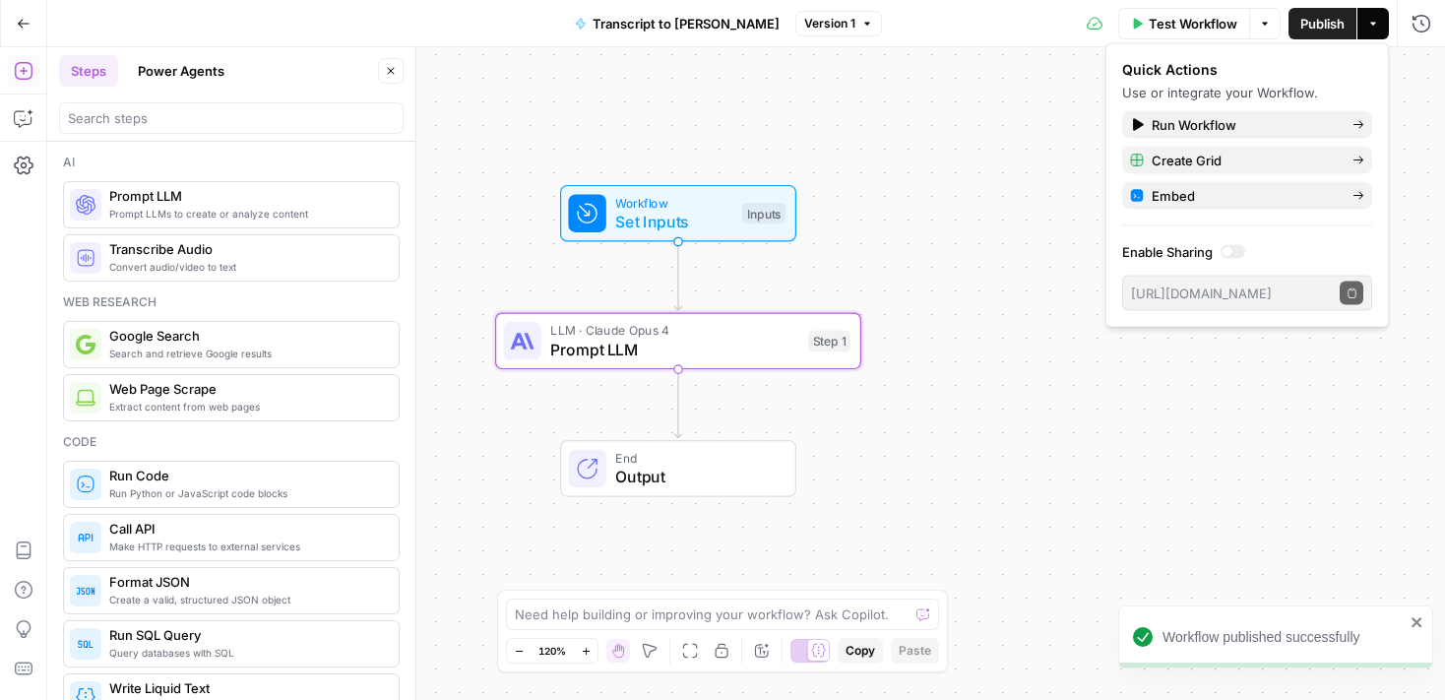
click at [1416, 618] on icon "close" at bounding box center [1418, 622] width 14 height 16
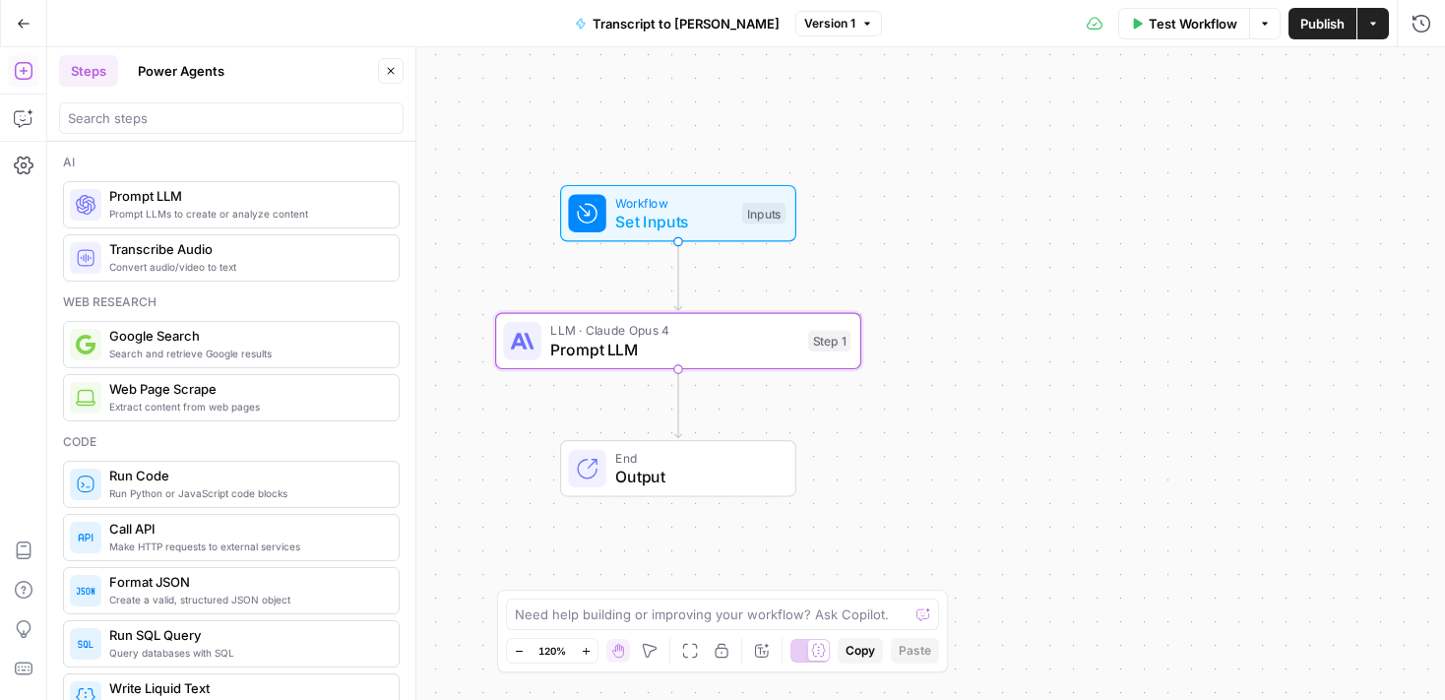
click at [1265, 19] on icon "button" at bounding box center [1265, 24] width 12 height 12
click at [674, 219] on span "Set Inputs" at bounding box center [673, 222] width 117 height 24
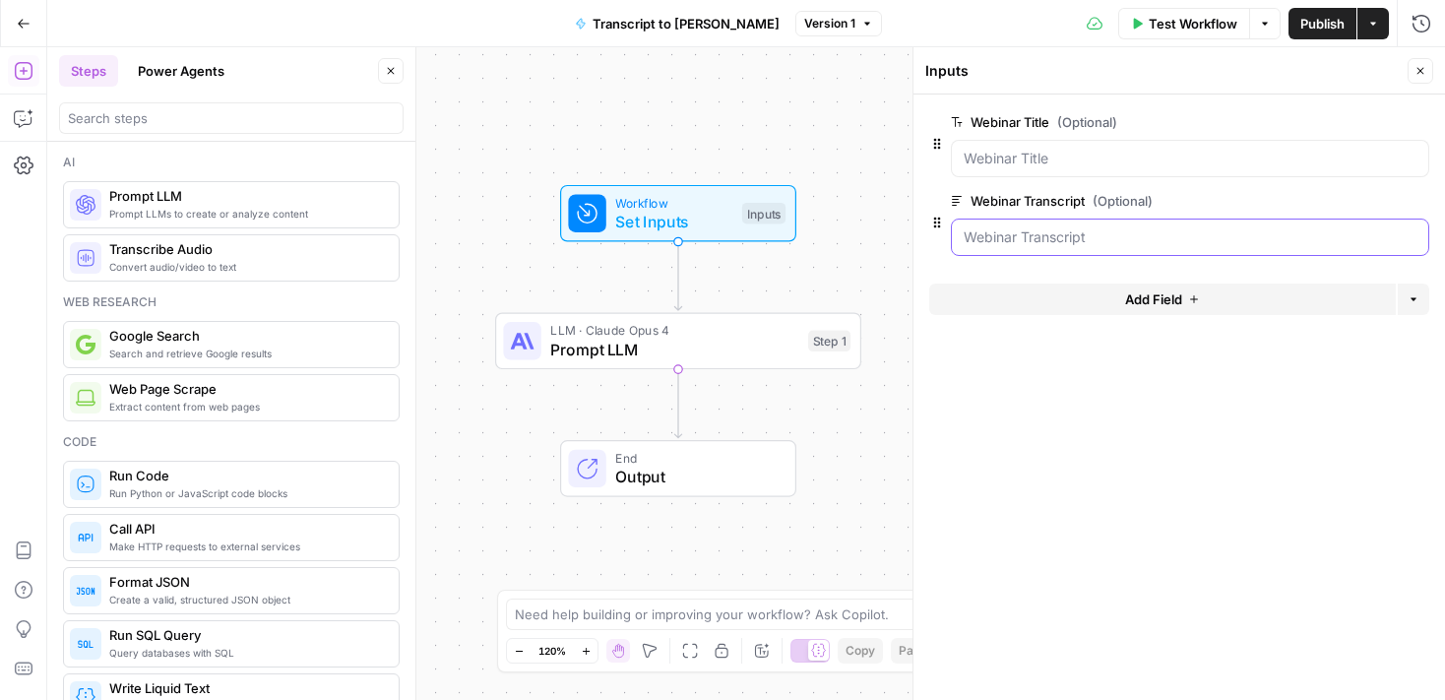
click at [1062, 237] on Transcript "Webinar Transcript (Optional)" at bounding box center [1190, 237] width 453 height 20
click at [1363, 203] on span "edit field" at bounding box center [1355, 201] width 43 height 16
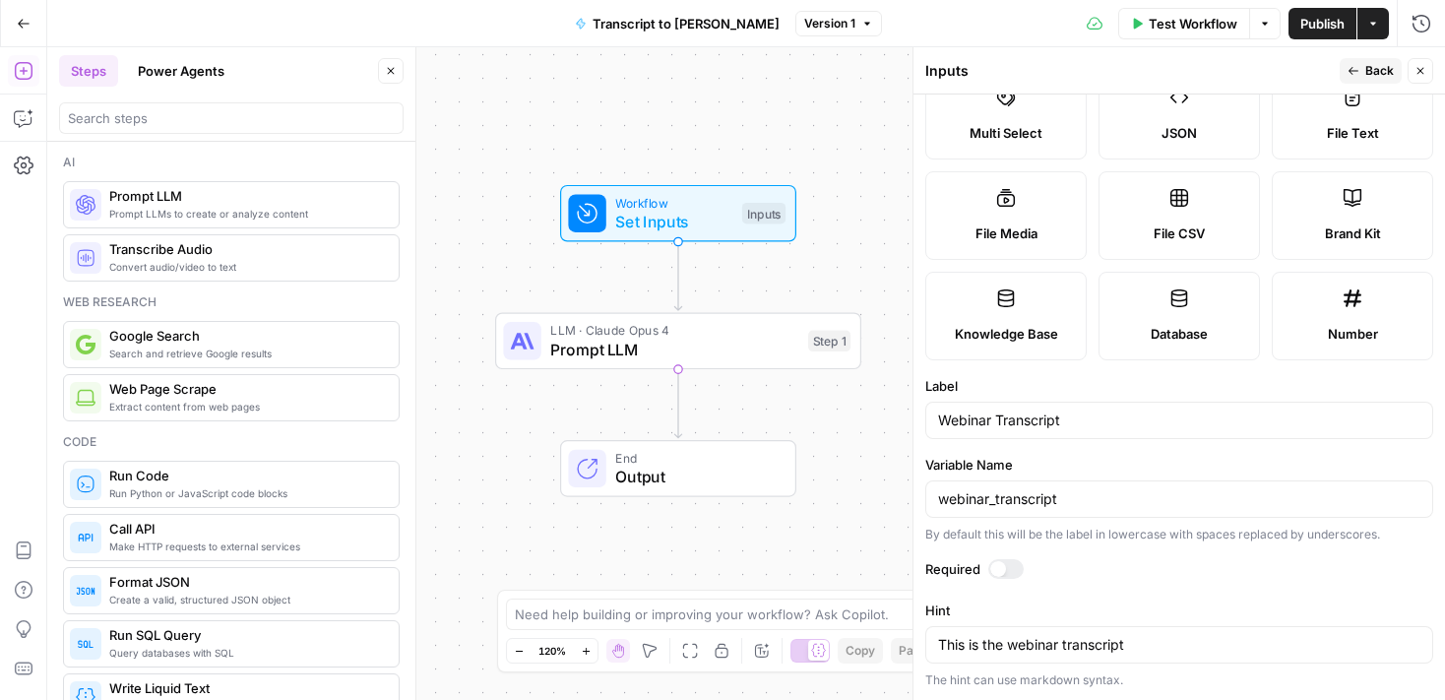
scroll to position [0, 0]
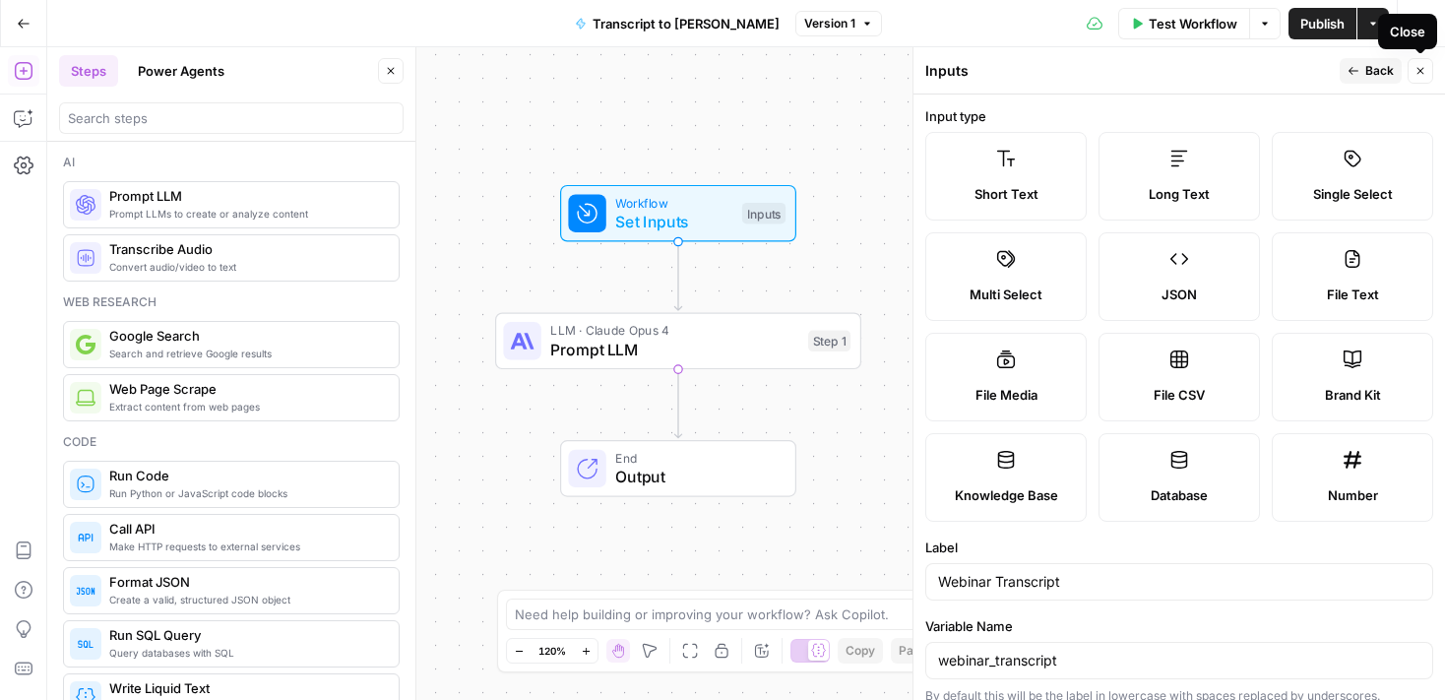
click at [1363, 66] on button "Back" at bounding box center [1371, 71] width 62 height 26
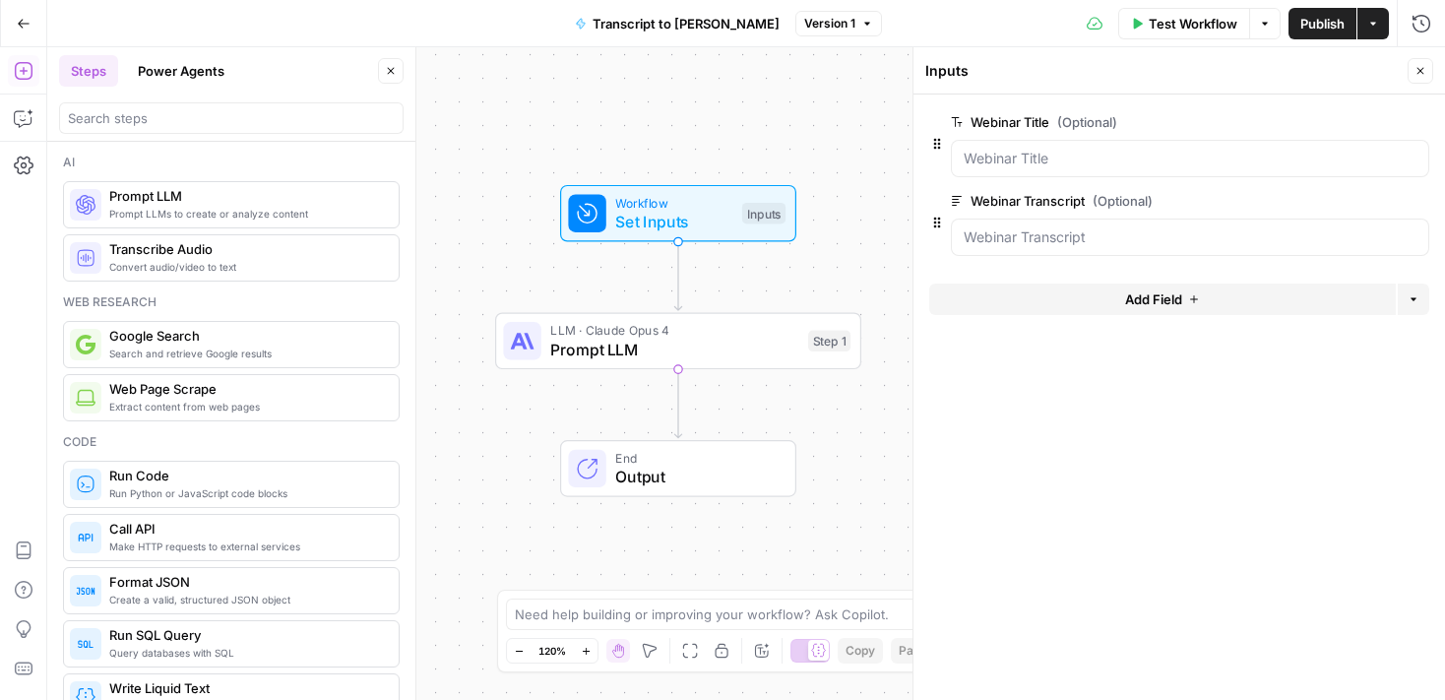
click at [1359, 204] on span "edit field" at bounding box center [1355, 201] width 43 height 16
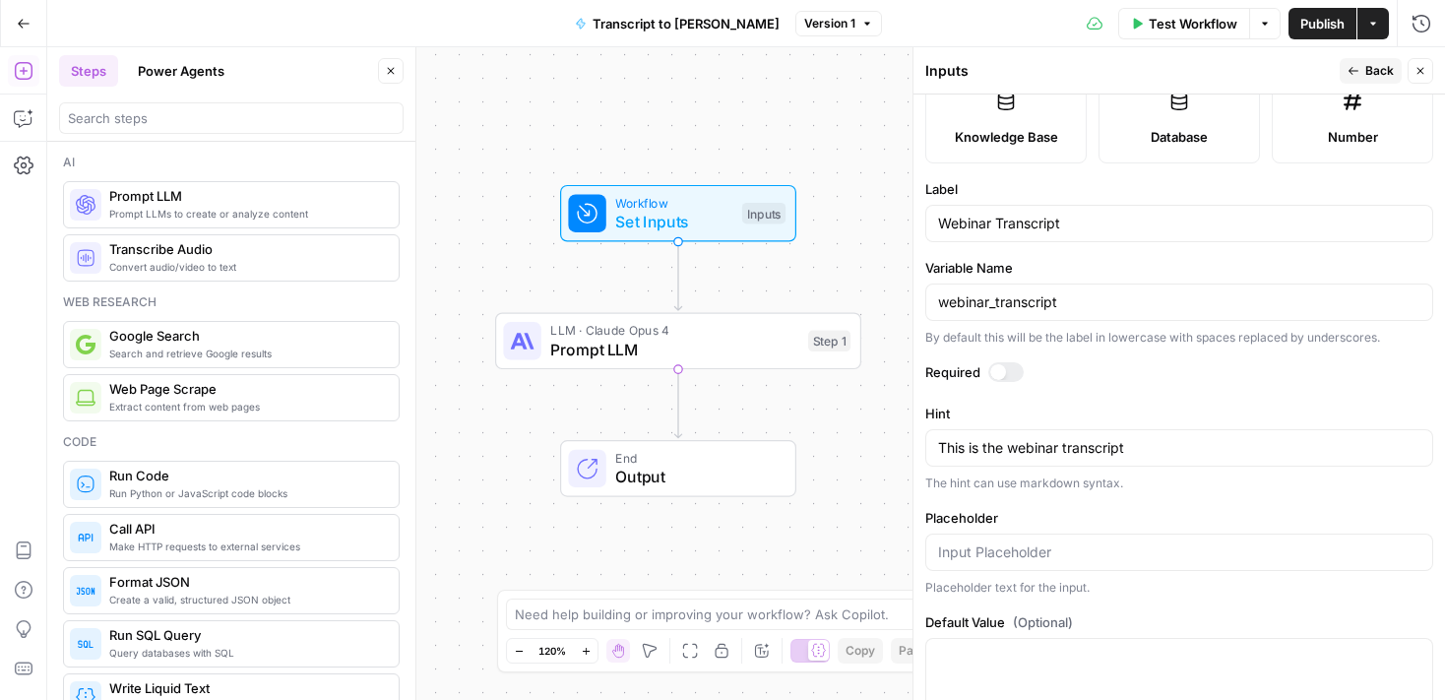
scroll to position [412, 0]
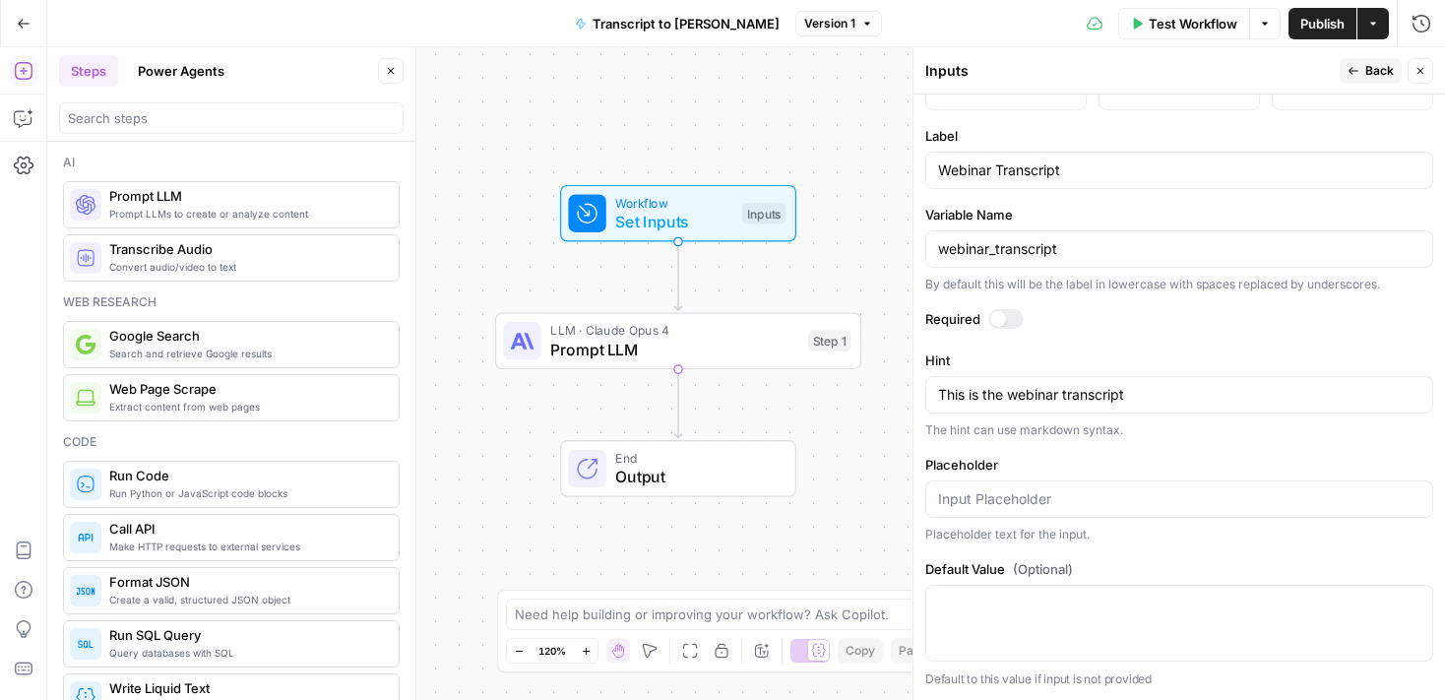
click at [986, 585] on div at bounding box center [1179, 623] width 508 height 77
click at [985, 604] on textarea "Default Value (Optional)" at bounding box center [1179, 604] width 482 height 20
click at [1366, 76] on span "Back" at bounding box center [1380, 71] width 29 height 18
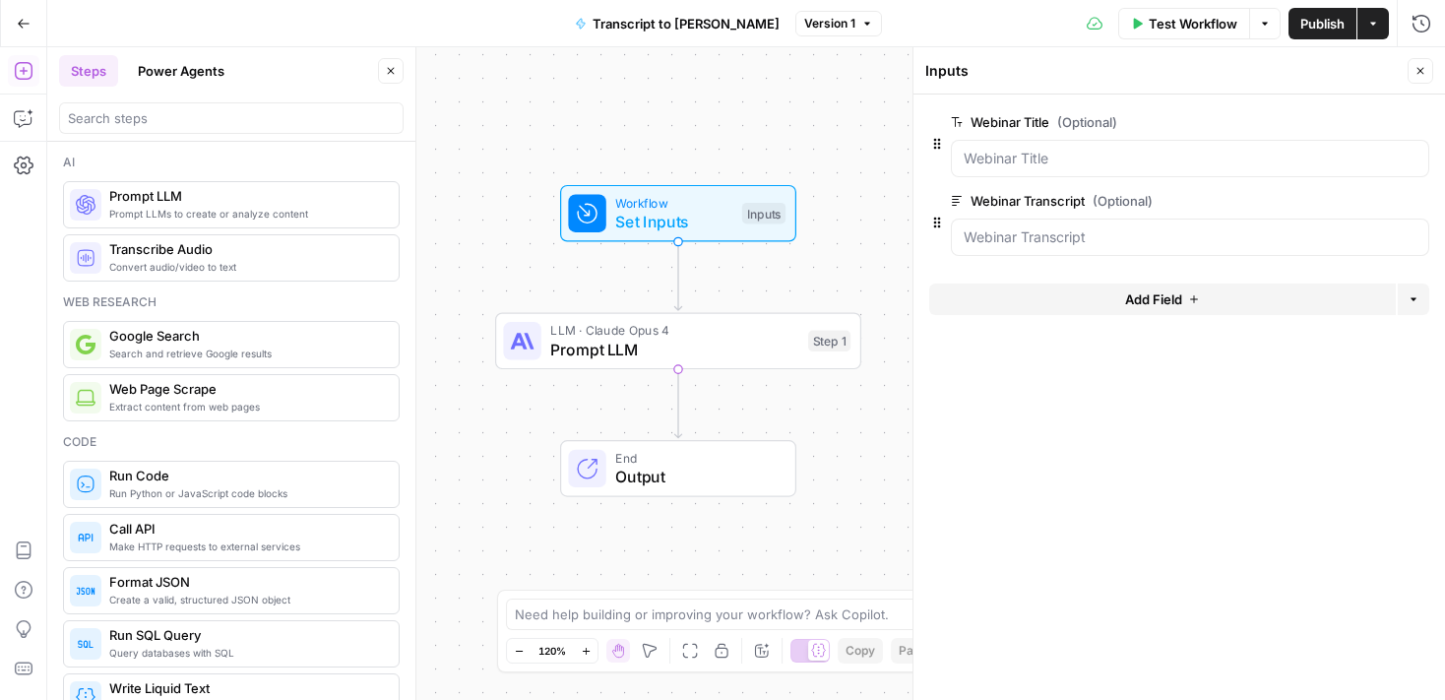
click at [1307, 25] on span "Publish" at bounding box center [1323, 24] width 44 height 20
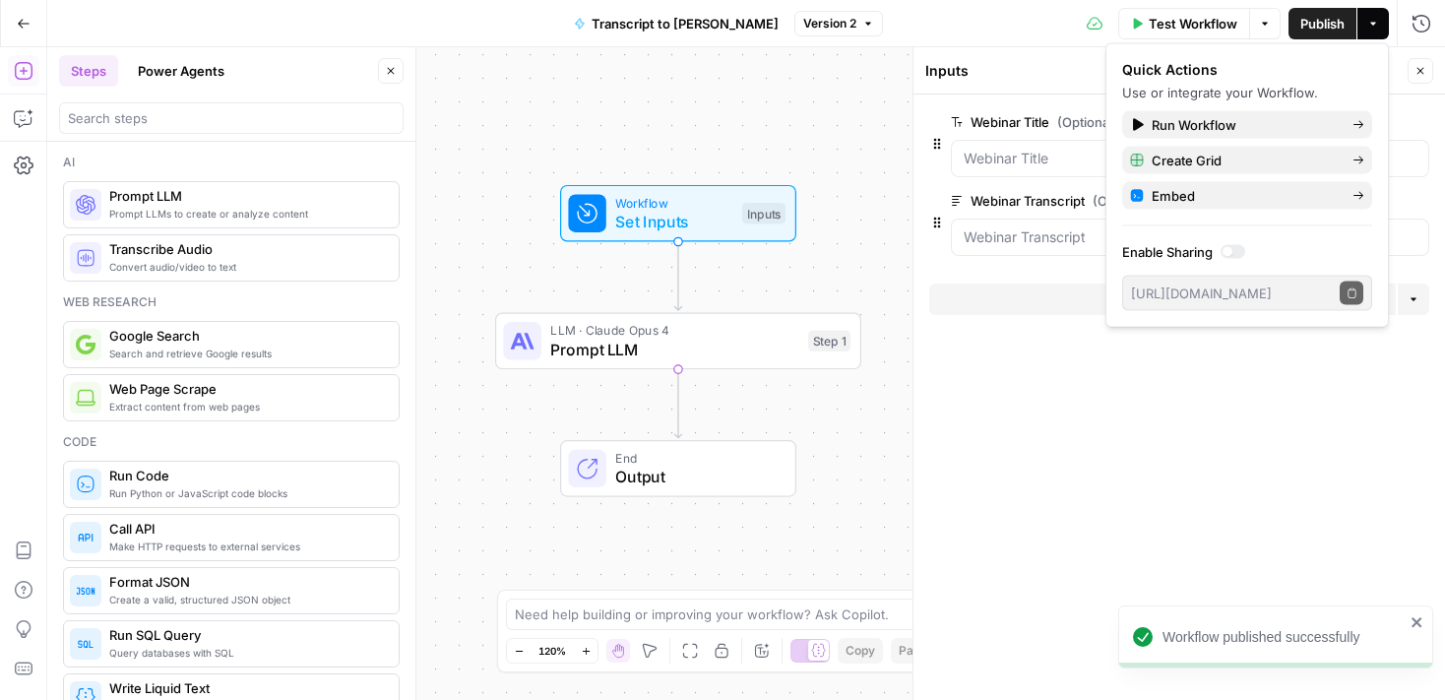
click at [1231, 21] on span "Test Workflow" at bounding box center [1193, 24] width 89 height 20
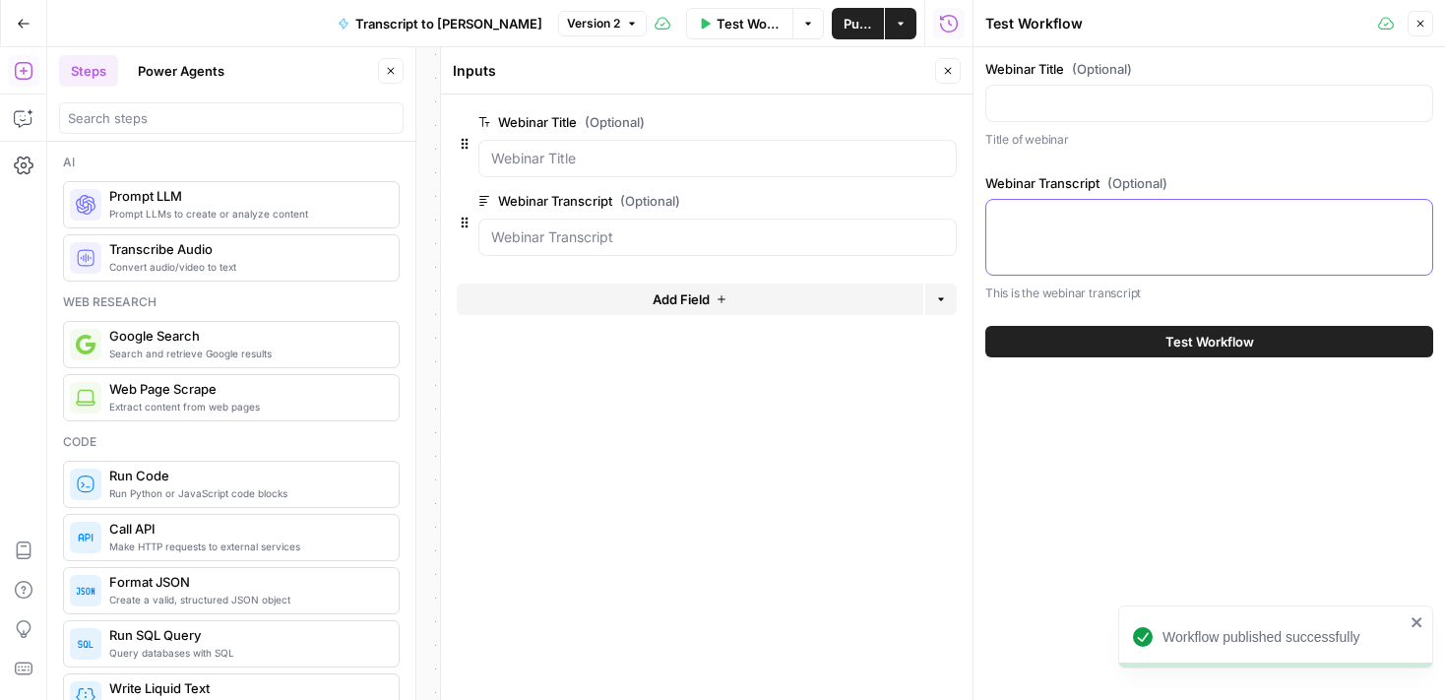
click at [1089, 214] on textarea "Webinar Transcript (Optional)" at bounding box center [1209, 218] width 422 height 20
click at [1415, 27] on icon "button" at bounding box center [1421, 24] width 12 height 12
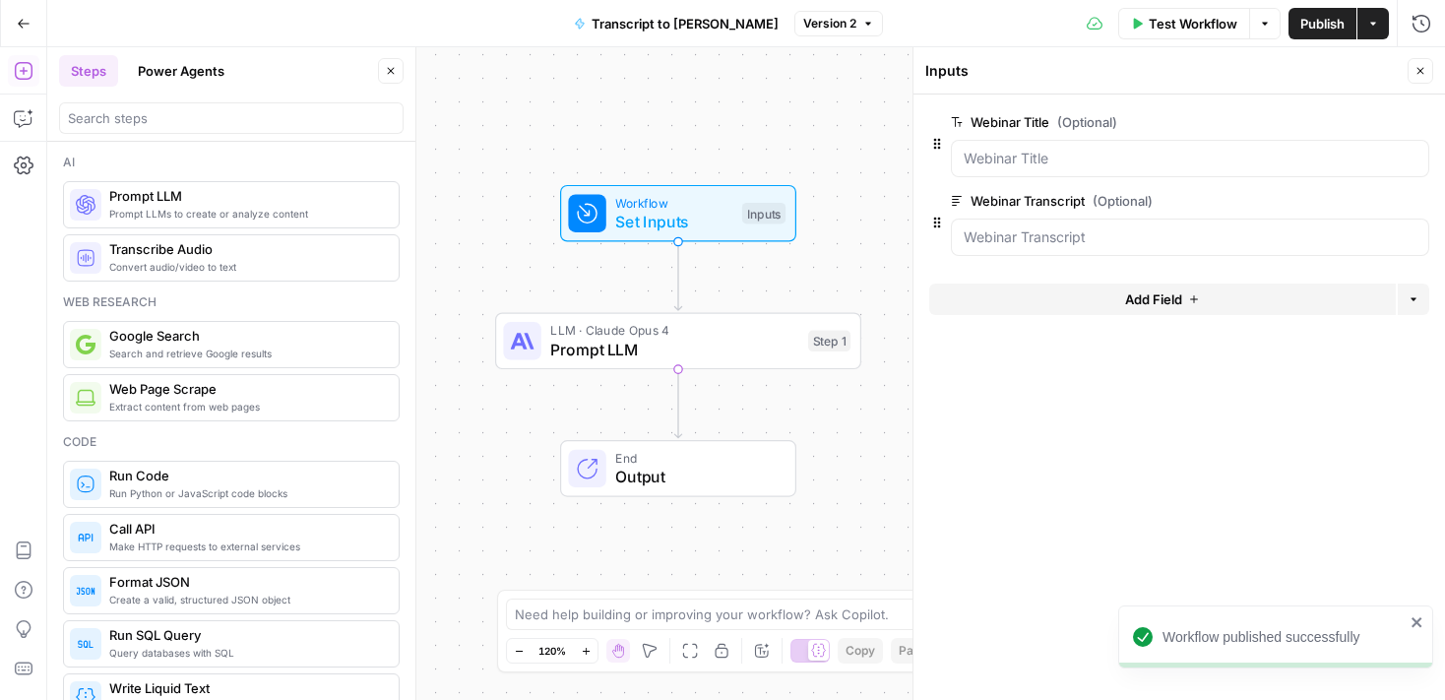
click at [1410, 71] on button "Close" at bounding box center [1421, 71] width 26 height 26
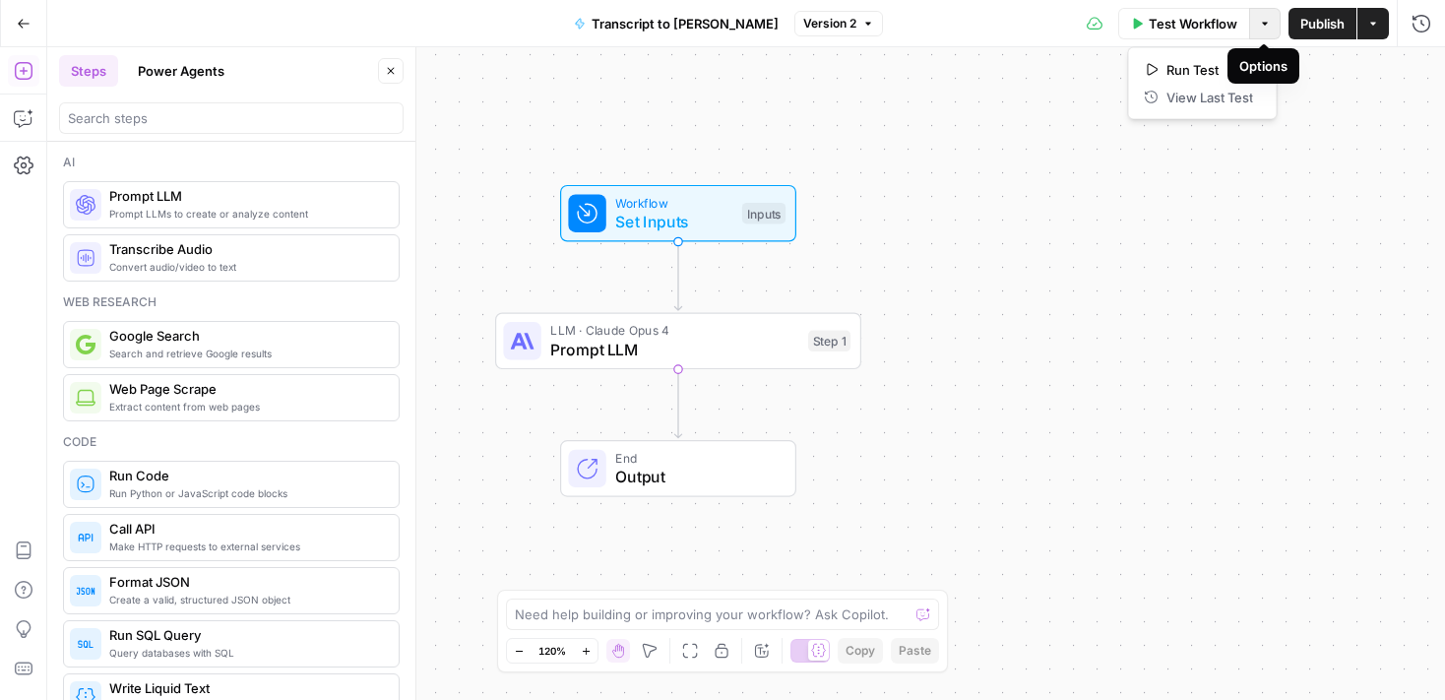
click at [1265, 30] on button "Options" at bounding box center [1265, 24] width 32 height 32
click at [1216, 24] on span "Test Workflow" at bounding box center [1194, 24] width 89 height 20
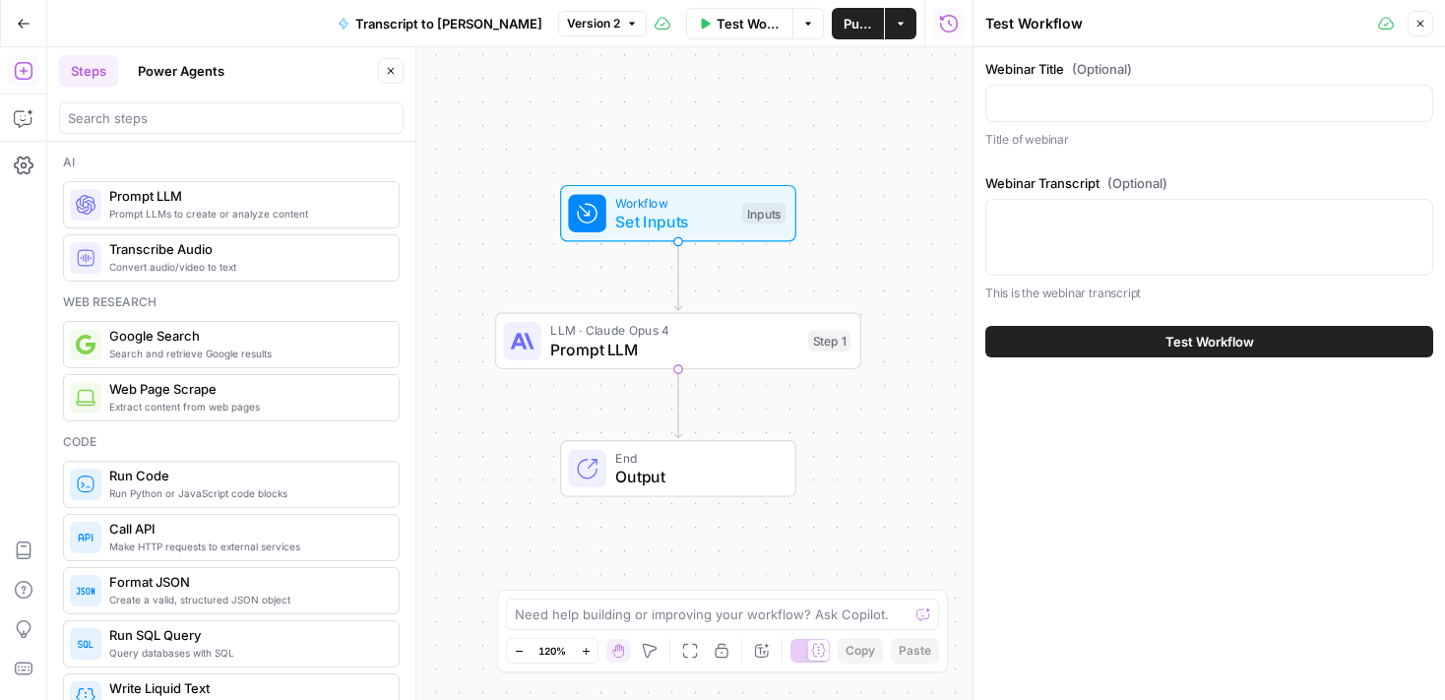
click at [1099, 123] on div "Webinar Title (Optional) Title of webinar" at bounding box center [1209, 104] width 448 height 91
click at [1075, 213] on textarea "Webinar Transcript (Optional)" at bounding box center [1209, 218] width 422 height 20
paste textarea "LOREMI 9 85:35:16.608 --> 65:67:56.704 Dol Sitam (Consect): Adi elits, doe't in…"
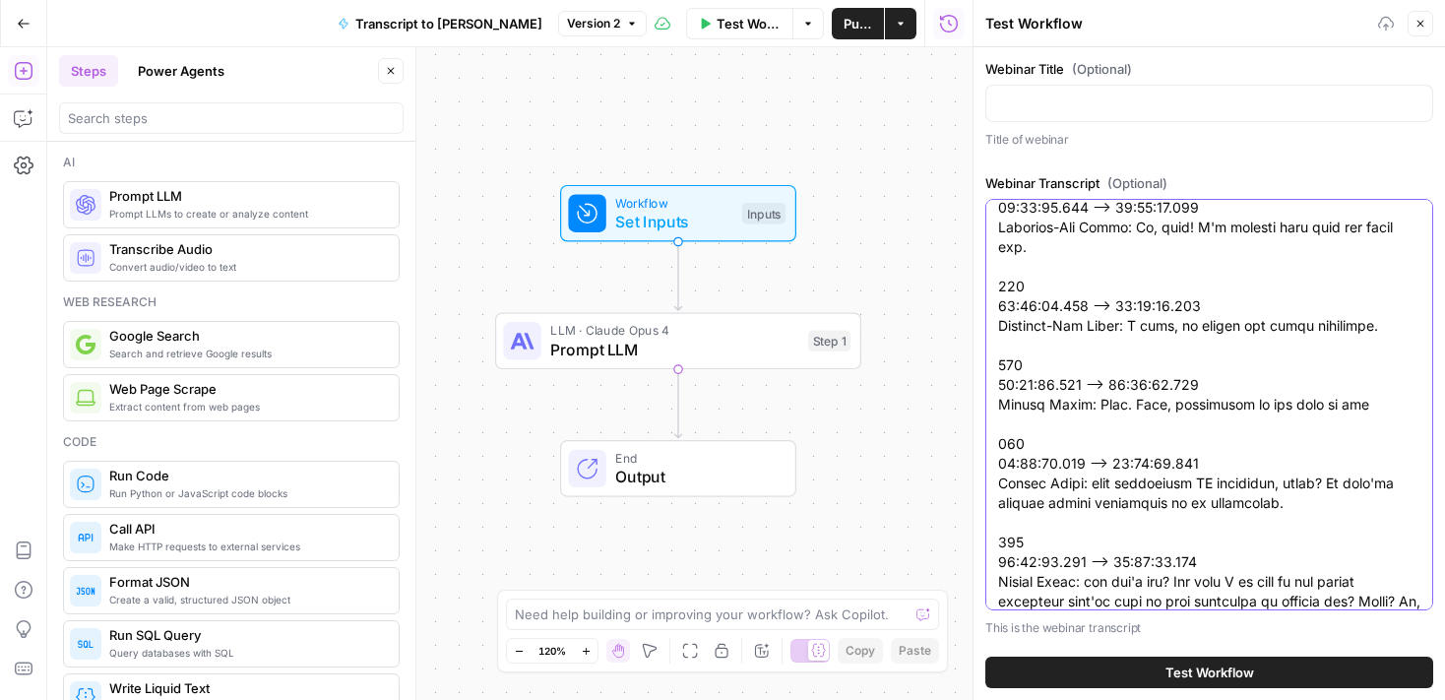
scroll to position [32118, 0]
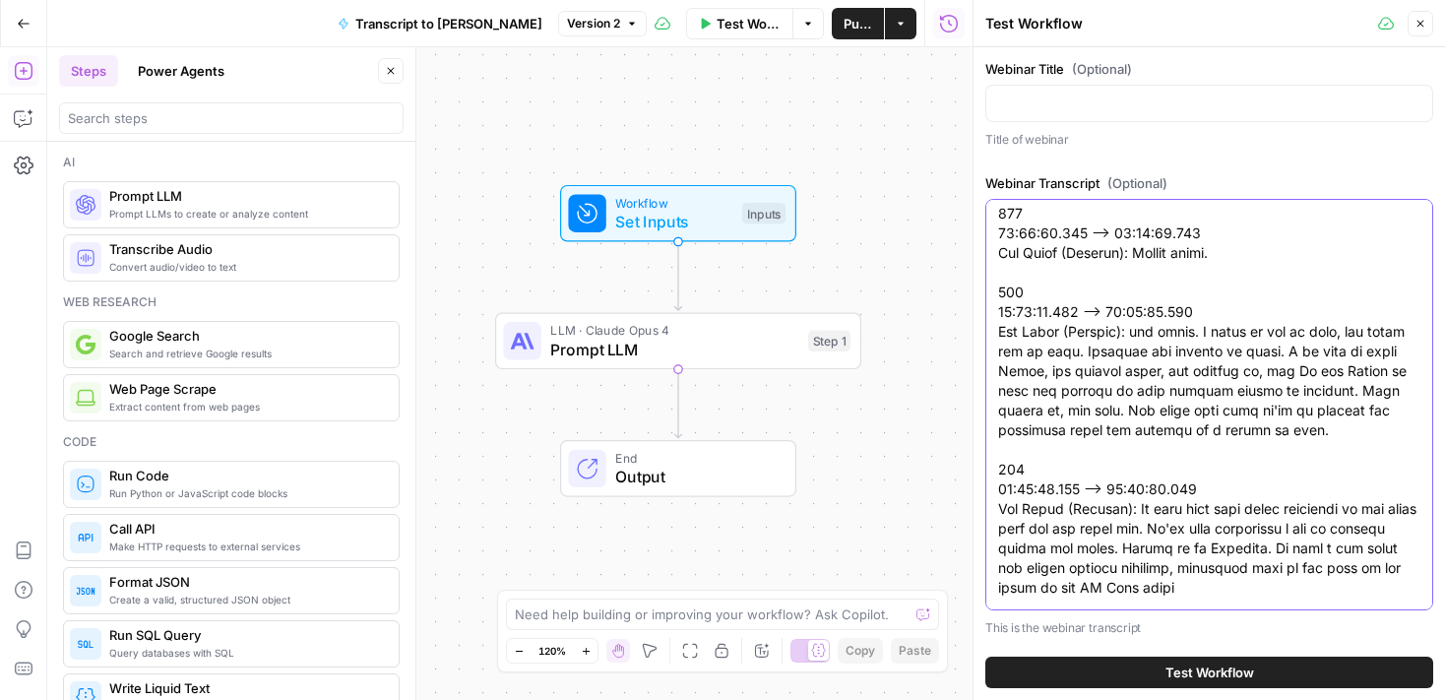
type textarea "LOREMI 9 85:35:16.608 --> 65:67:56.704 Dol Sitam (Consect): Adi elits, doe't in…"
click at [1048, 89] on div at bounding box center [1209, 103] width 448 height 37
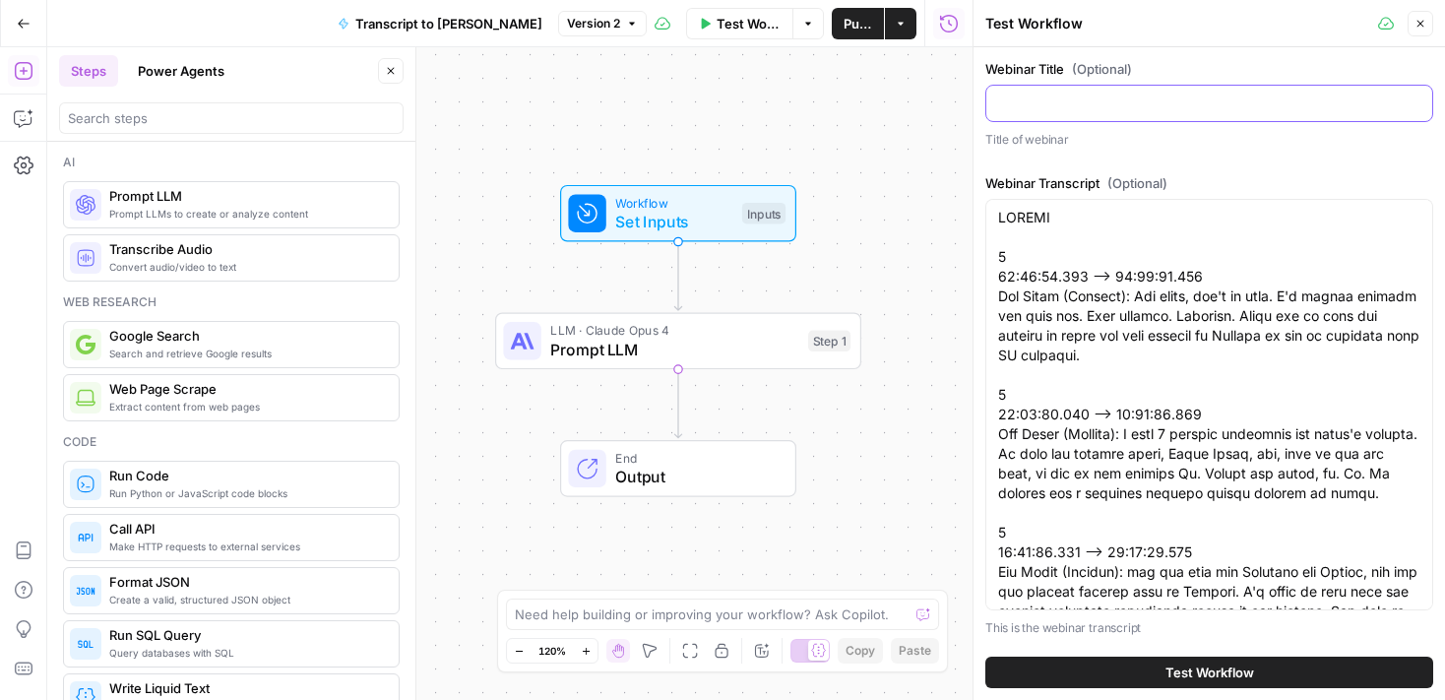
paste input "How to optimize your AI products:"
type input "How to optimize your AI products"
click at [1127, 669] on button "Test Workflow" at bounding box center [1209, 673] width 448 height 32
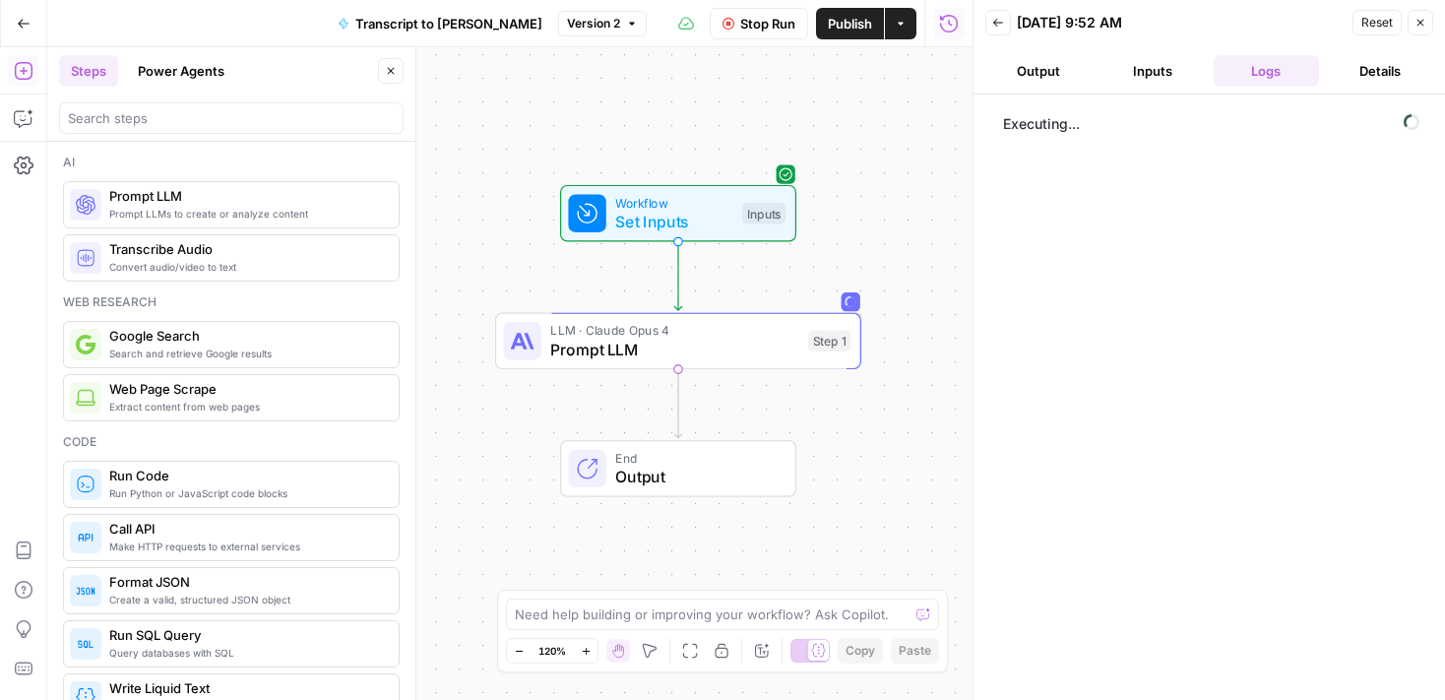
click at [1007, 307] on div "Executing..." at bounding box center [1209, 397] width 432 height 586
click at [1117, 57] on button "Inputs" at bounding box center [1153, 71] width 106 height 32
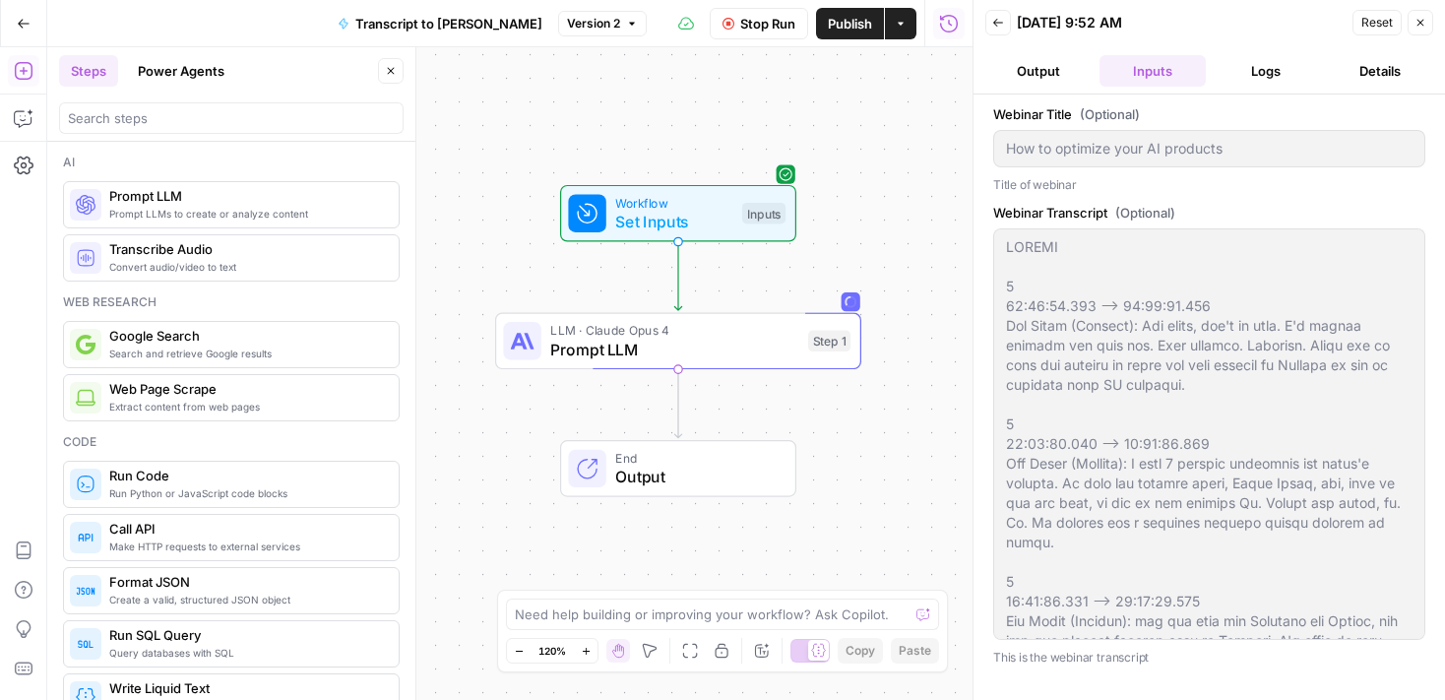
click at [1001, 21] on icon "button" at bounding box center [998, 23] width 12 height 12
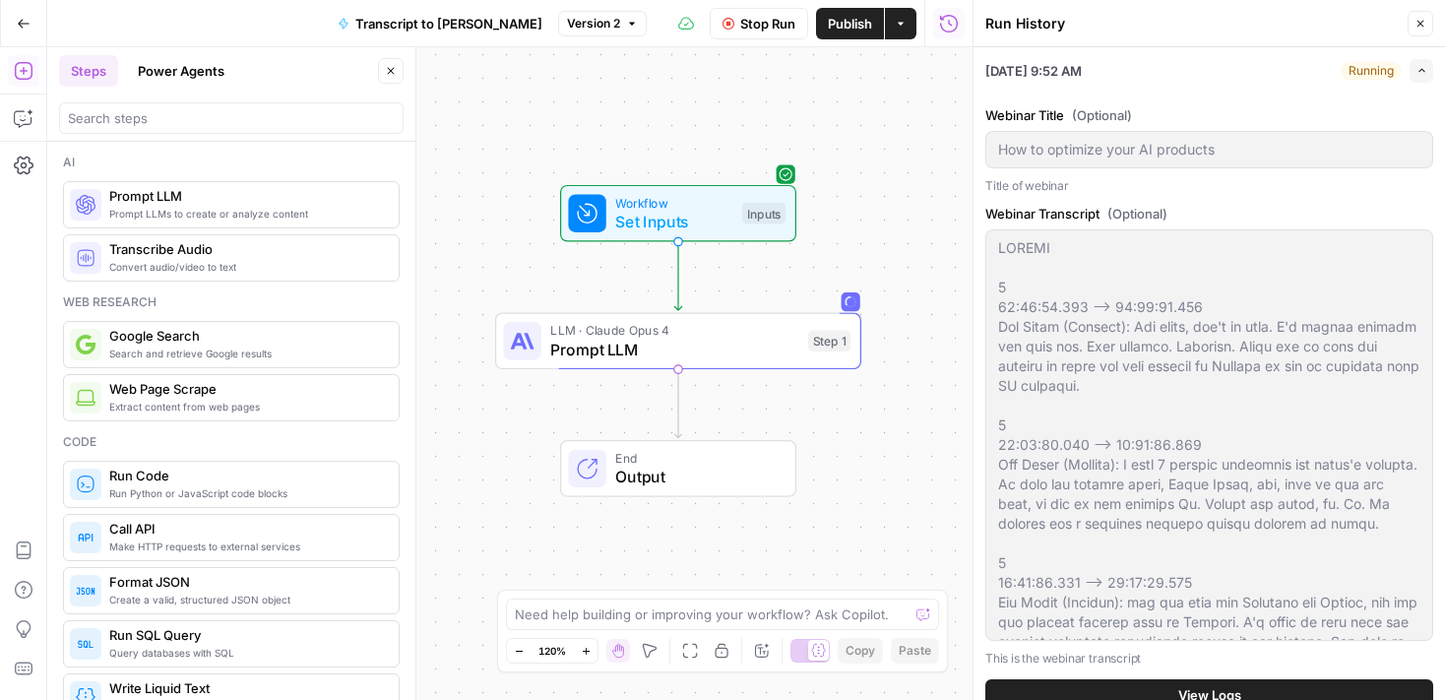
click at [1419, 67] on icon "button" at bounding box center [1422, 70] width 11 height 11
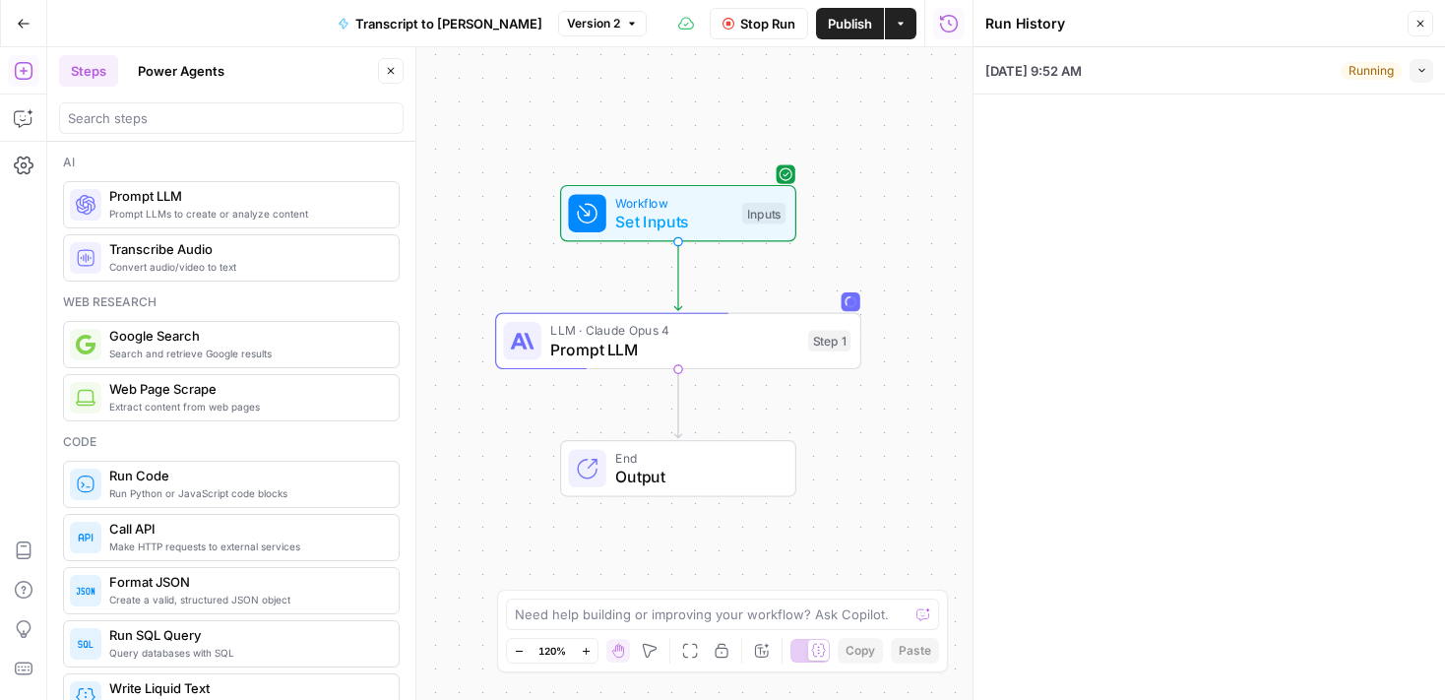
click at [1425, 59] on div "Close" at bounding box center [1408, 62] width 34 height 19
click at [1424, 74] on icon "button" at bounding box center [1422, 70] width 11 height 11
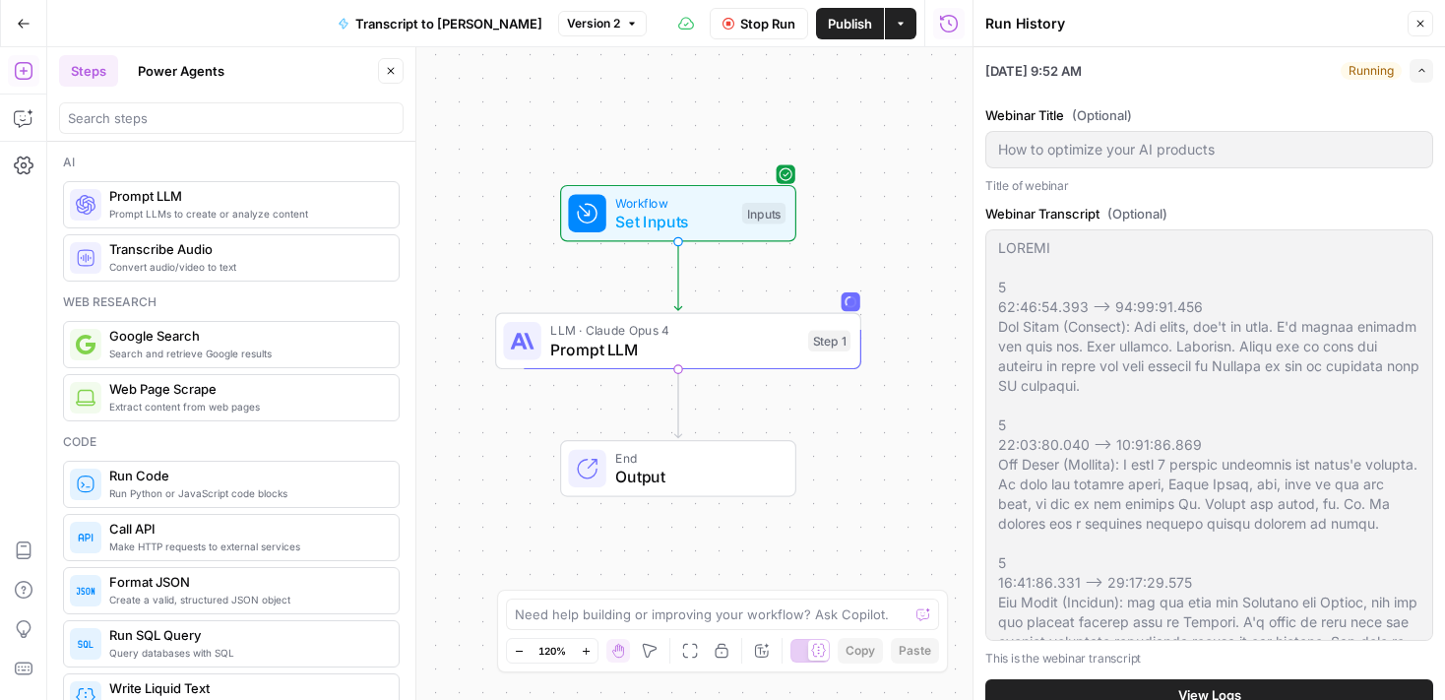
click at [1424, 22] on icon "button" at bounding box center [1421, 24] width 12 height 12
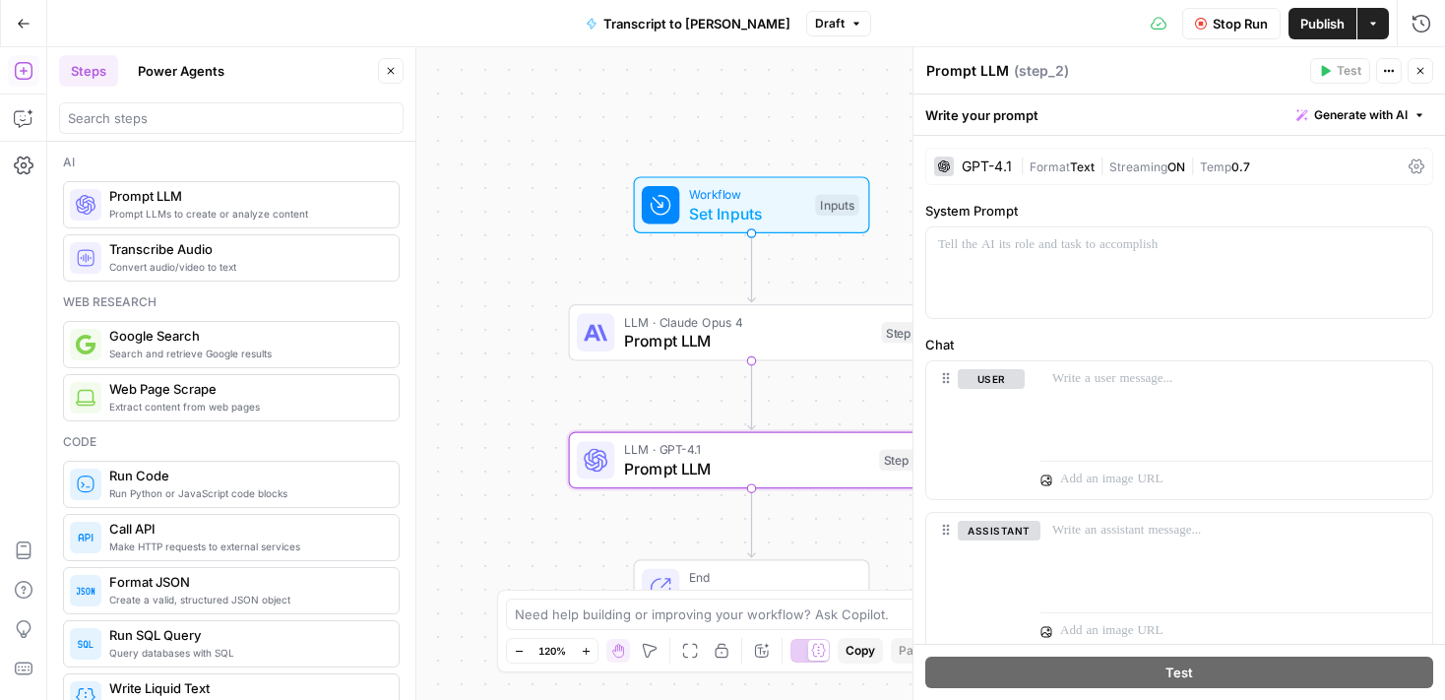
click at [993, 166] on div "GPT-4.1" at bounding box center [987, 166] width 50 height 14
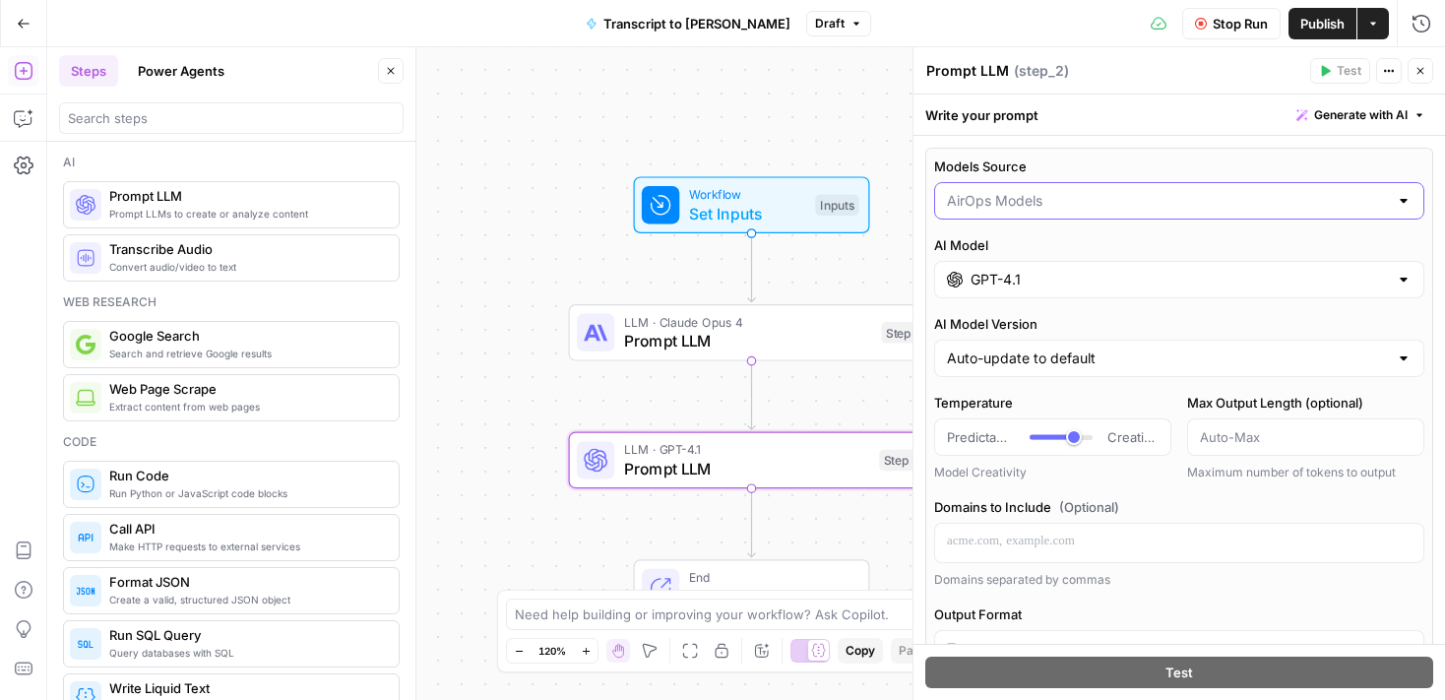
click at [1039, 203] on input "Models Source" at bounding box center [1167, 201] width 441 height 20
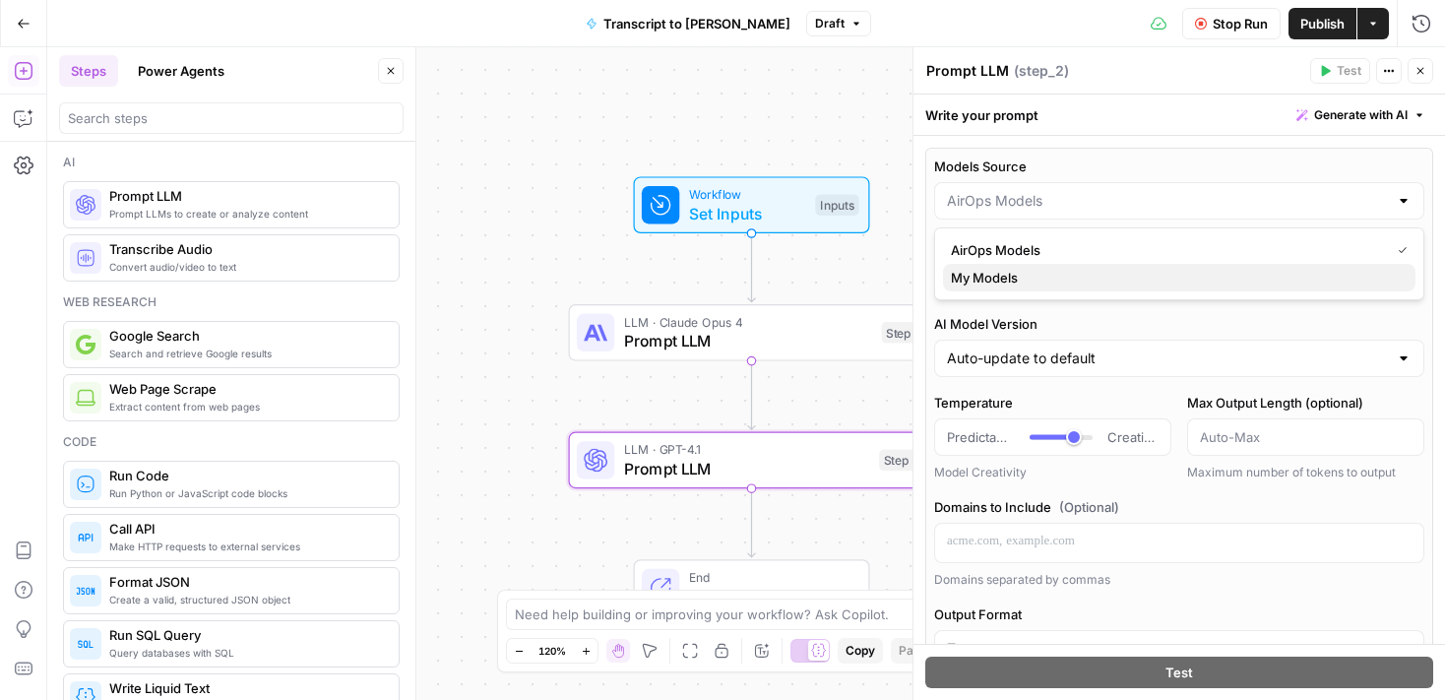
click at [1020, 275] on span "My Models" at bounding box center [1175, 278] width 449 height 20
type input "My Models"
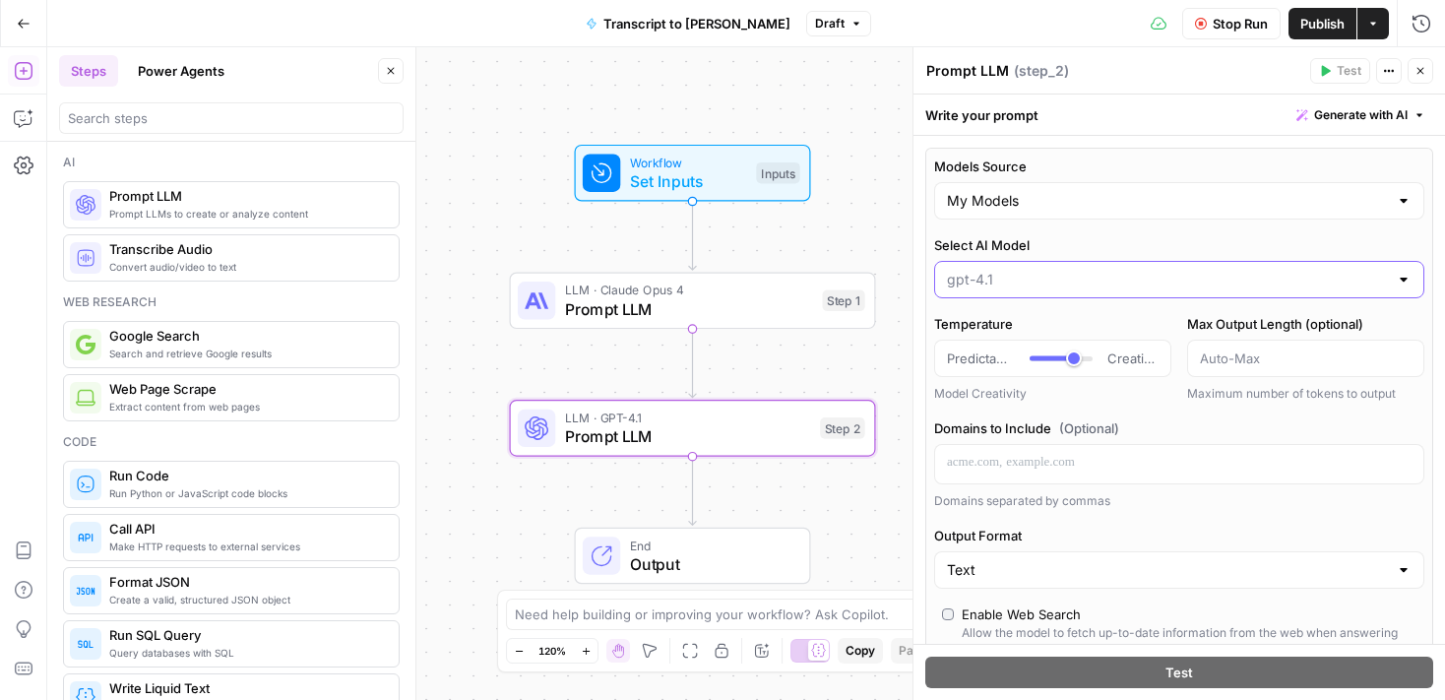
click at [996, 277] on input "Select AI Model" at bounding box center [1167, 280] width 441 height 20
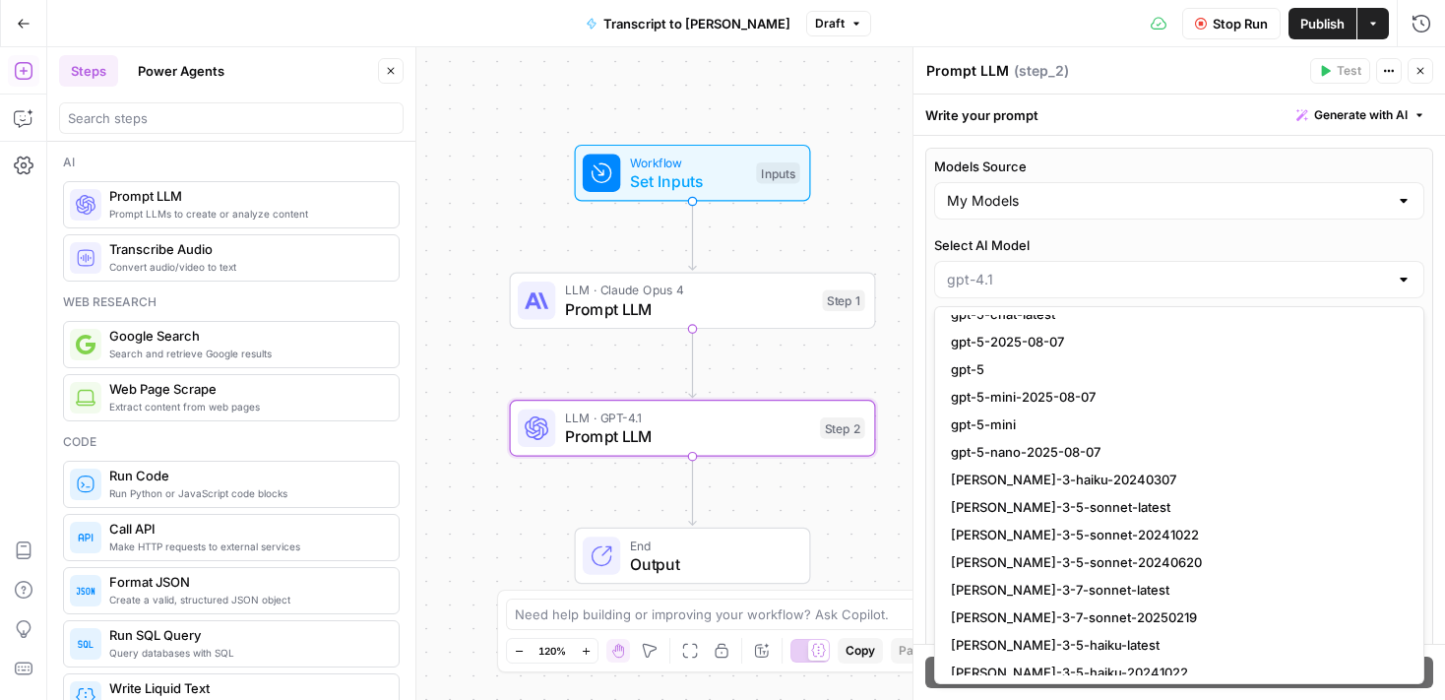
scroll to position [2074, 0]
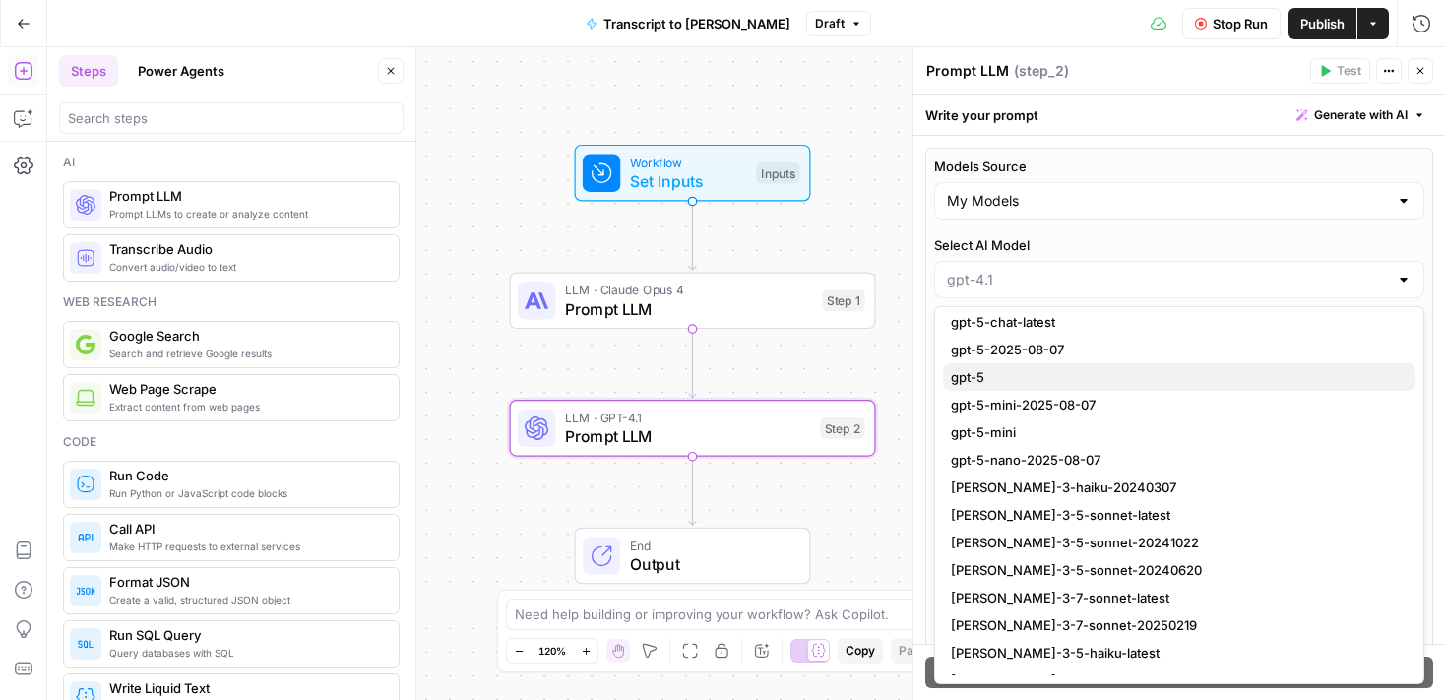
click at [1011, 372] on span "gpt-5" at bounding box center [1175, 377] width 449 height 20
type input "gpt-5"
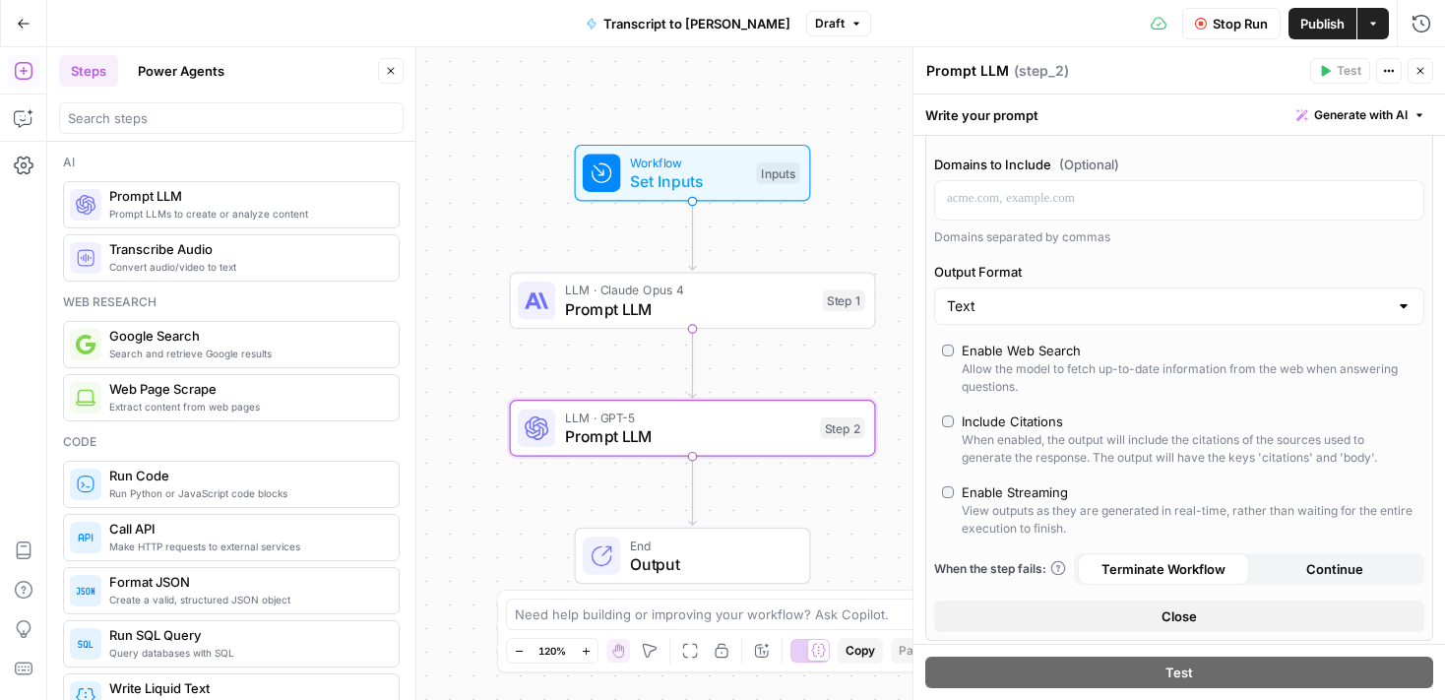
scroll to position [376, 0]
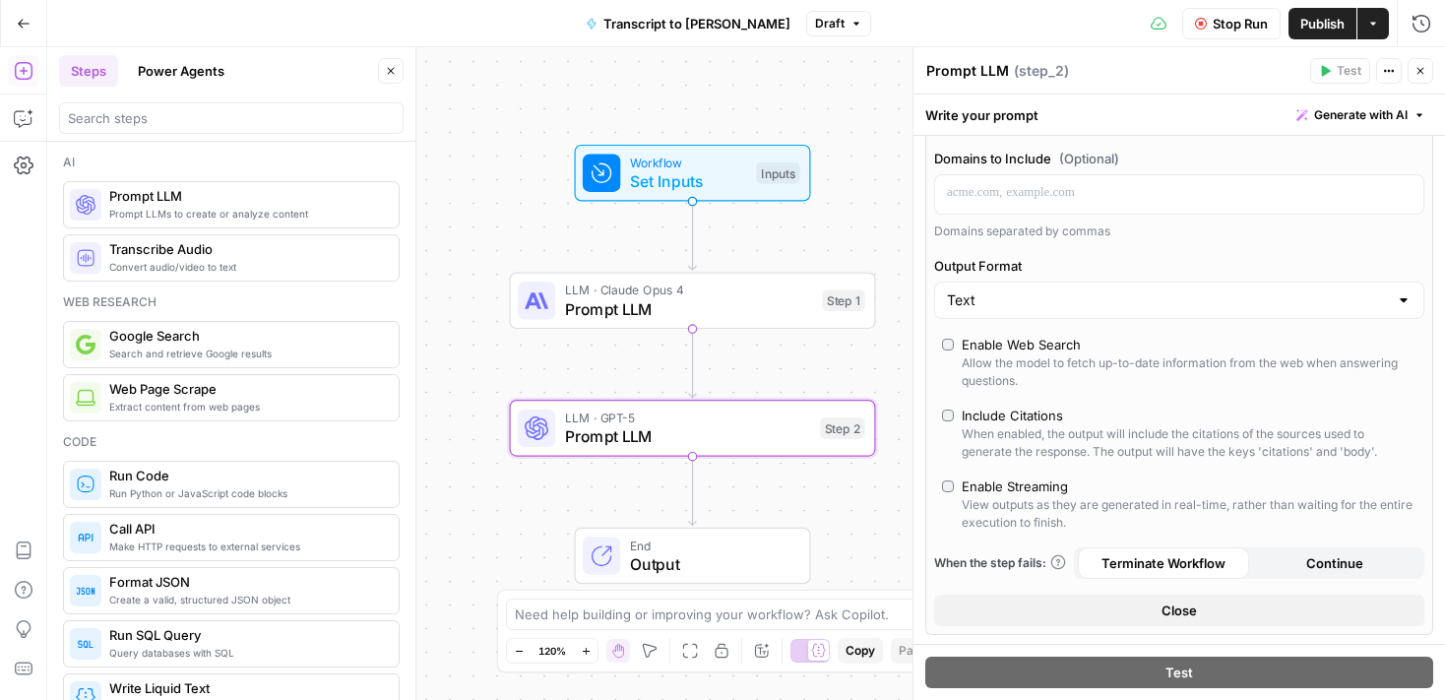
click at [1016, 505] on div "View outputs as they are generated in real-time, rather than waiting for the en…" at bounding box center [1189, 513] width 455 height 35
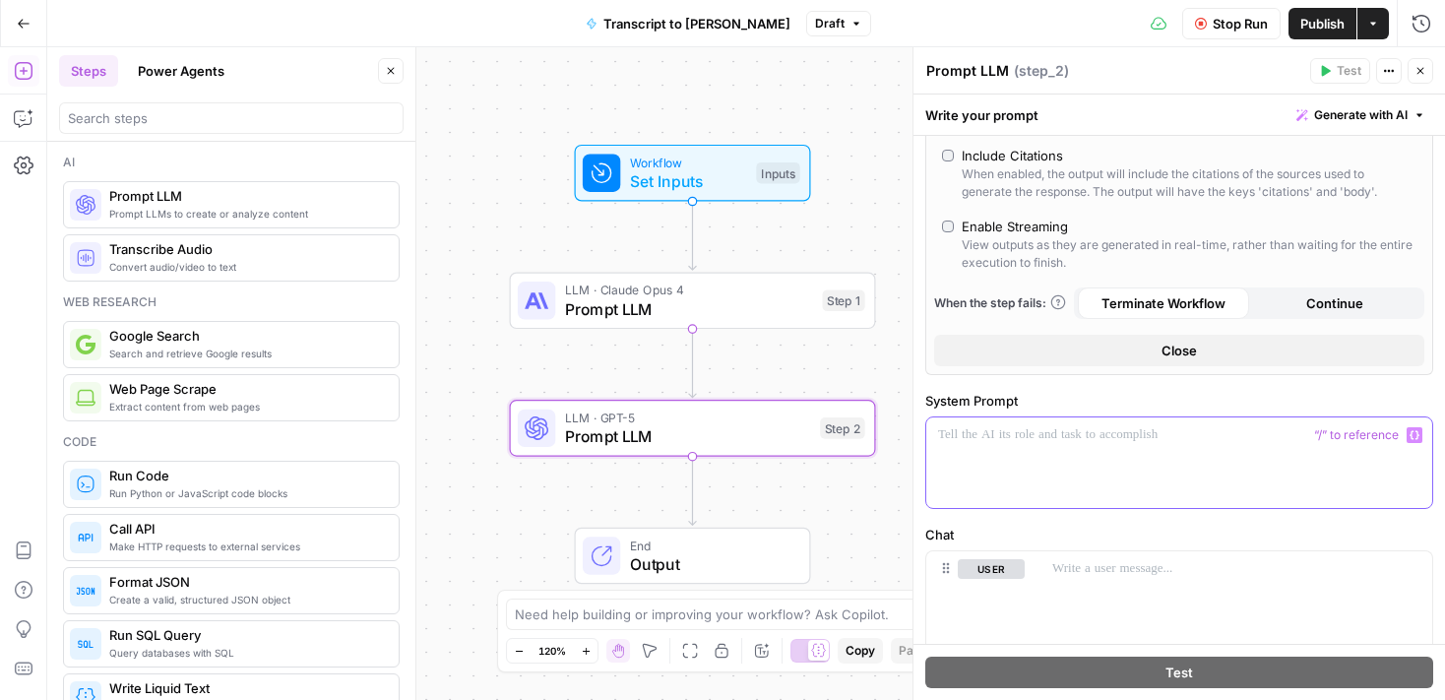
click at [1024, 437] on p at bounding box center [1179, 435] width 482 height 20
click at [1085, 455] on div at bounding box center [1179, 462] width 506 height 91
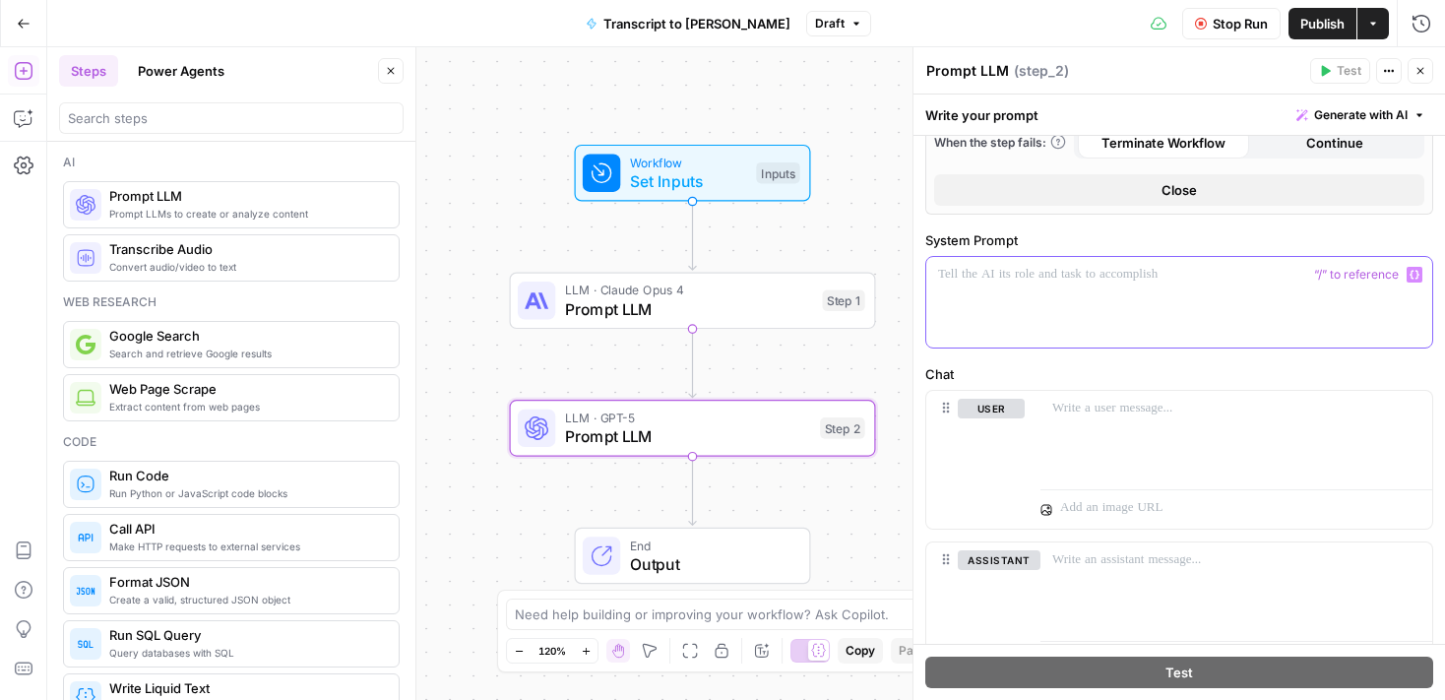
scroll to position [795, 0]
click at [1061, 287] on div at bounding box center [1179, 303] width 506 height 91
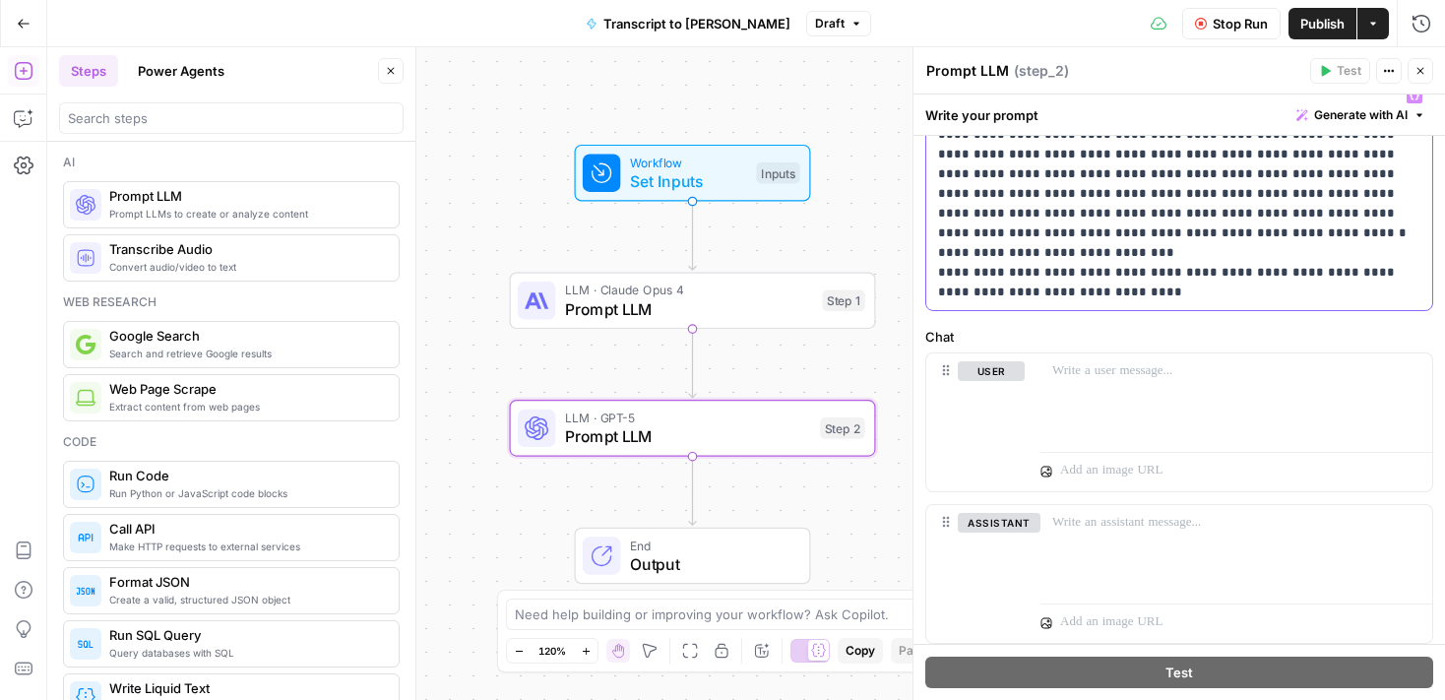
scroll to position [979, 0]
click at [1104, 389] on div at bounding box center [1237, 395] width 392 height 91
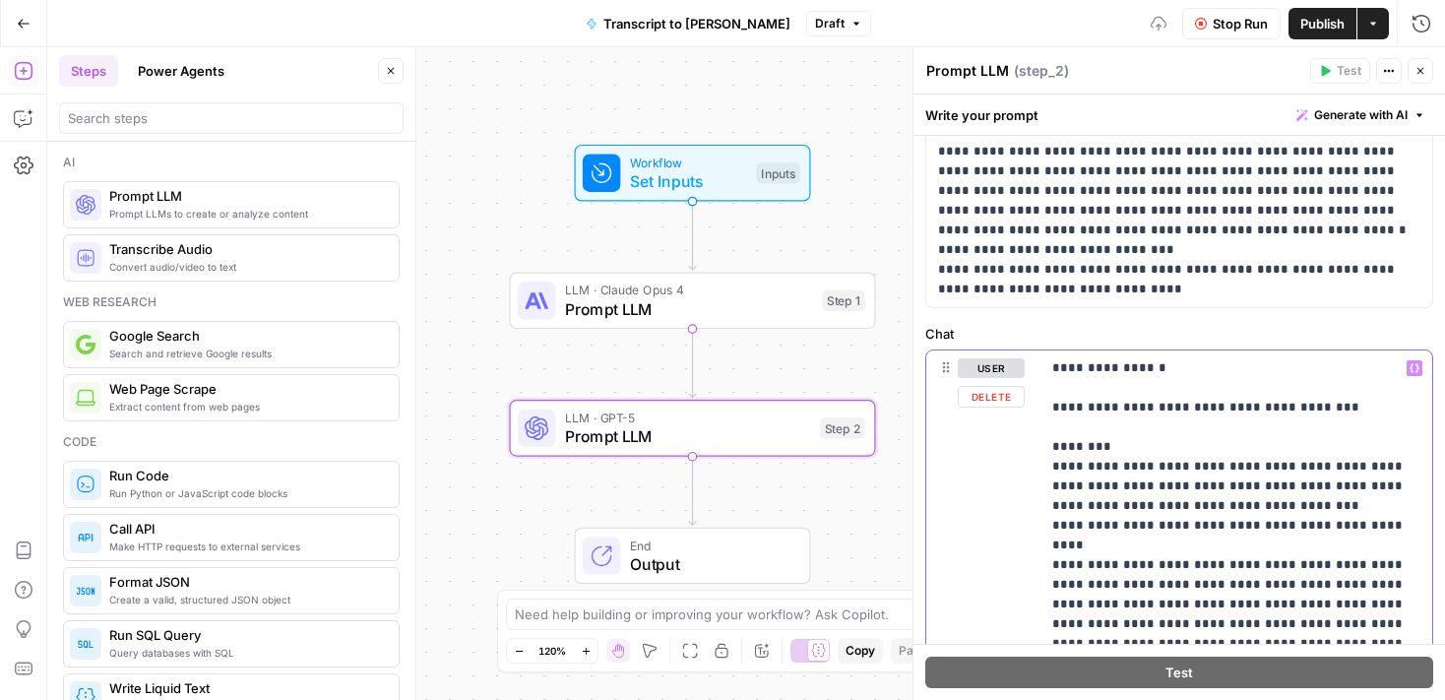
click at [1350, 414] on p "**********" at bounding box center [1236, 683] width 368 height 650
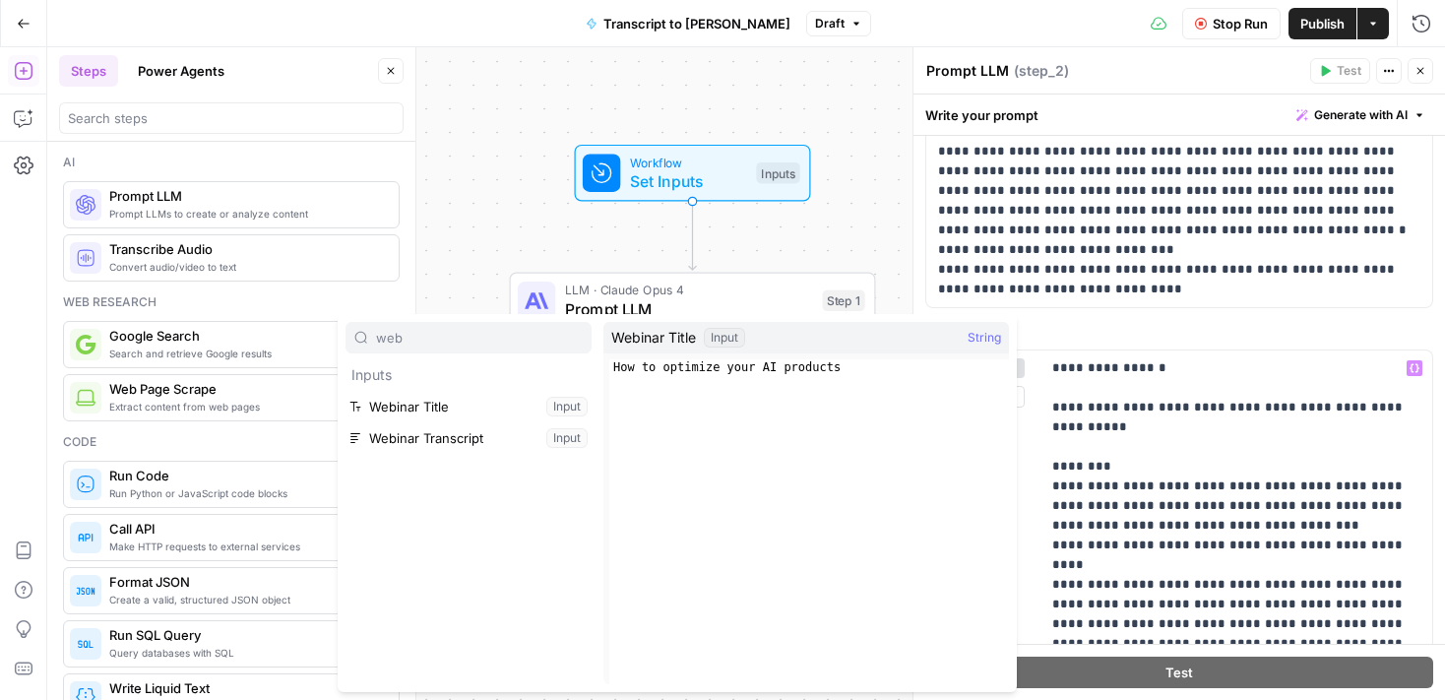
type input "web"
click at [764, 349] on div "Webinar Title Input String" at bounding box center [807, 338] width 406 height 32
click at [768, 339] on div "Webinar Title Input String" at bounding box center [807, 338] width 406 height 32
click at [475, 403] on button "Select variable Webinar Title" at bounding box center [469, 407] width 246 height 32
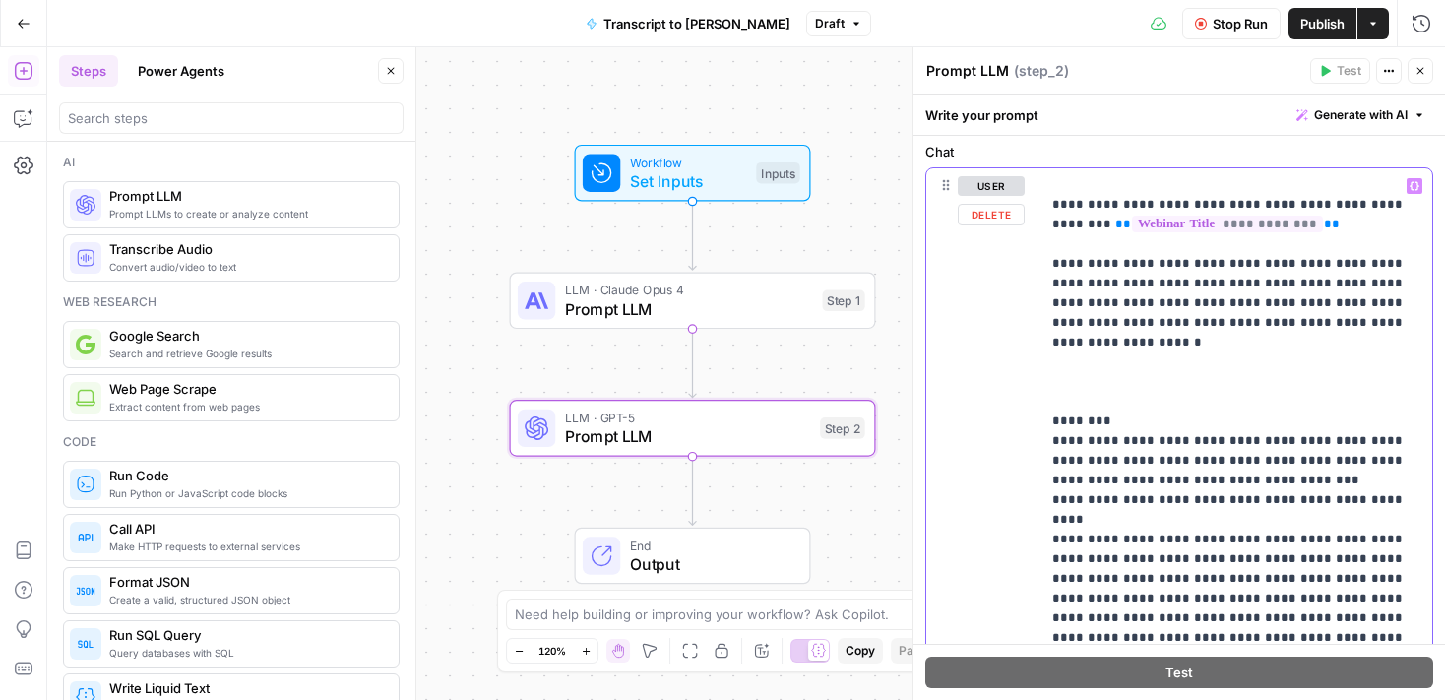
scroll to position [1, 0]
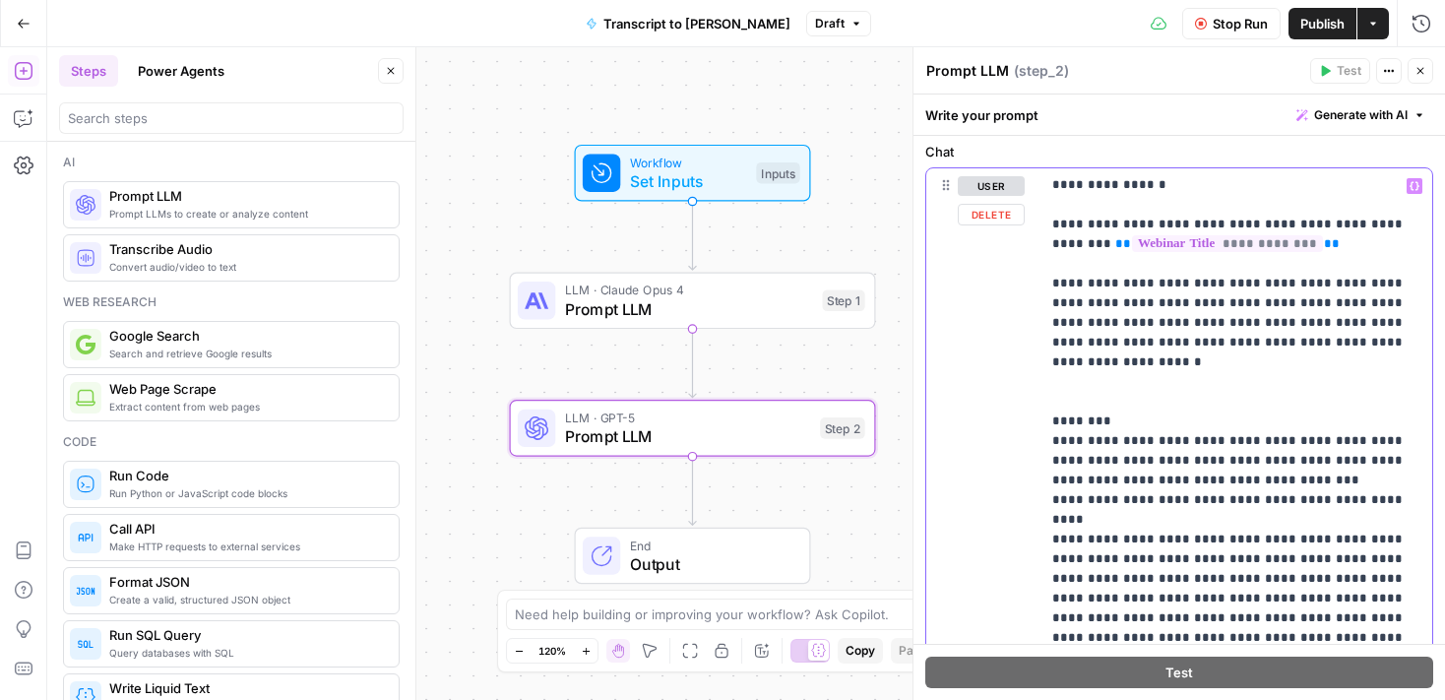
click at [1290, 255] on p "**********" at bounding box center [1236, 569] width 368 height 788
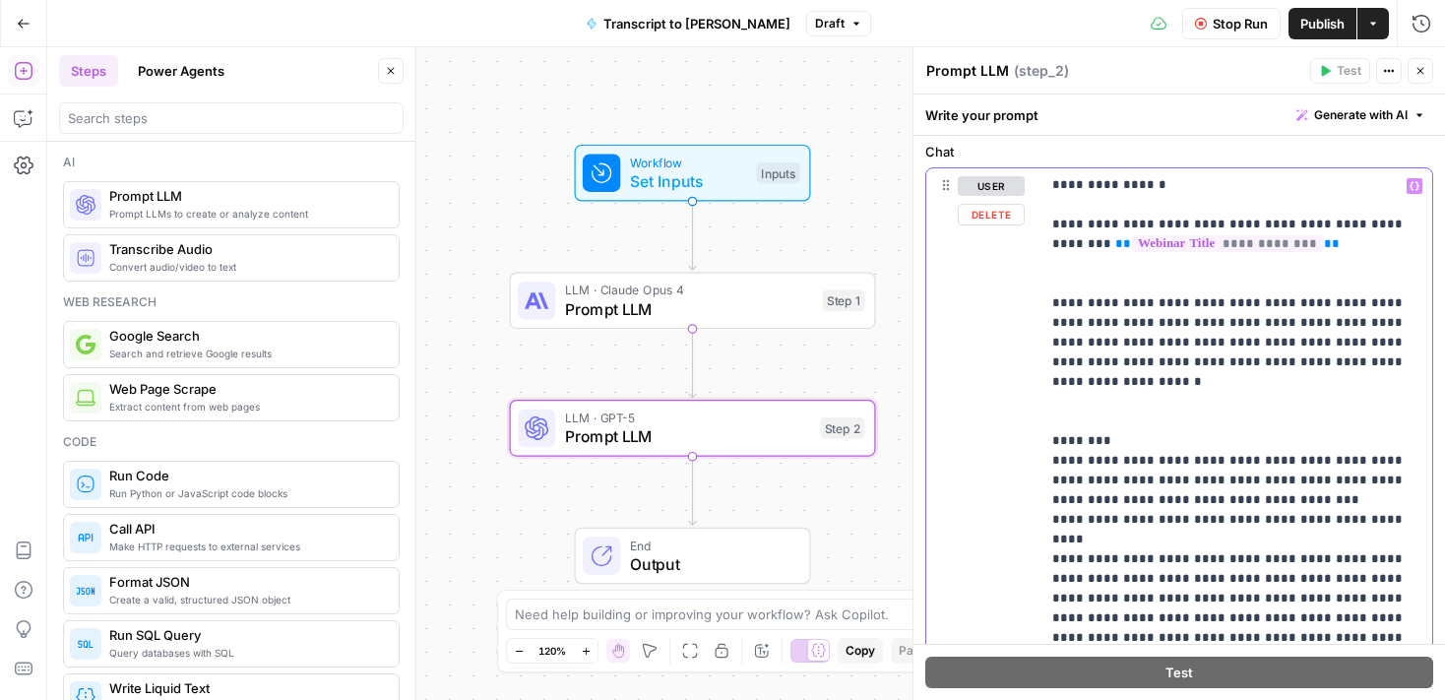
scroll to position [21, 0]
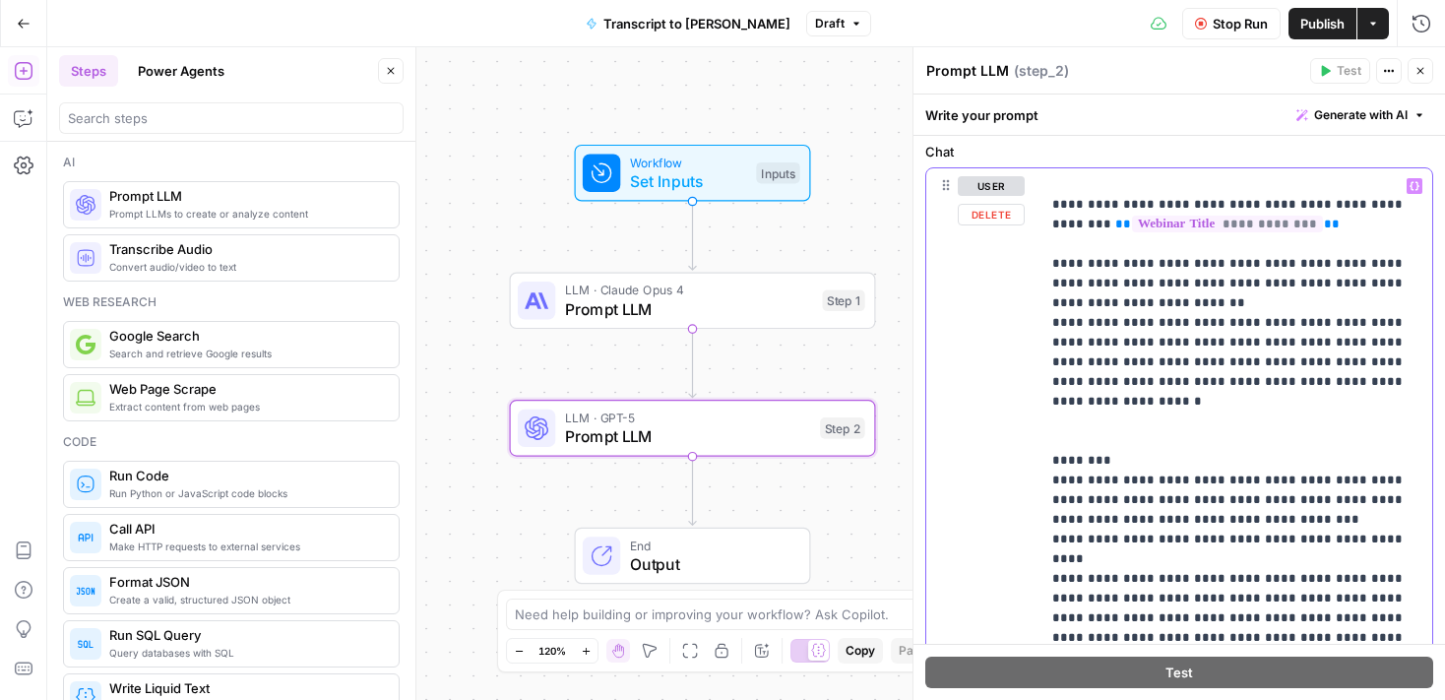
click at [1175, 284] on p "**********" at bounding box center [1236, 579] width 368 height 847
click at [1168, 305] on p "**********" at bounding box center [1236, 579] width 368 height 847
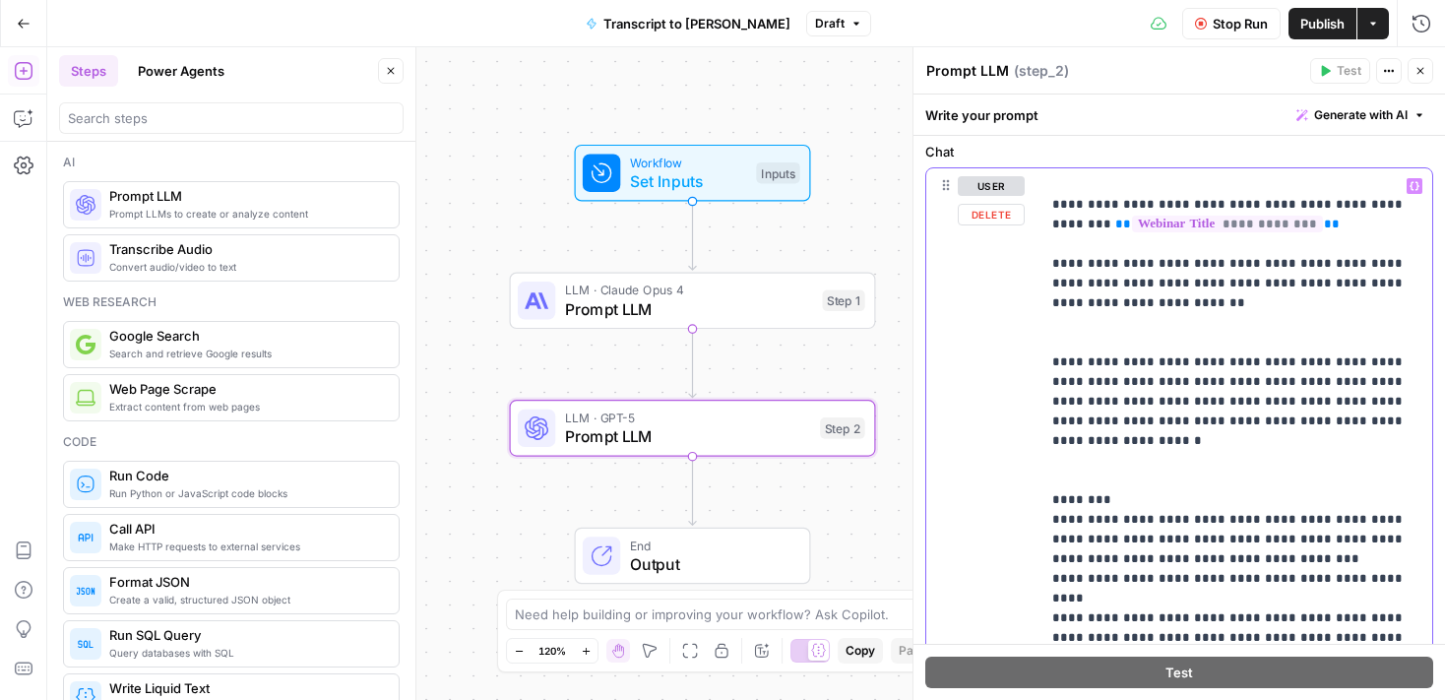
click at [1119, 447] on p "**********" at bounding box center [1236, 599] width 368 height 886
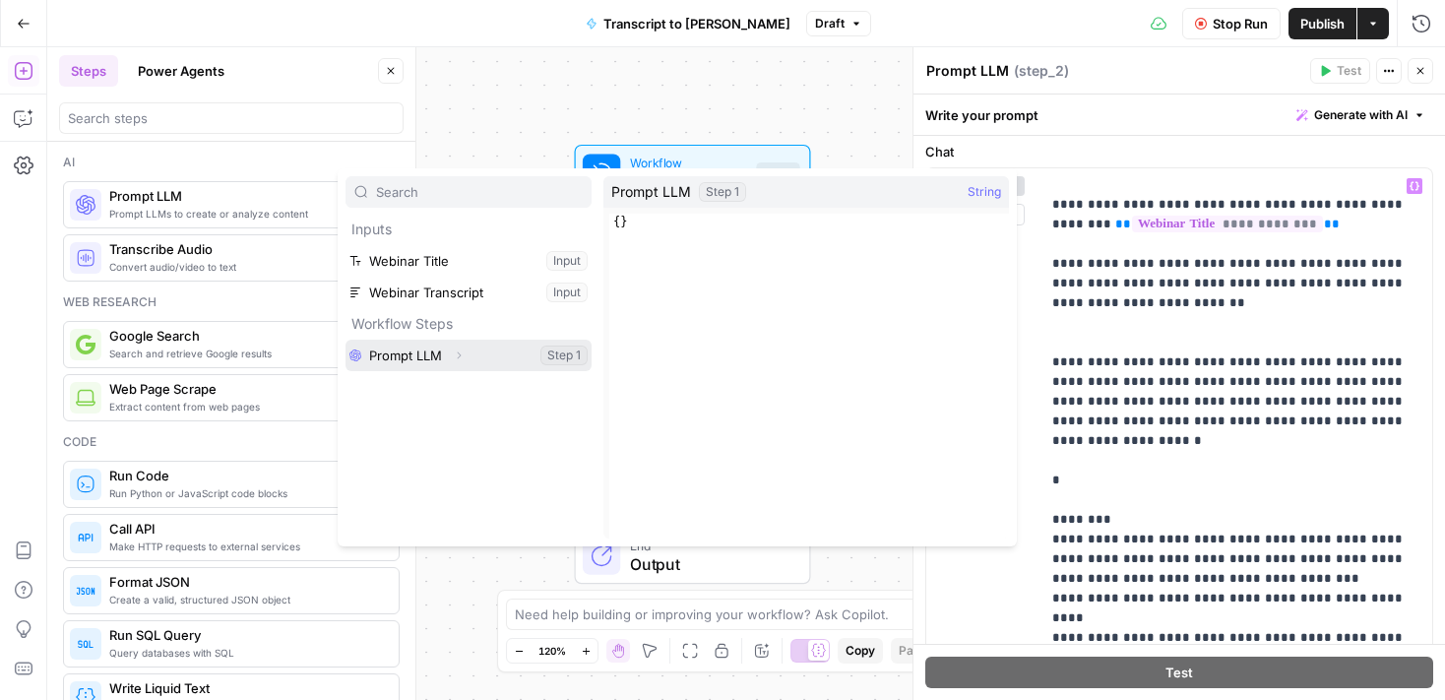
click at [406, 357] on button "Select variable Prompt LLM" at bounding box center [469, 356] width 246 height 32
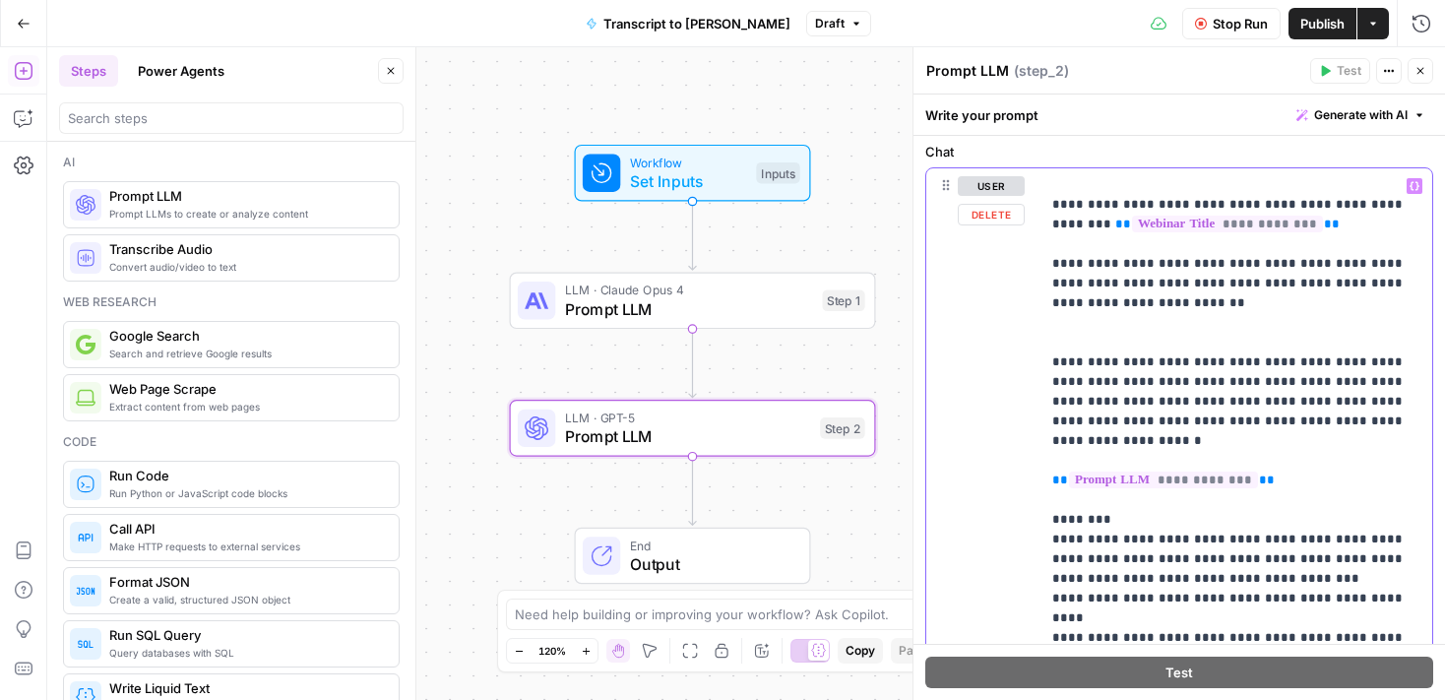
click at [1051, 467] on div "**********" at bounding box center [1237, 569] width 392 height 802
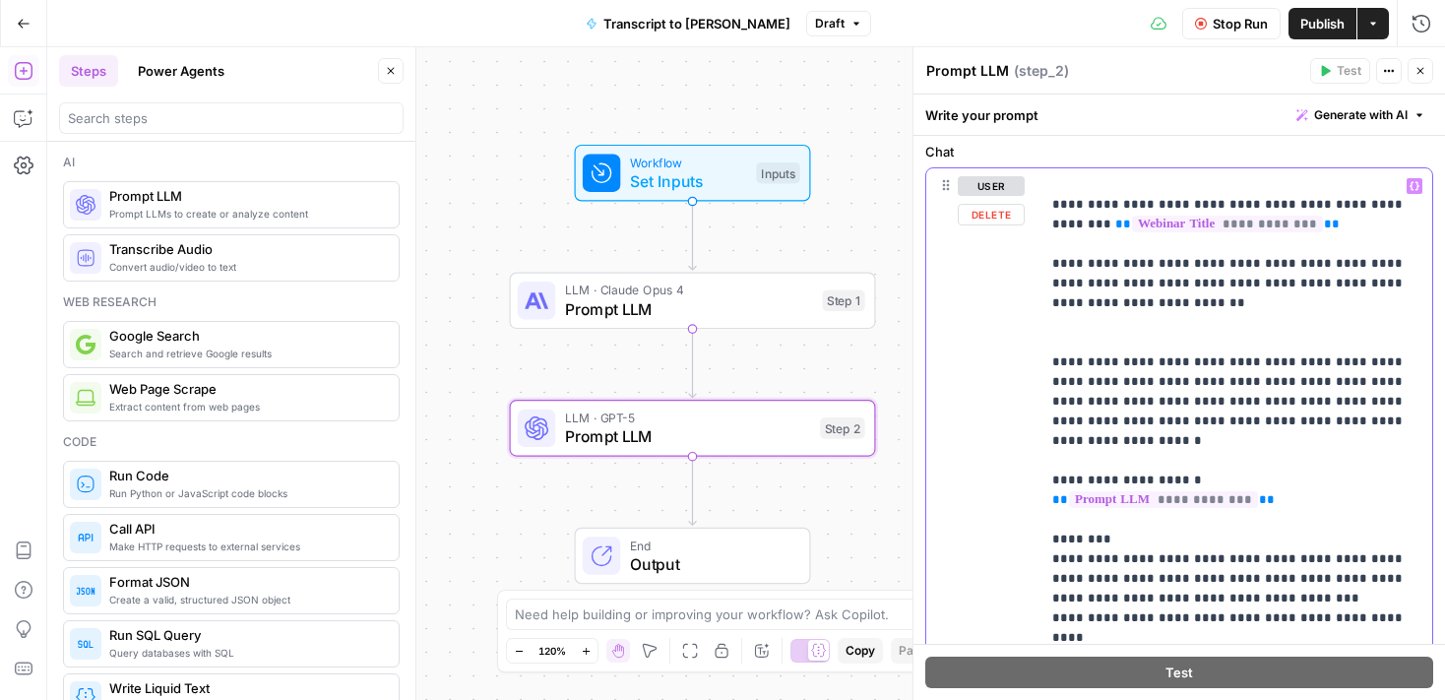
click at [1149, 462] on p "**********" at bounding box center [1236, 609] width 368 height 906
click at [1204, 485] on p "**********" at bounding box center [1236, 609] width 368 height 906
click at [1144, 143] on label "Chat" at bounding box center [1179, 152] width 508 height 20
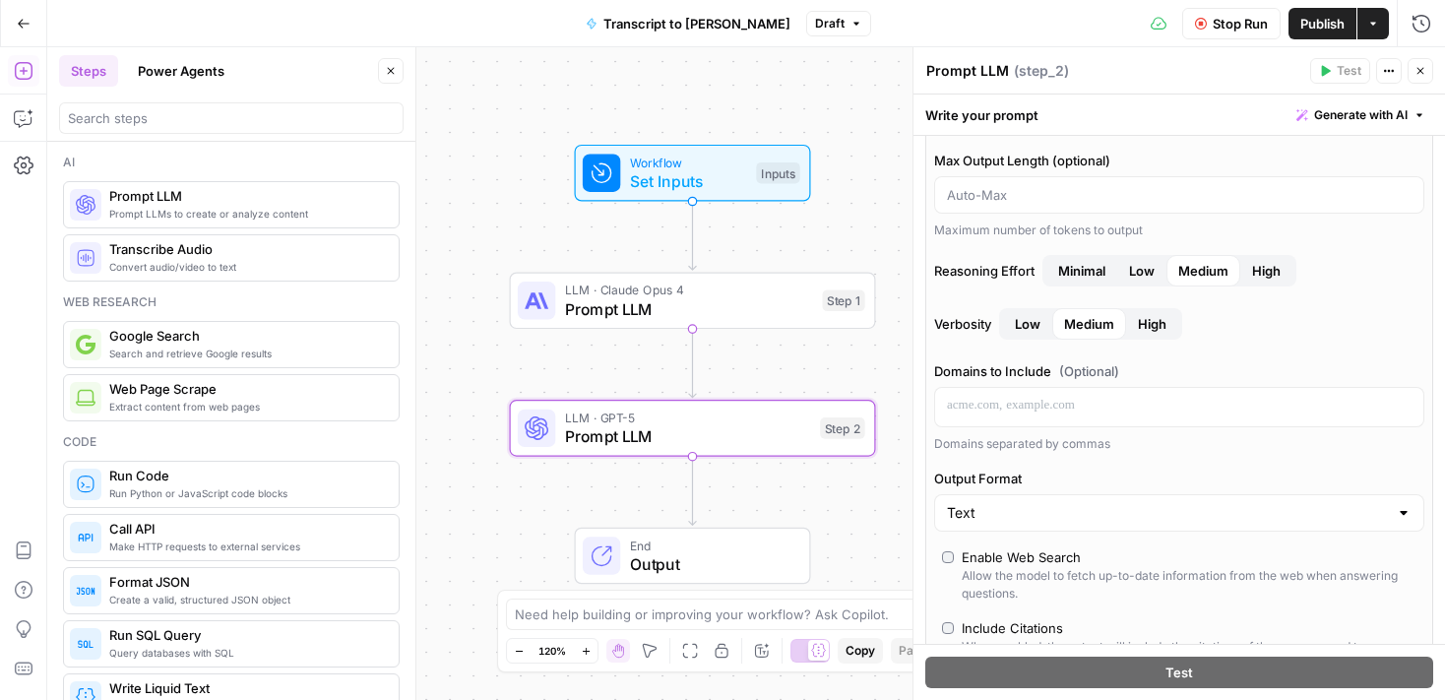
scroll to position [0, 0]
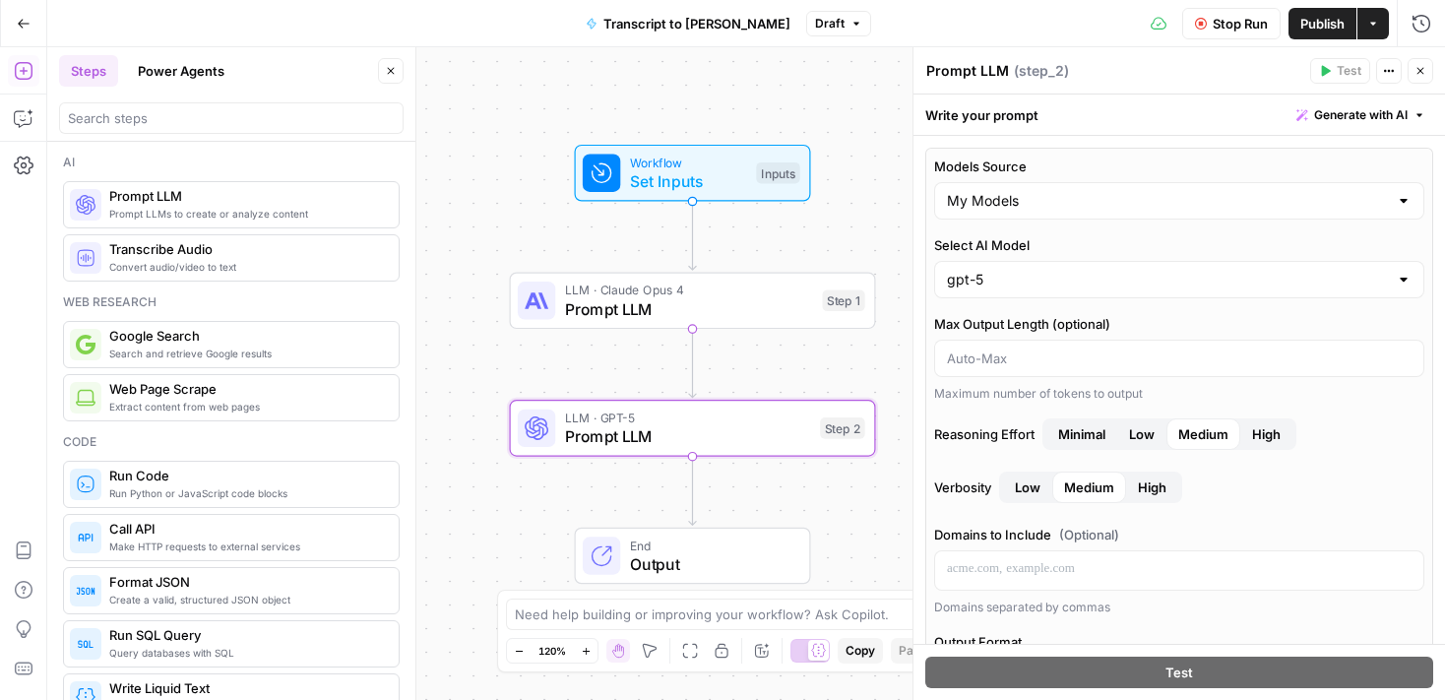
click at [878, 224] on div "Workflow Set Inputs Inputs LLM · Claude Opus 4 Prompt LLM Step 1 LLM · GPT-5 Pr…" at bounding box center [746, 373] width 1398 height 653
click at [1235, 27] on span "Stop Run" at bounding box center [1240, 24] width 55 height 20
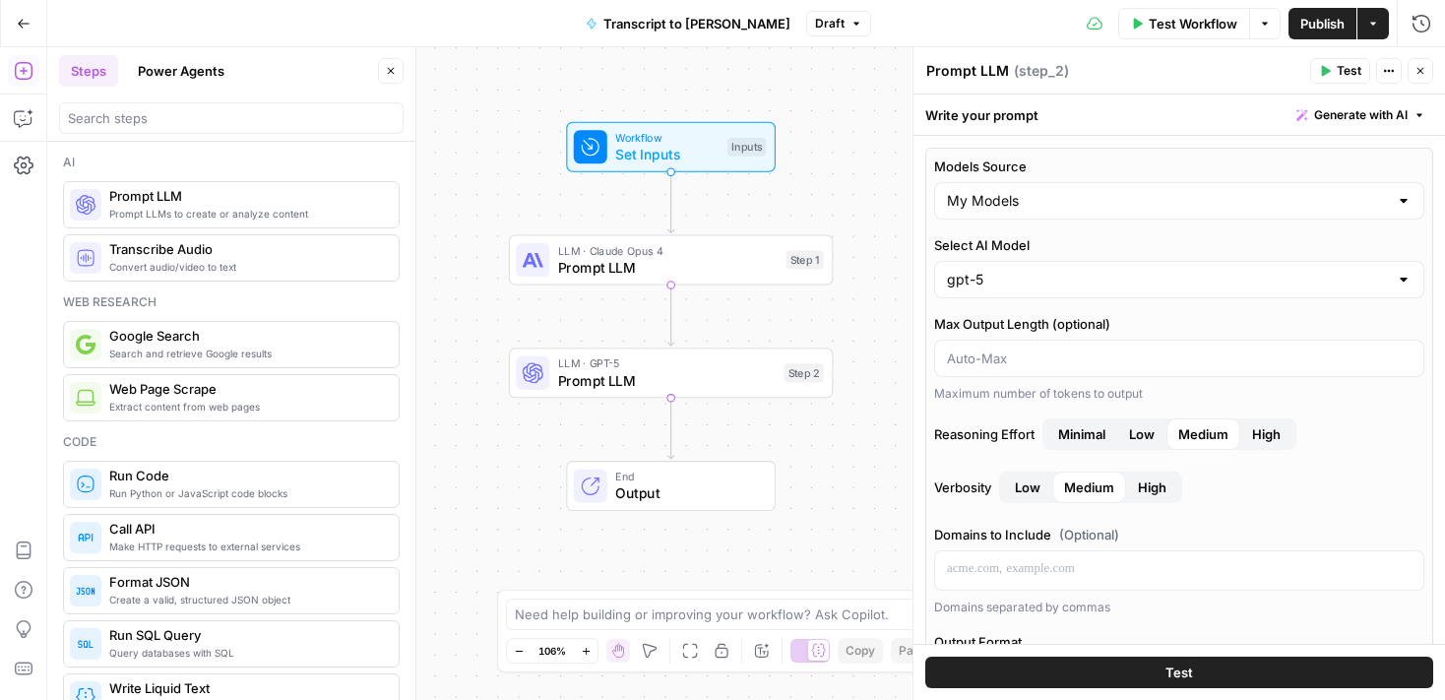
click at [26, 23] on icon "button" at bounding box center [24, 23] width 12 height 9
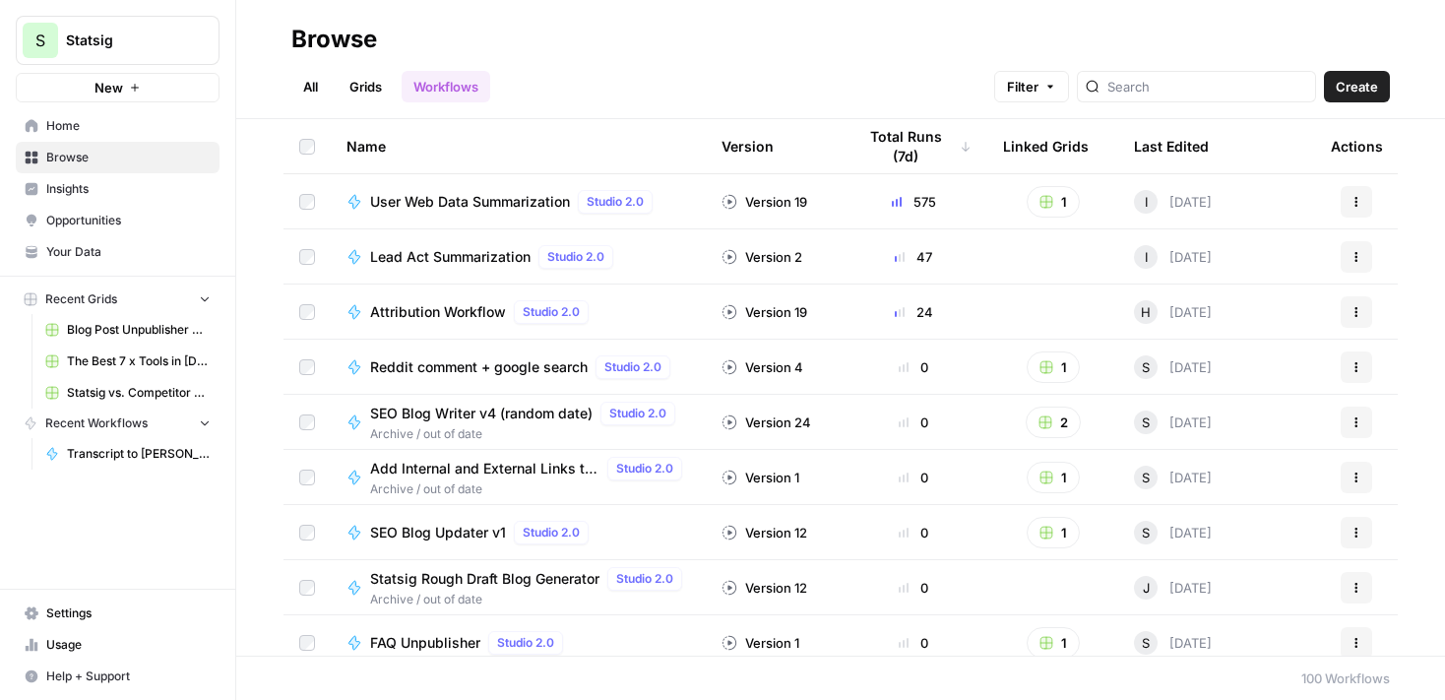
click at [80, 124] on span "Home" at bounding box center [128, 126] width 164 height 18
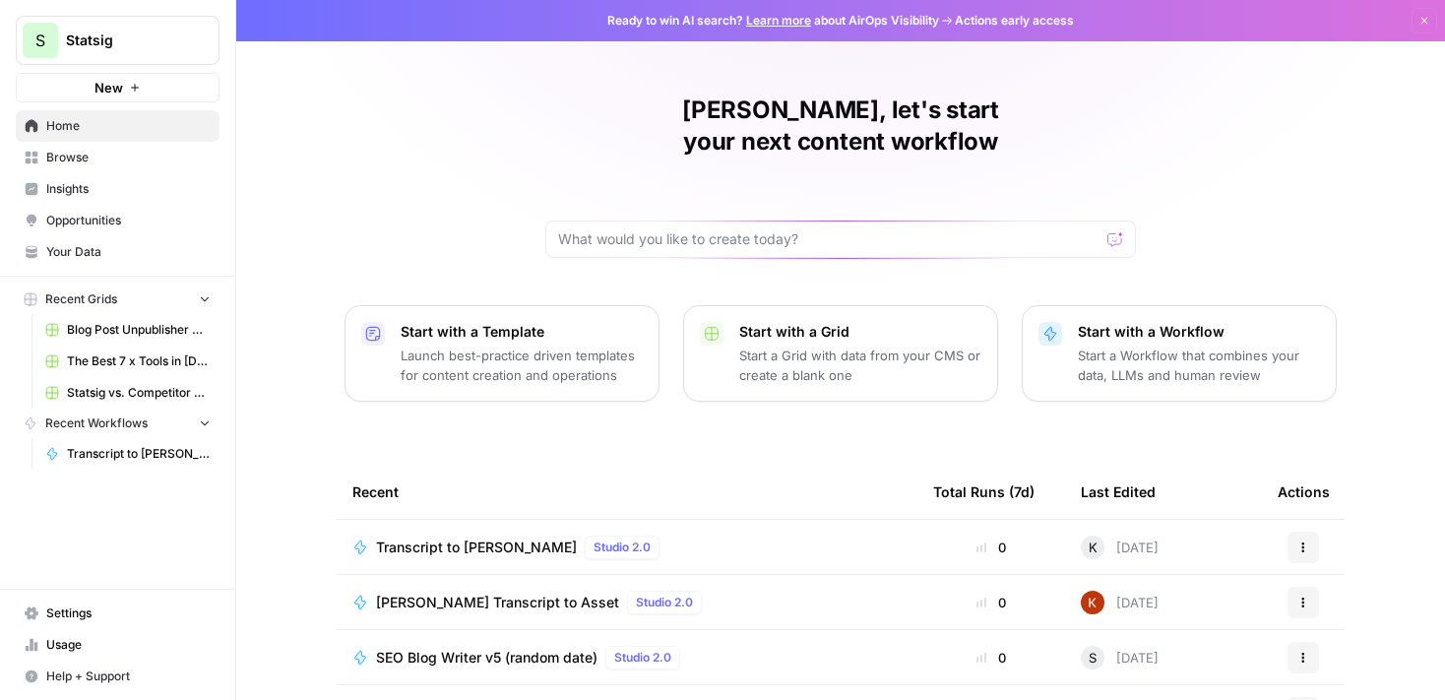
scroll to position [206, 0]
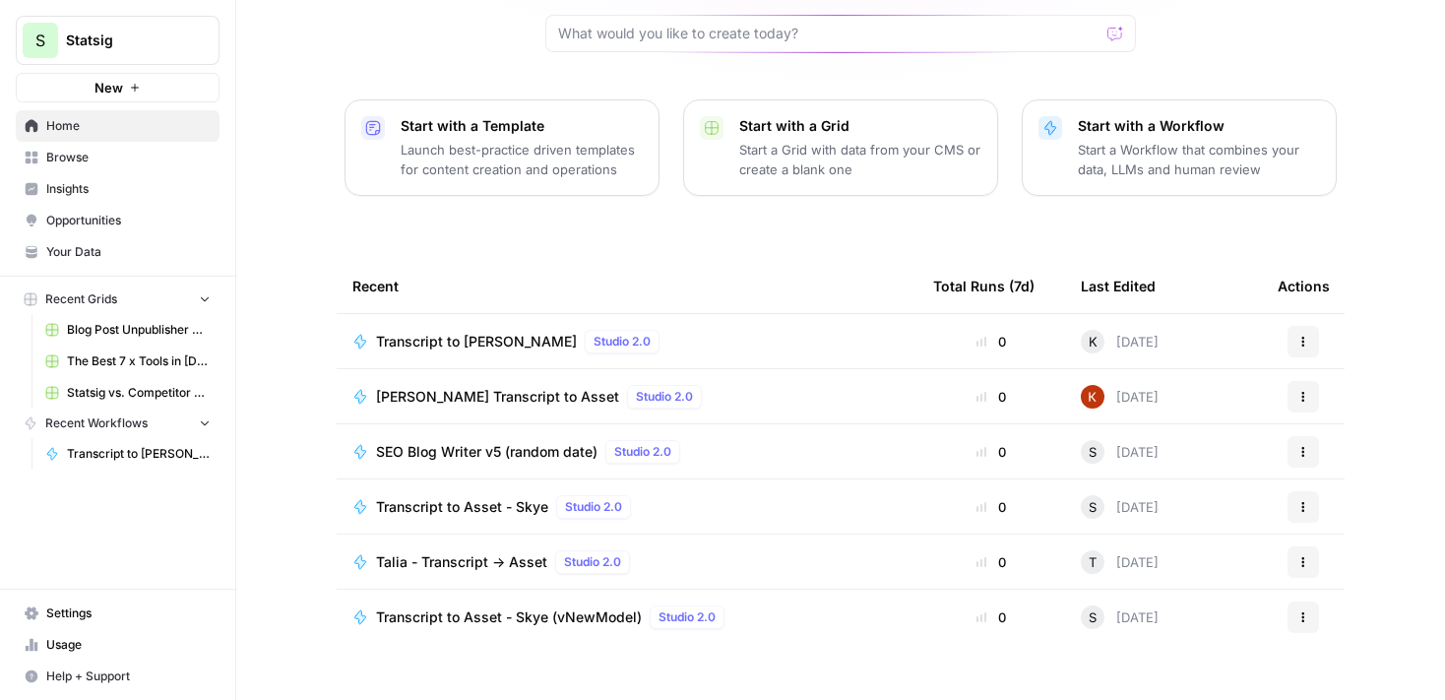
click at [106, 161] on span "Browse" at bounding box center [128, 158] width 164 height 18
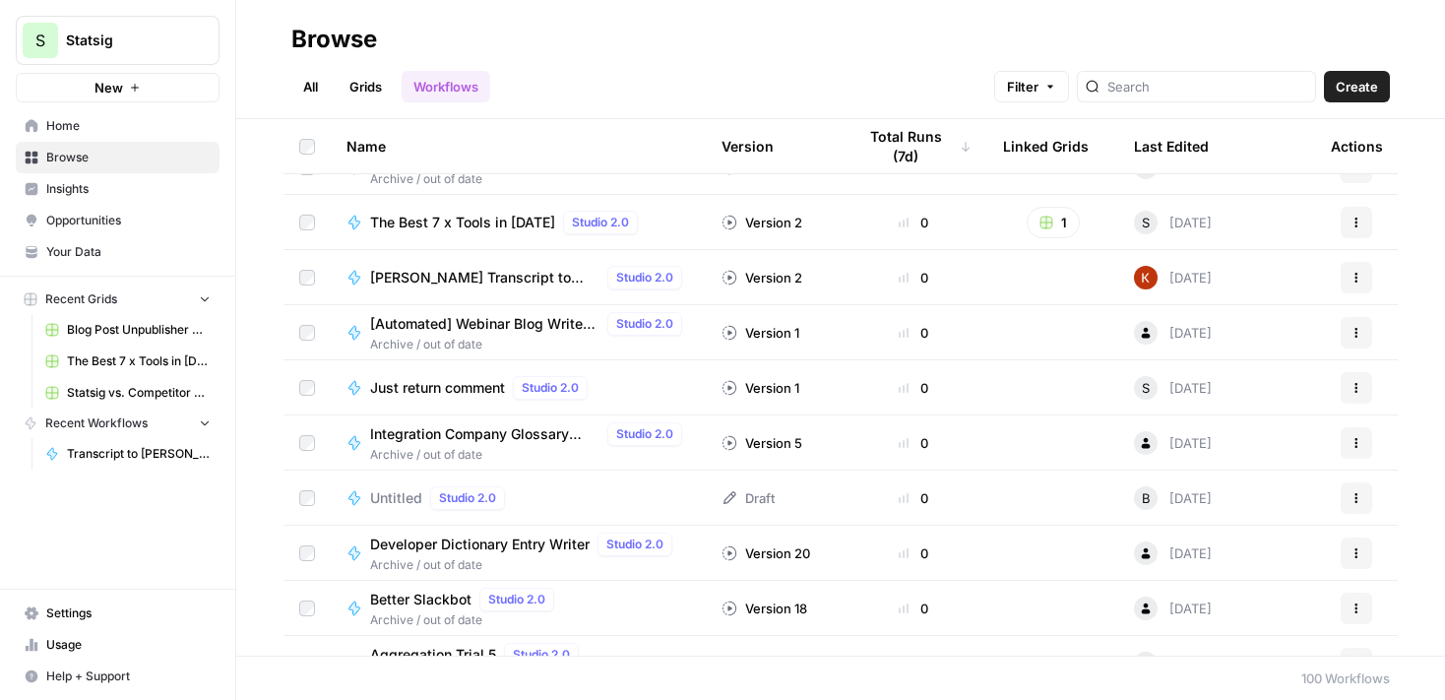
scroll to position [1357, 0]
click at [672, 66] on div "All Grids Workflows Filter Create" at bounding box center [840, 78] width 1099 height 47
click at [73, 129] on span "Home" at bounding box center [128, 126] width 164 height 18
